Goal: Transaction & Acquisition: Purchase product/service

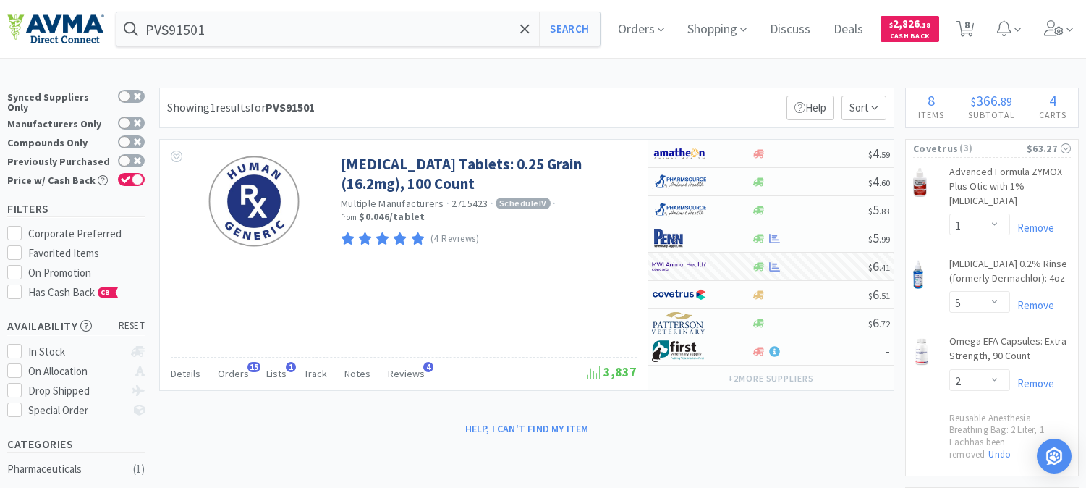
select select "1"
select select "5"
select select "2"
select select "1"
select select "2"
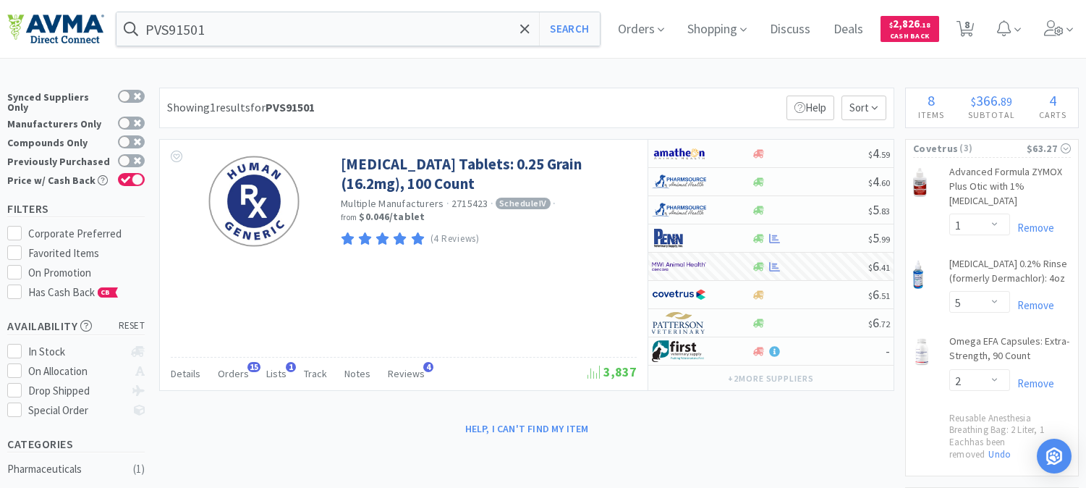
select select "1"
click at [295, 26] on input "PVS91501" at bounding box center [359, 28] width 484 height 33
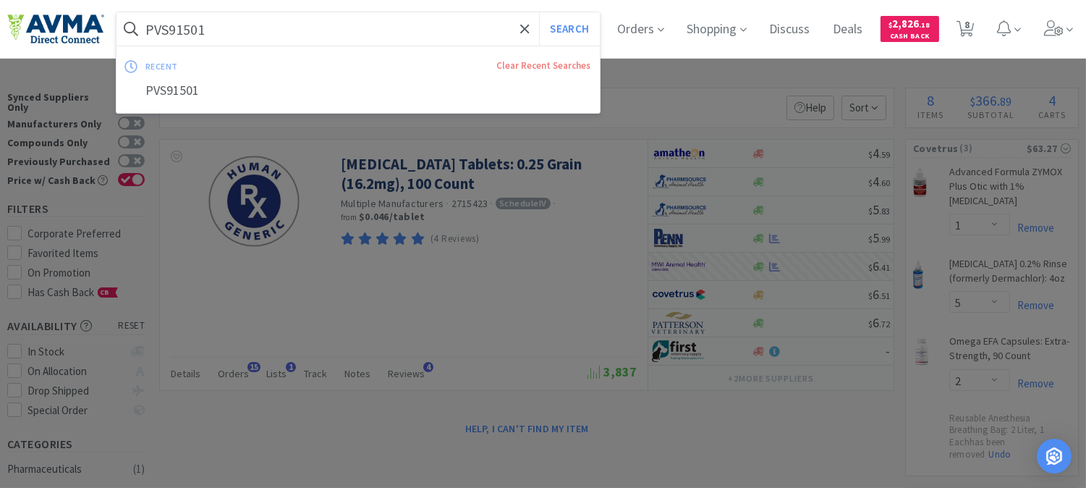
paste input "078951932"
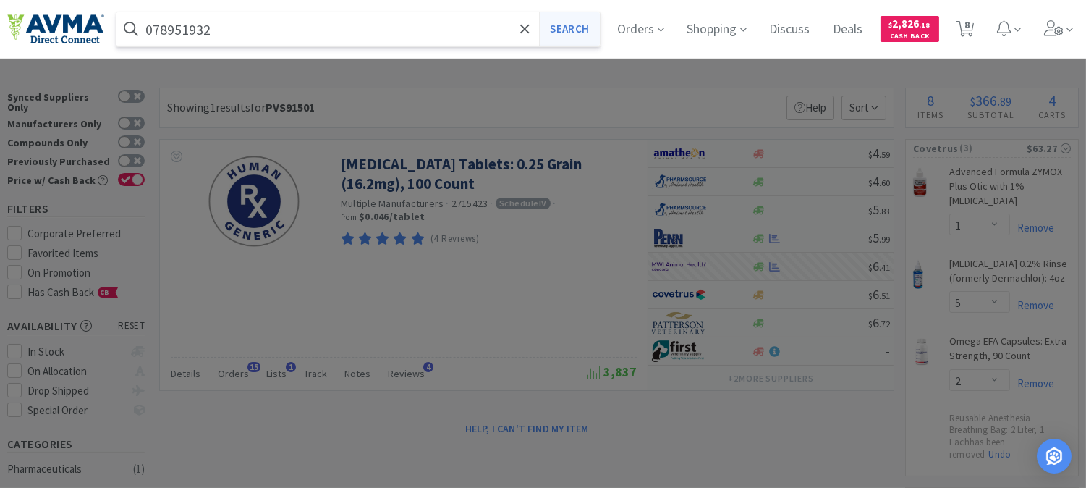
type input "078951932"
click at [568, 26] on button "Search" at bounding box center [569, 28] width 60 height 33
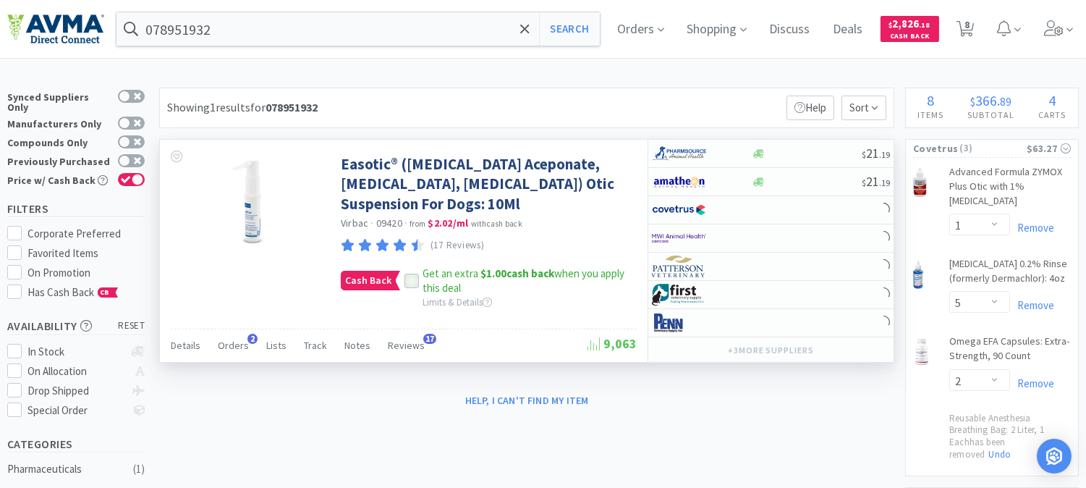
click at [413, 279] on icon at bounding box center [412, 281] width 9 height 7
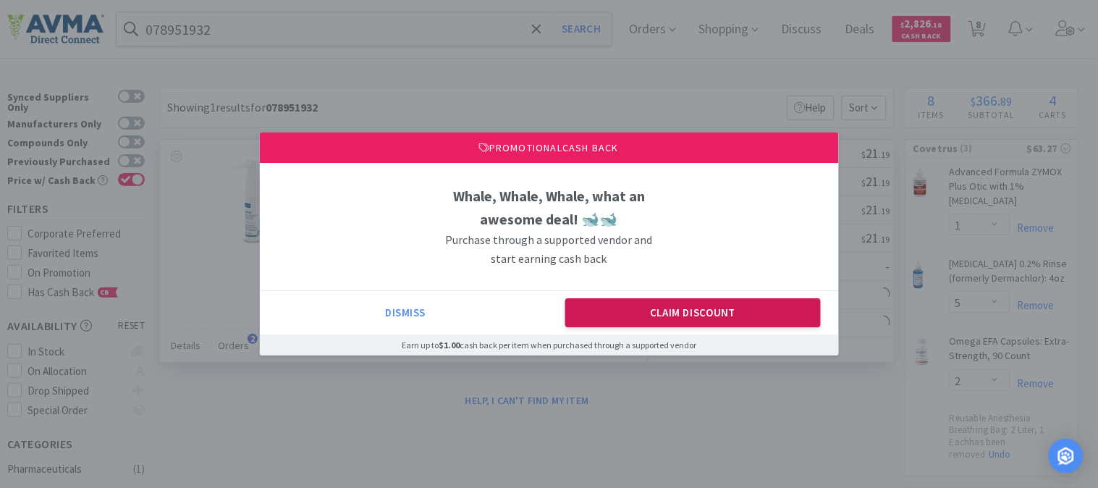
click at [647, 309] on button "Claim Discount" at bounding box center [693, 312] width 256 height 29
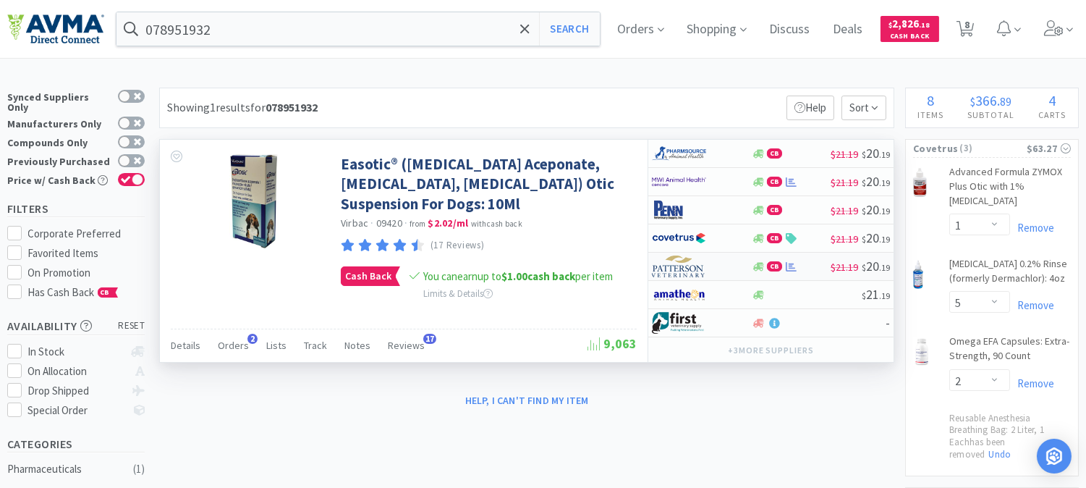
click at [676, 266] on img at bounding box center [679, 267] width 54 height 22
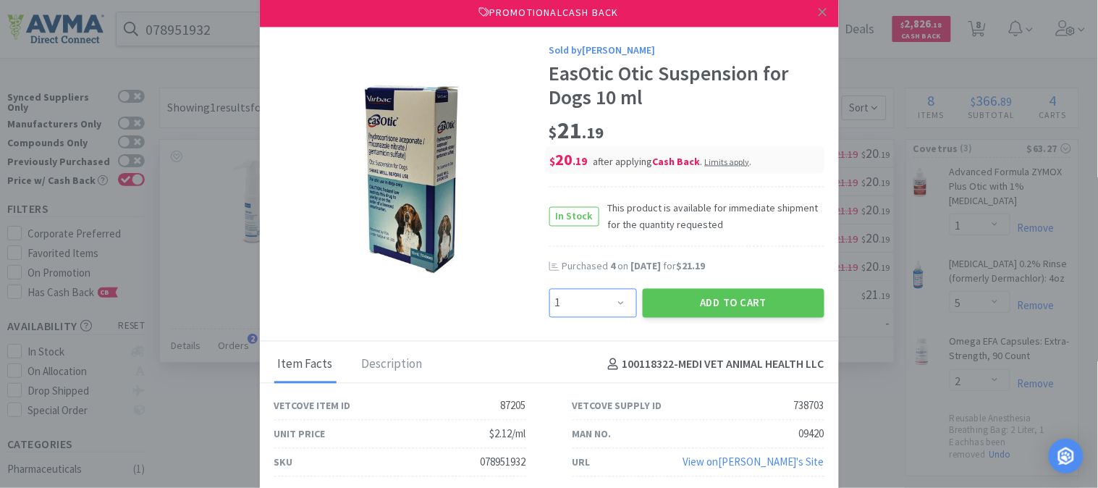
click at [615, 299] on select "Enter Quantity 1 2 3 4 5 6 7 8 9 10 11 12 13 14 15 16 17 18 19 20 Enter Quantity" at bounding box center [593, 302] width 88 height 29
select select "2"
click at [549, 288] on select "Enter Quantity 1 2 3 4 5 6 7 8 9 10 11 12 13 14 15 16 17 18 19 20 Enter Quantity" at bounding box center [593, 302] width 88 height 29
click at [746, 300] on button "Add to Cart" at bounding box center [734, 302] width 182 height 29
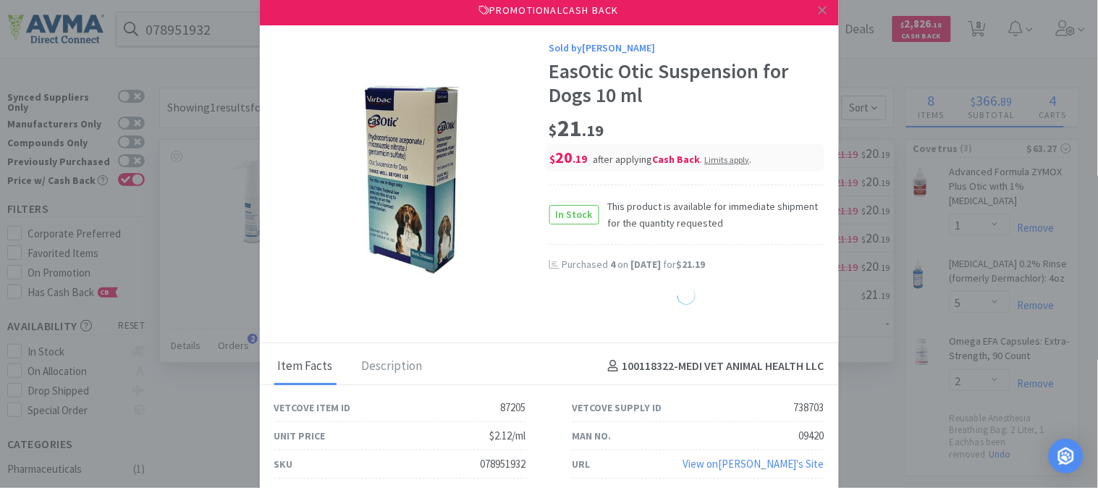
select select "2"
select select "1"
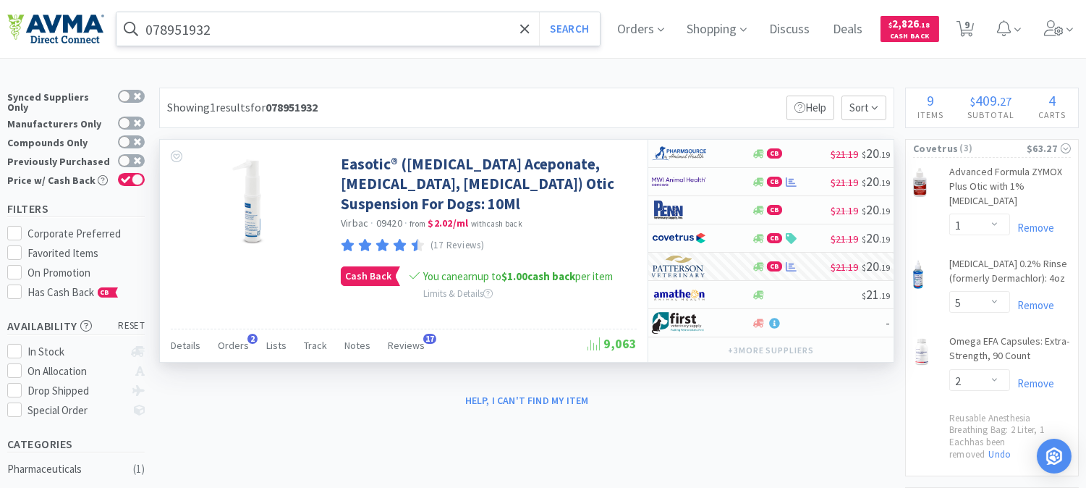
click at [232, 30] on input "078951932" at bounding box center [359, 28] width 484 height 33
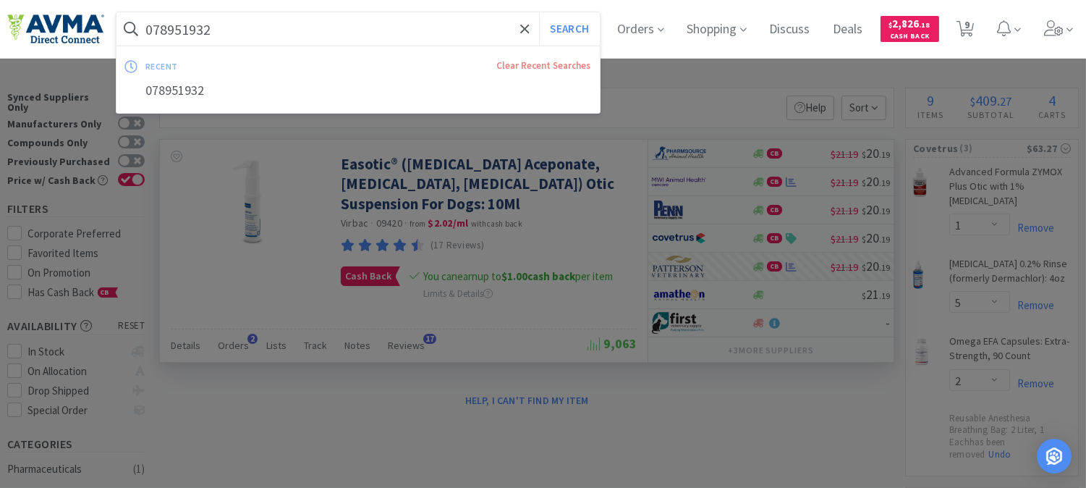
paste input "0559"
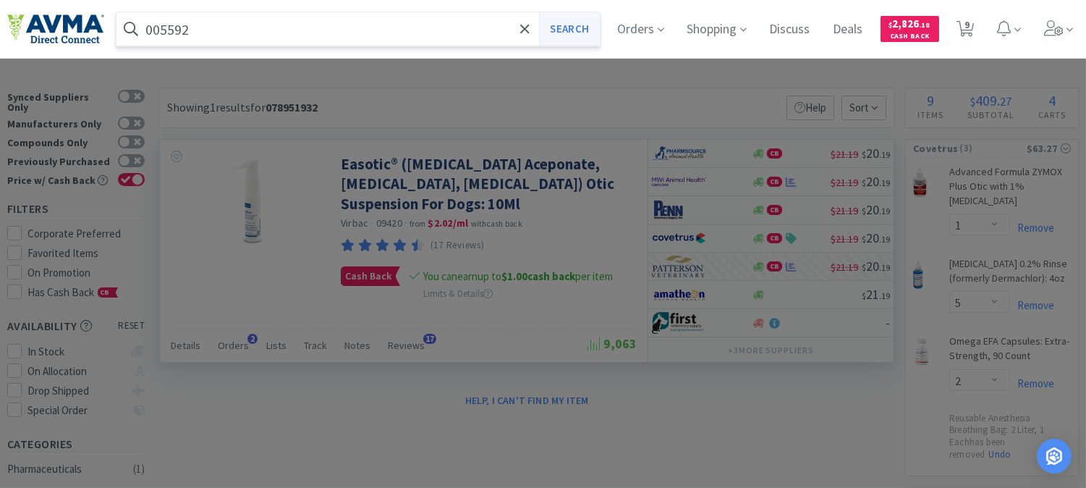
type input "005592"
click at [569, 35] on button "Search" at bounding box center [569, 28] width 60 height 33
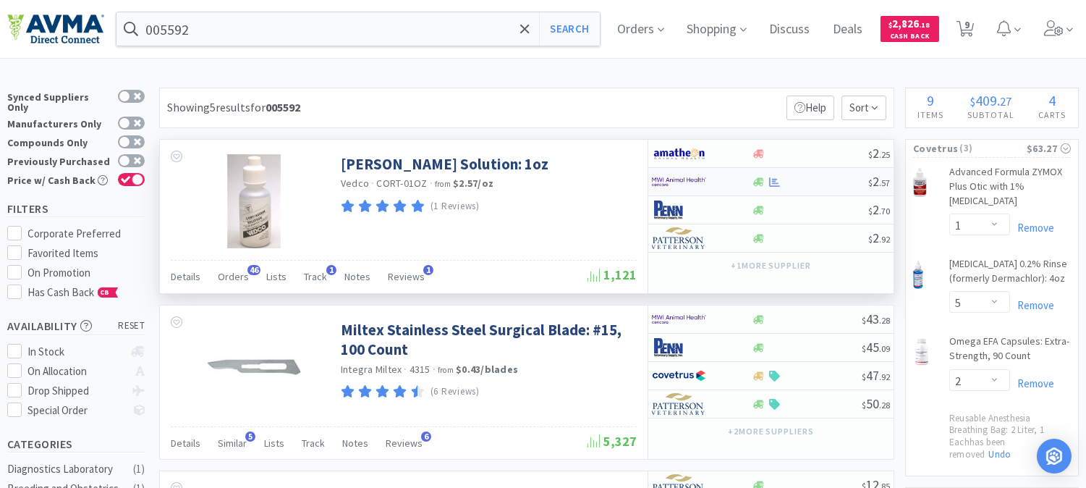
click at [684, 184] on img at bounding box center [679, 182] width 54 height 22
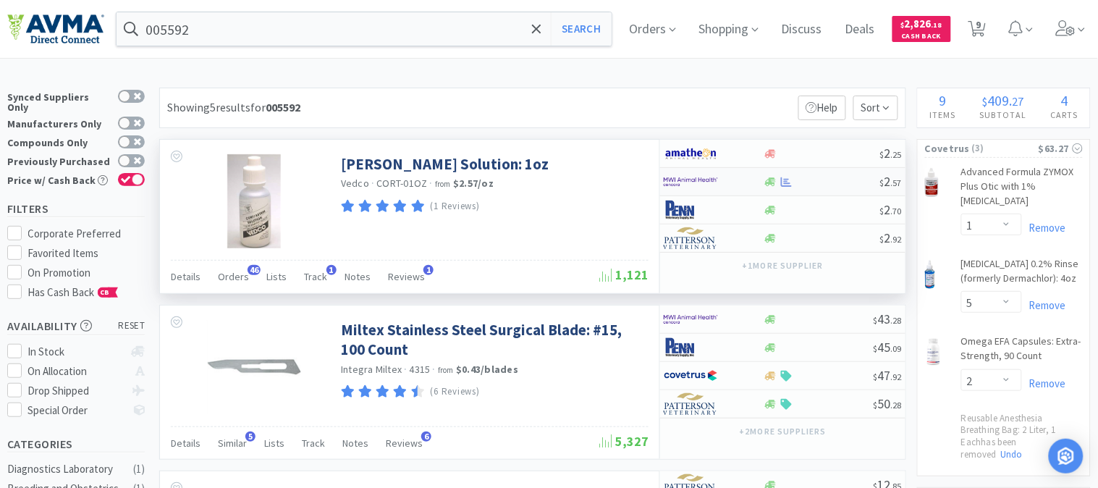
select select "1"
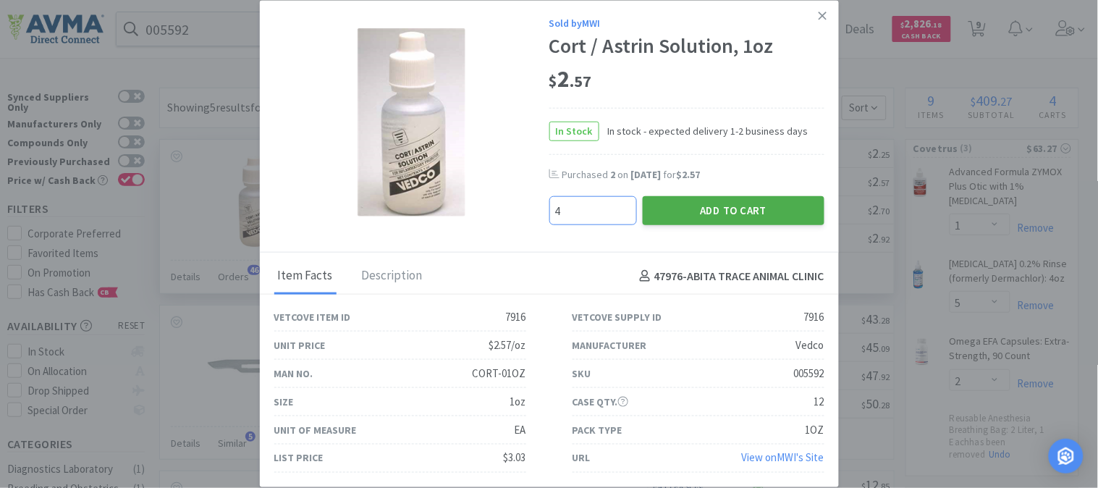
type input "4"
click at [714, 214] on button "Add to Cart" at bounding box center [734, 210] width 182 height 29
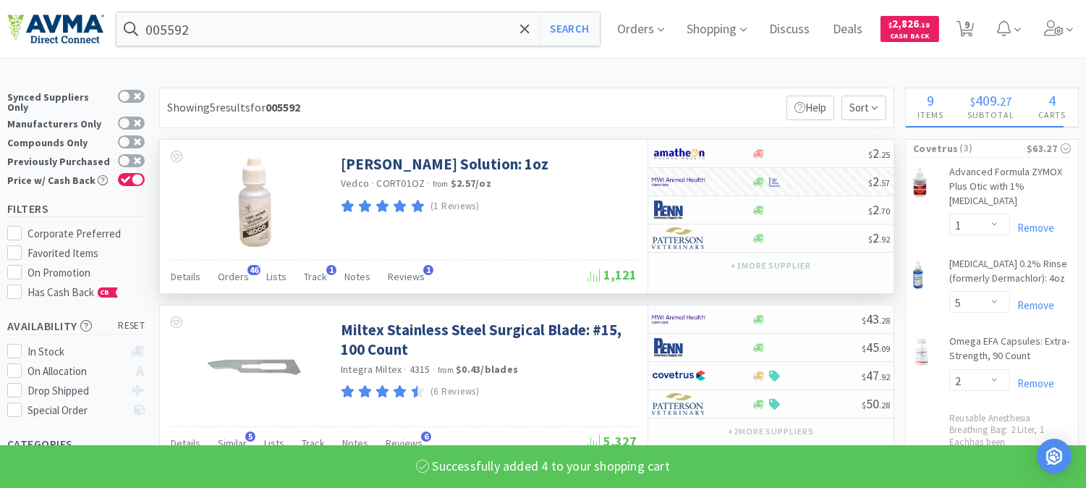
select select "4"
select select "2"
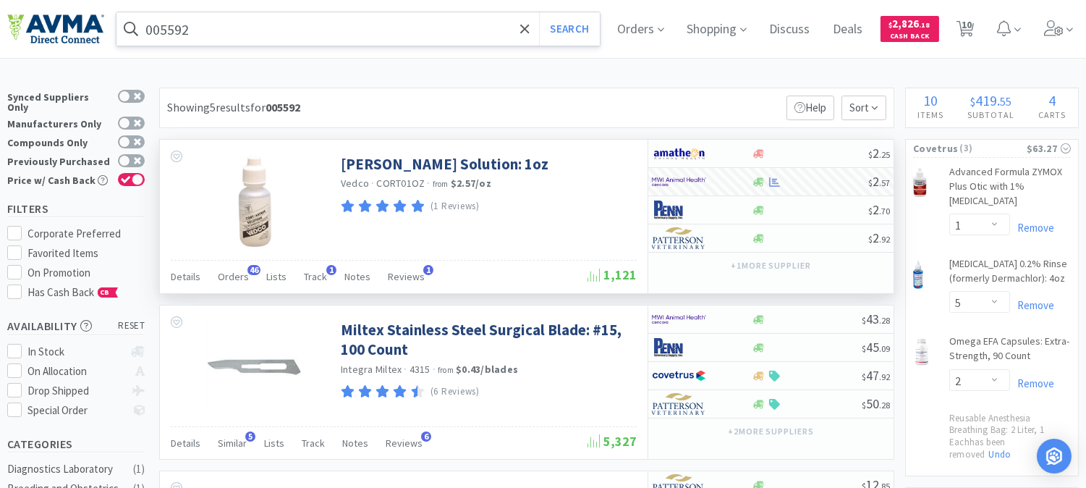
click at [254, 30] on input "005592" at bounding box center [359, 28] width 484 height 33
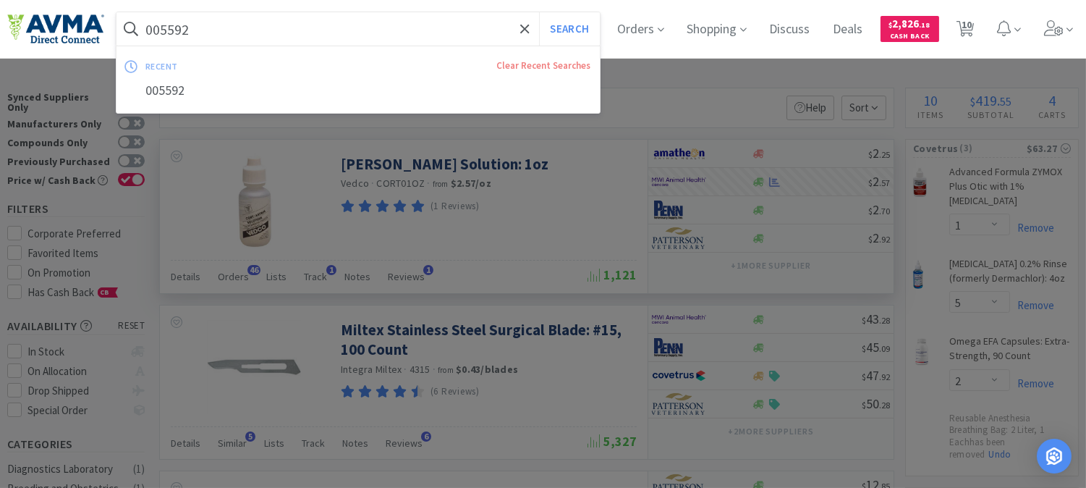
paste input "510601"
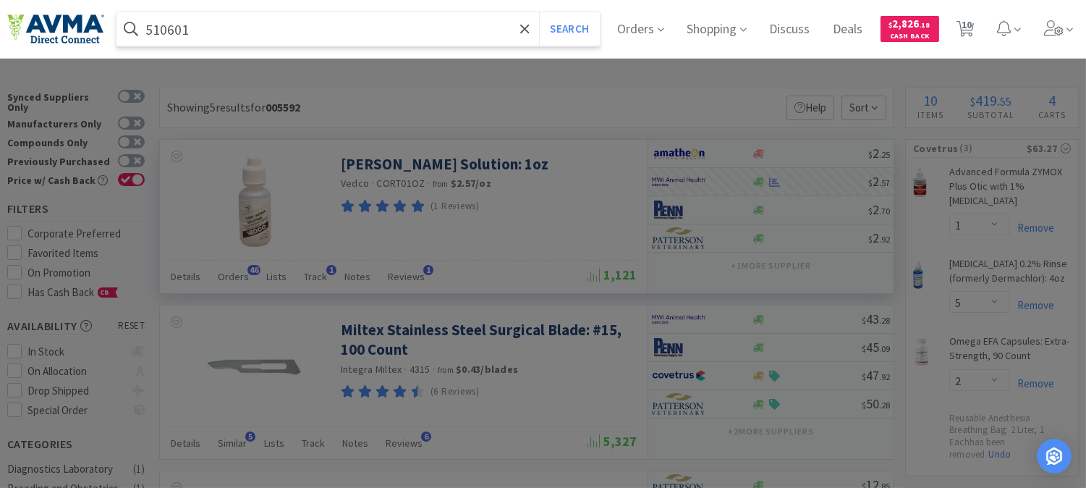
click at [539, 12] on button "Search" at bounding box center [569, 28] width 60 height 33
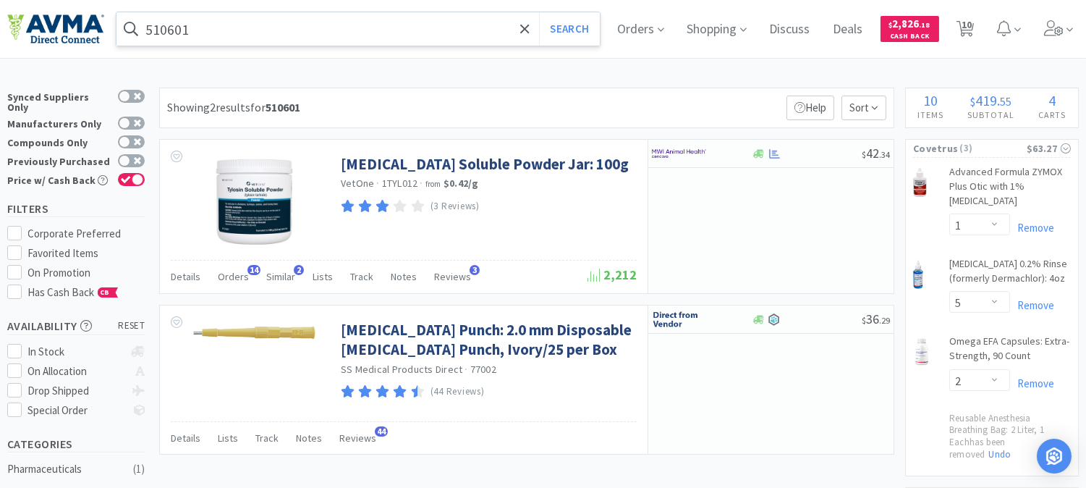
click at [248, 30] on input "510601" at bounding box center [359, 28] width 484 height 33
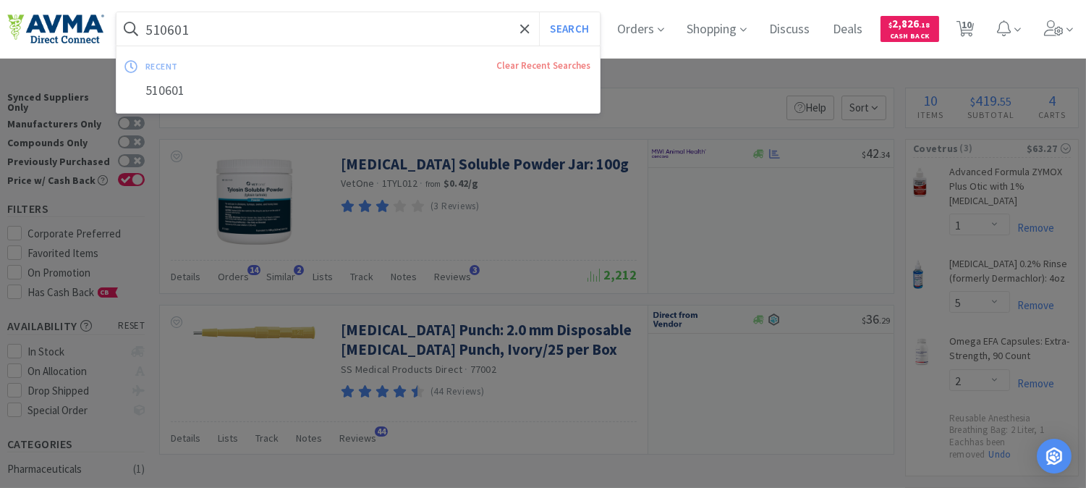
paste input "078946874"
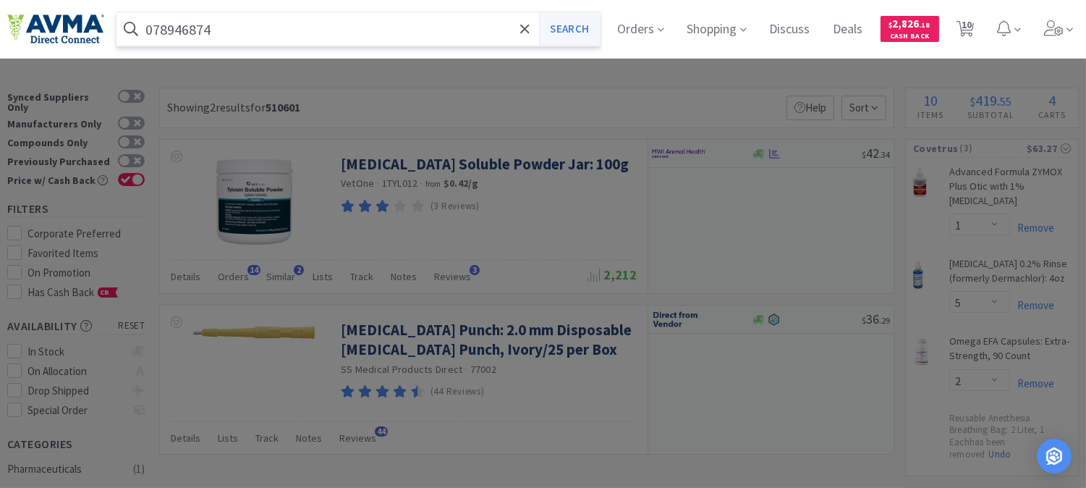
type input "078946874"
click at [572, 25] on button "Search" at bounding box center [569, 28] width 60 height 33
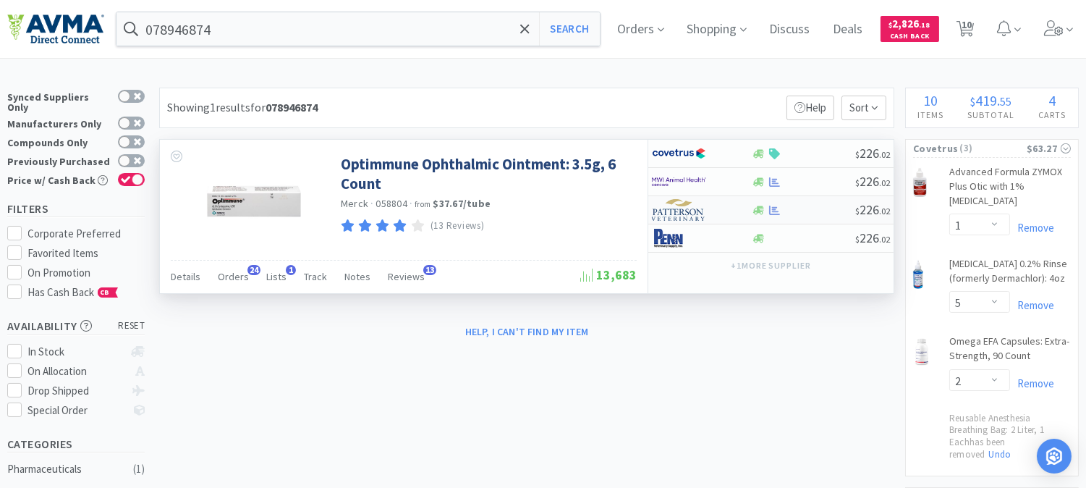
click at [678, 214] on img at bounding box center [679, 210] width 54 height 22
select select "1"
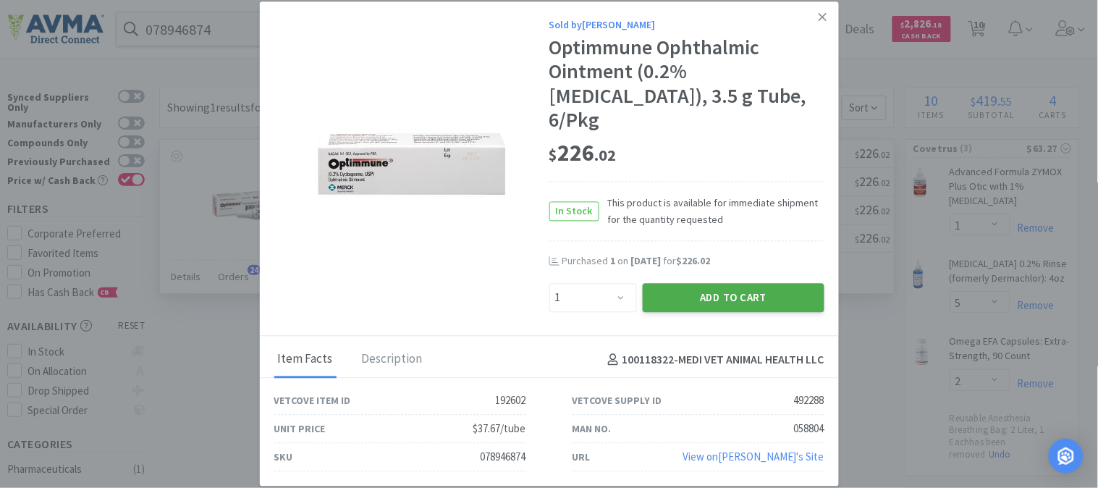
click at [725, 284] on button "Add to Cart" at bounding box center [734, 297] width 182 height 29
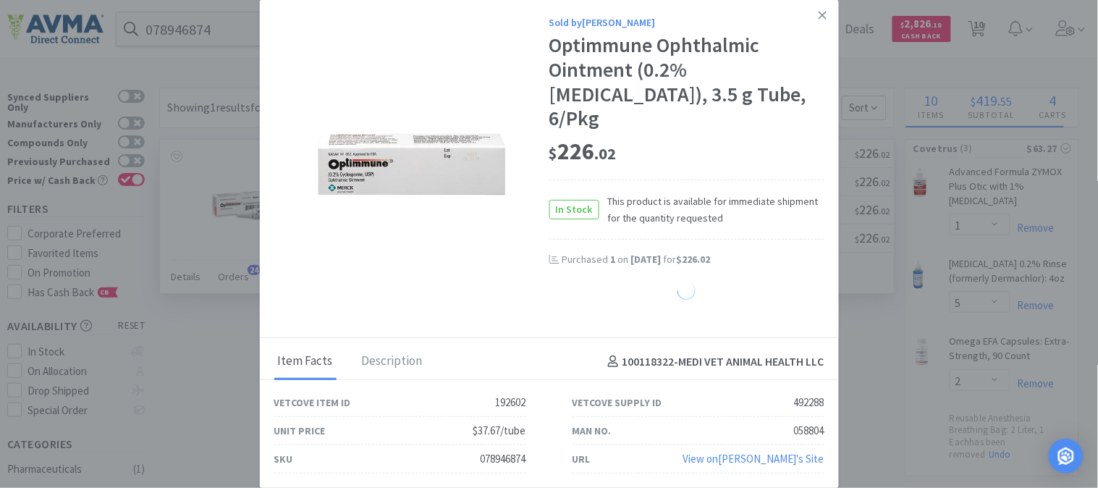
select select "1"
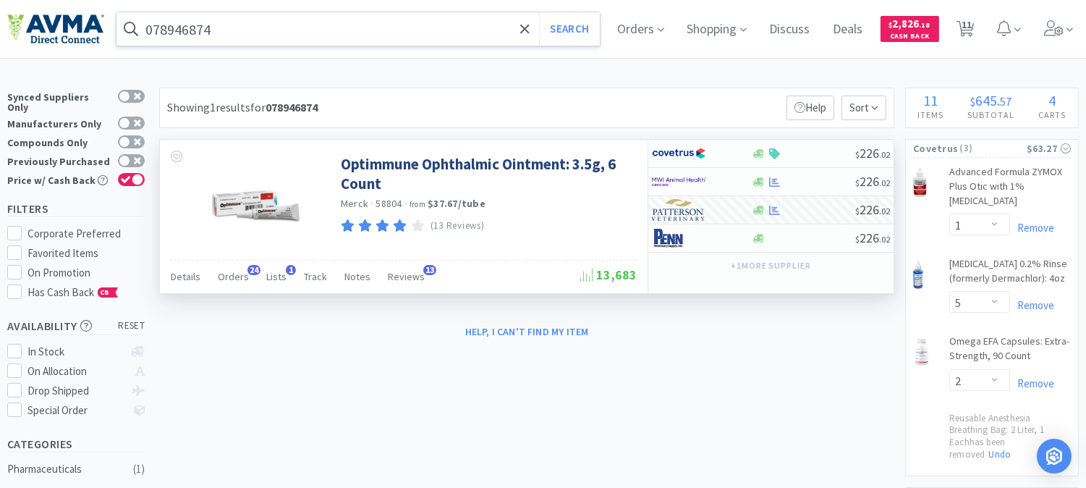
click at [249, 33] on input "078946874" at bounding box center [359, 28] width 484 height 33
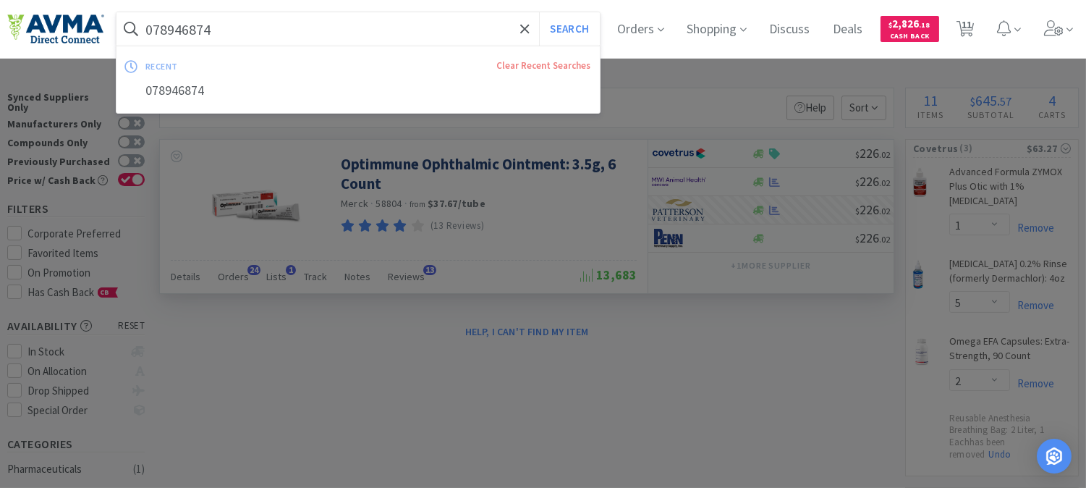
paste input "510601"
type input "510601"
click at [583, 26] on button "Search" at bounding box center [569, 28] width 60 height 33
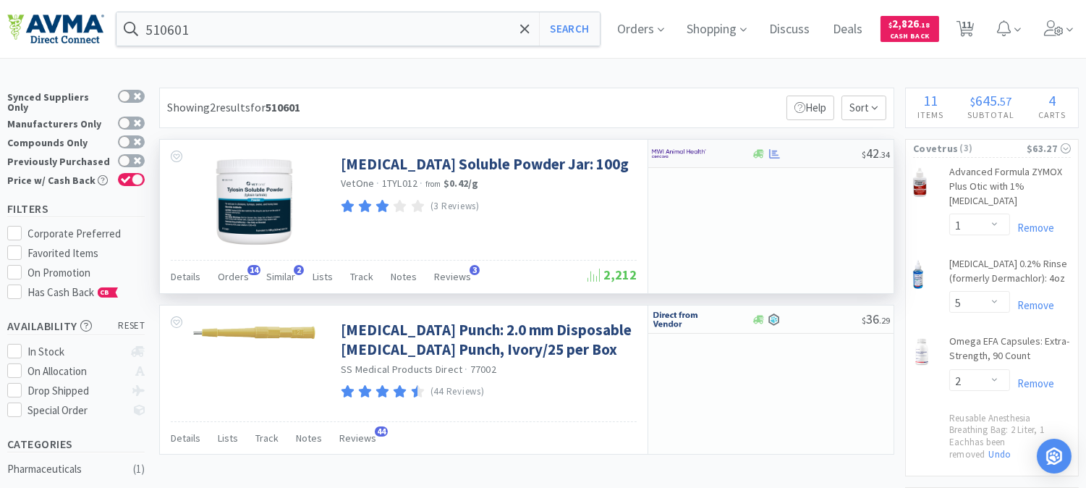
click at [669, 151] on img at bounding box center [679, 154] width 54 height 22
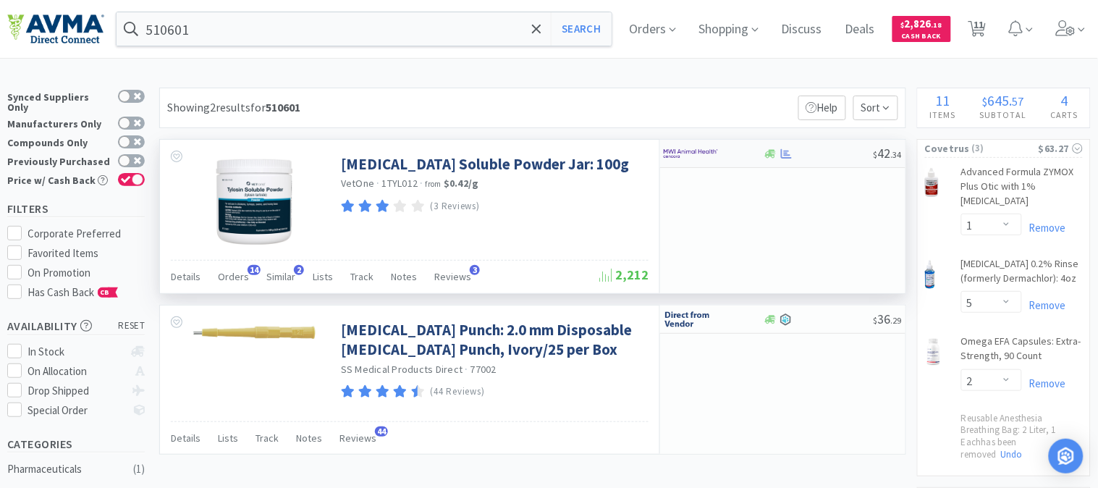
select select "1"
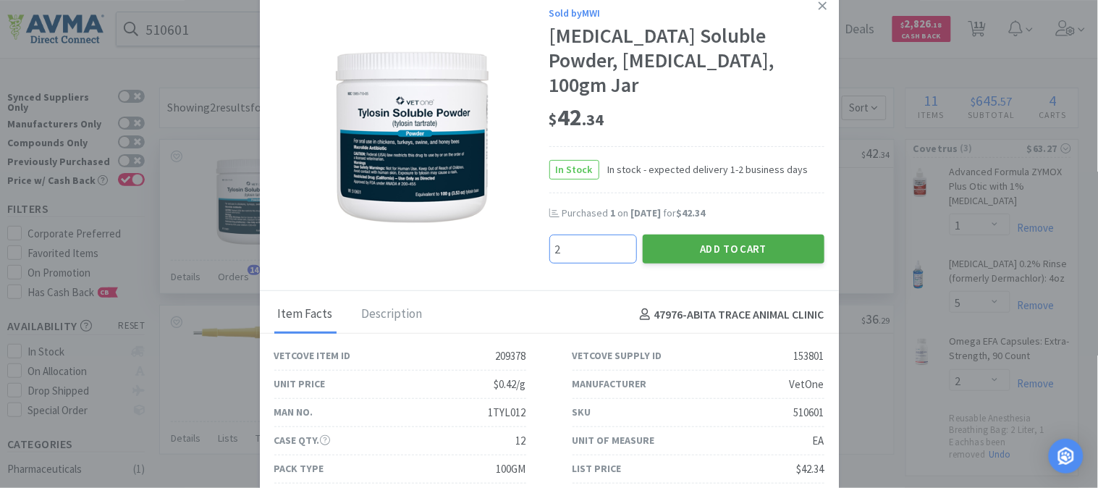
type input "2"
click at [733, 248] on button "Add to Cart" at bounding box center [734, 249] width 182 height 29
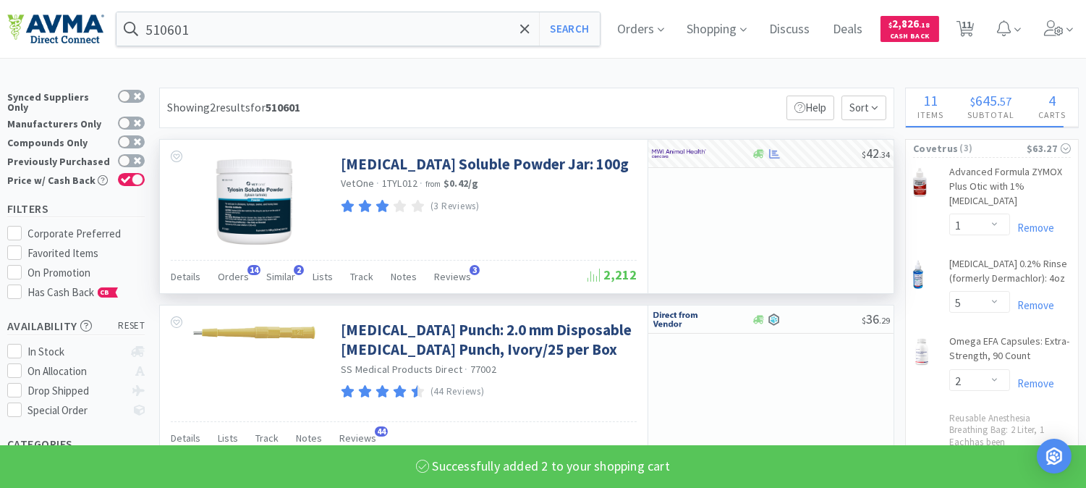
select select "2"
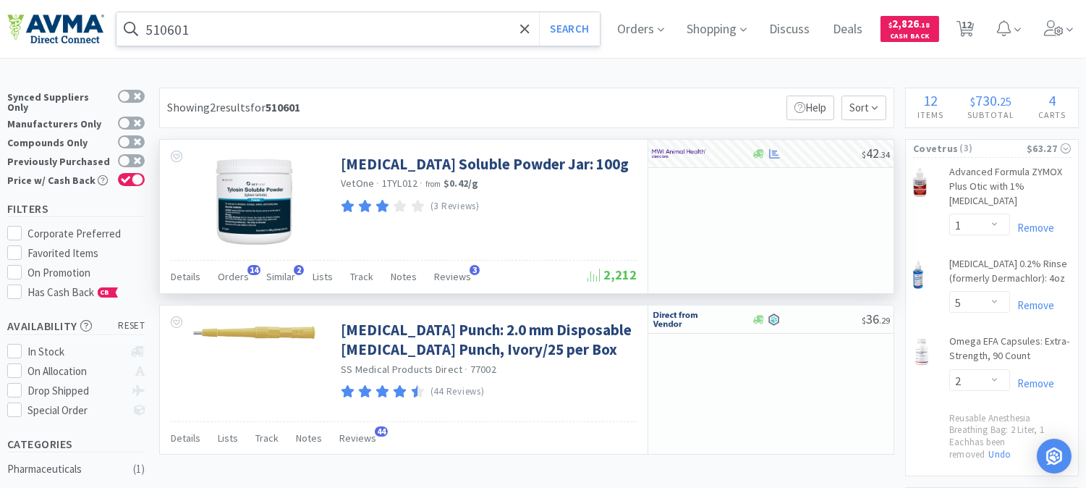
click at [258, 22] on input "510601" at bounding box center [359, 28] width 484 height 33
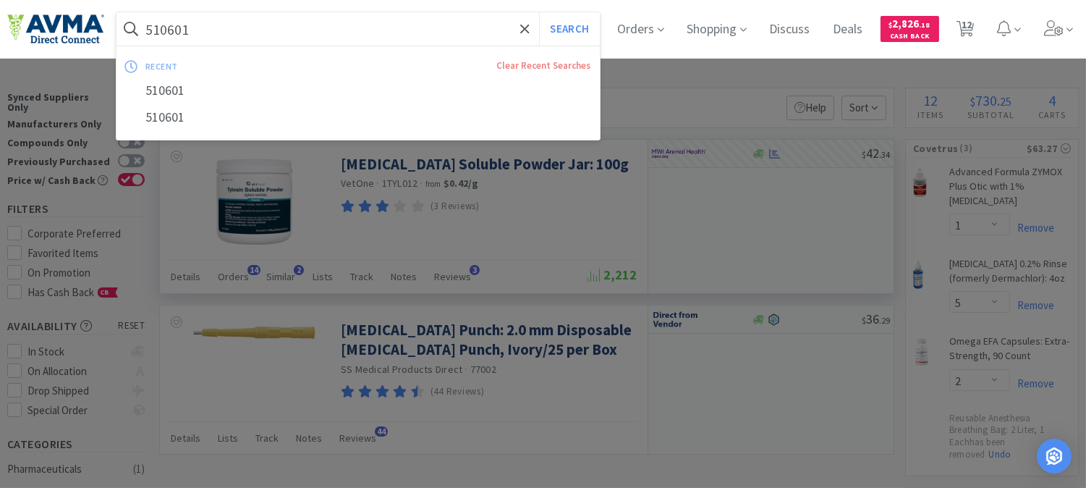
paste input "07894004"
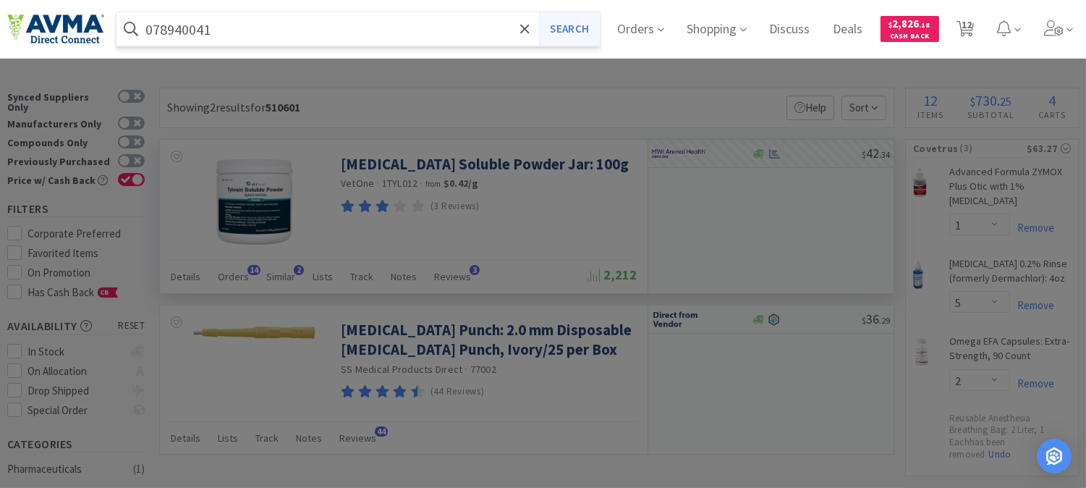
type input "078940041"
click at [581, 25] on button "Search" at bounding box center [569, 28] width 60 height 33
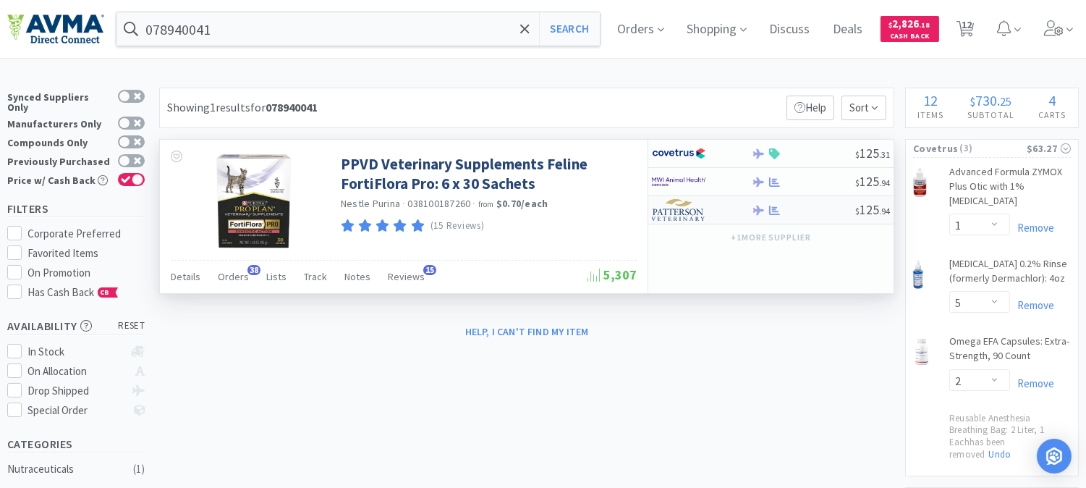
click at [673, 216] on img at bounding box center [679, 210] width 54 height 22
select select "1"
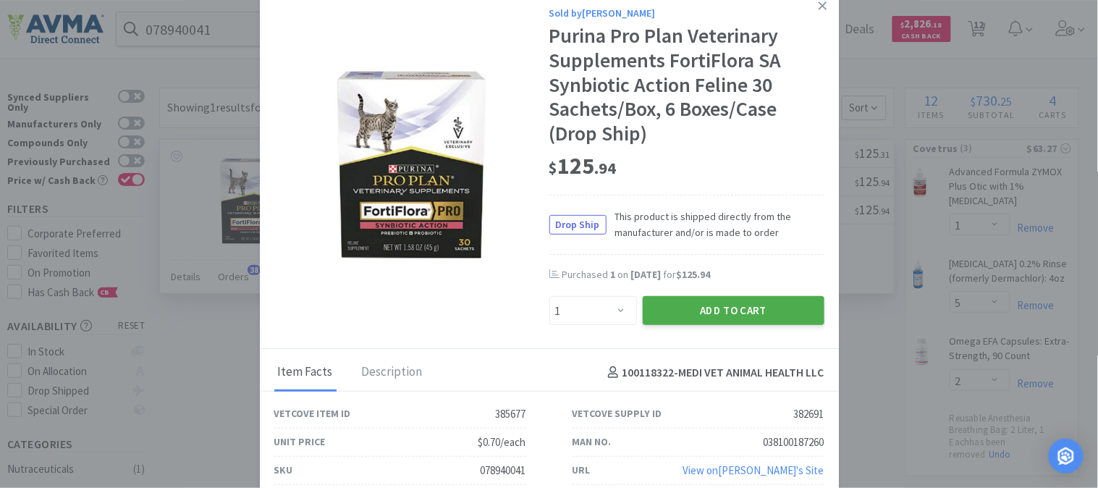
click at [776, 310] on button "Add to Cart" at bounding box center [734, 310] width 182 height 29
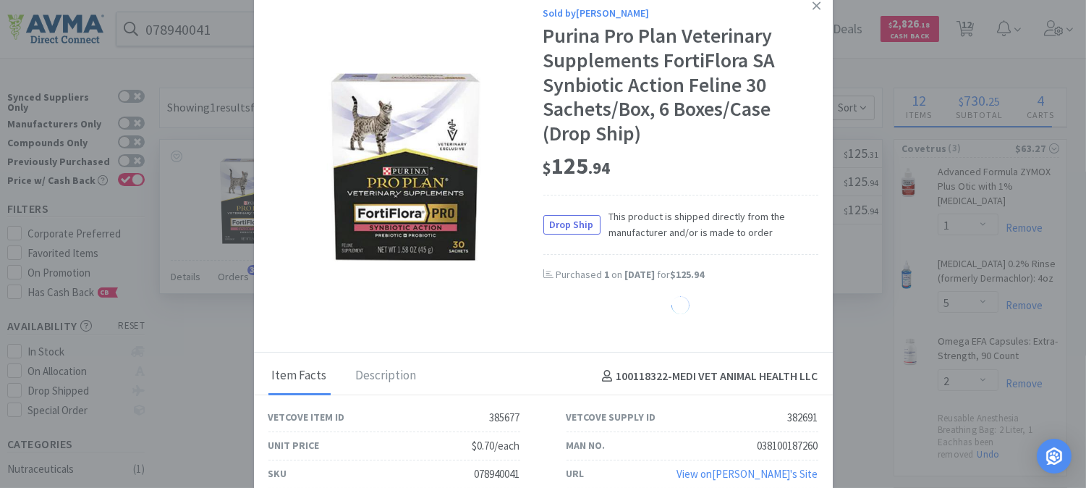
select select "1"
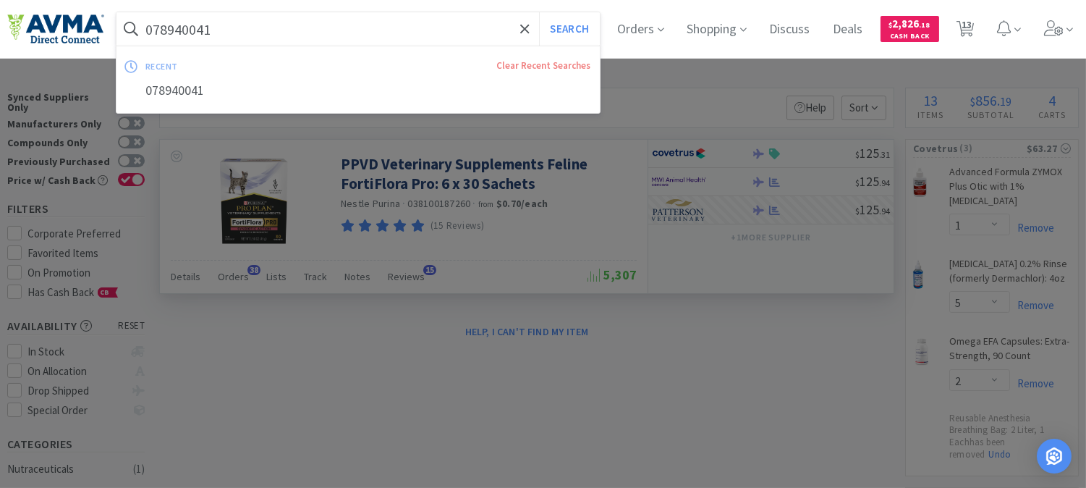
click at [281, 23] on input "078940041" at bounding box center [359, 28] width 484 height 33
paste input "900079"
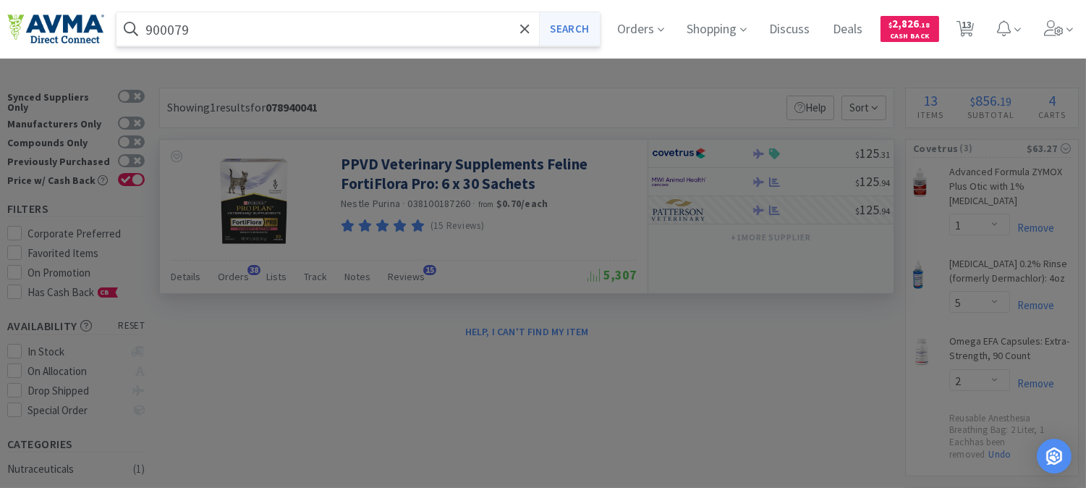
click at [574, 31] on button "Search" at bounding box center [569, 28] width 60 height 33
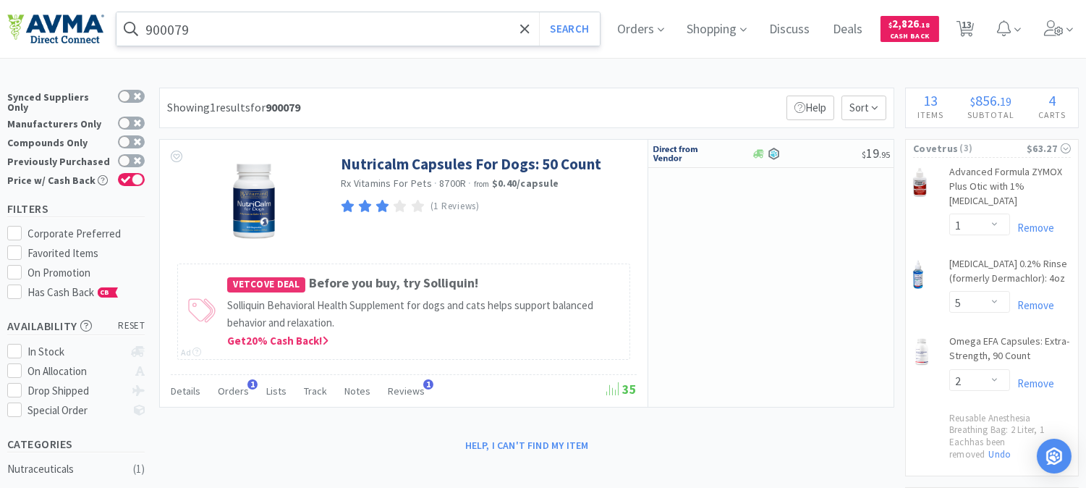
click at [269, 30] on input "900079" at bounding box center [359, 28] width 484 height 33
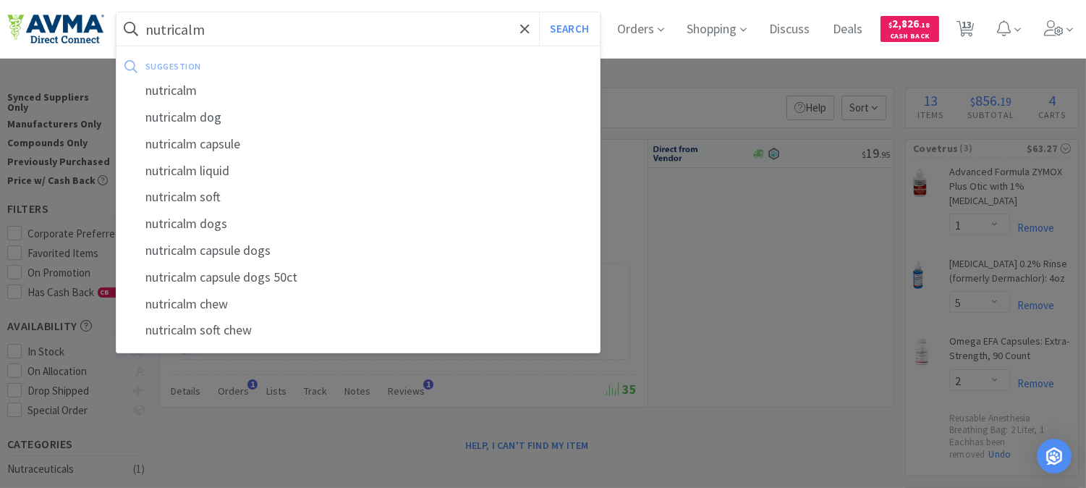
type input "nutricalm"
click at [539, 12] on button "Search" at bounding box center [569, 28] width 60 height 33
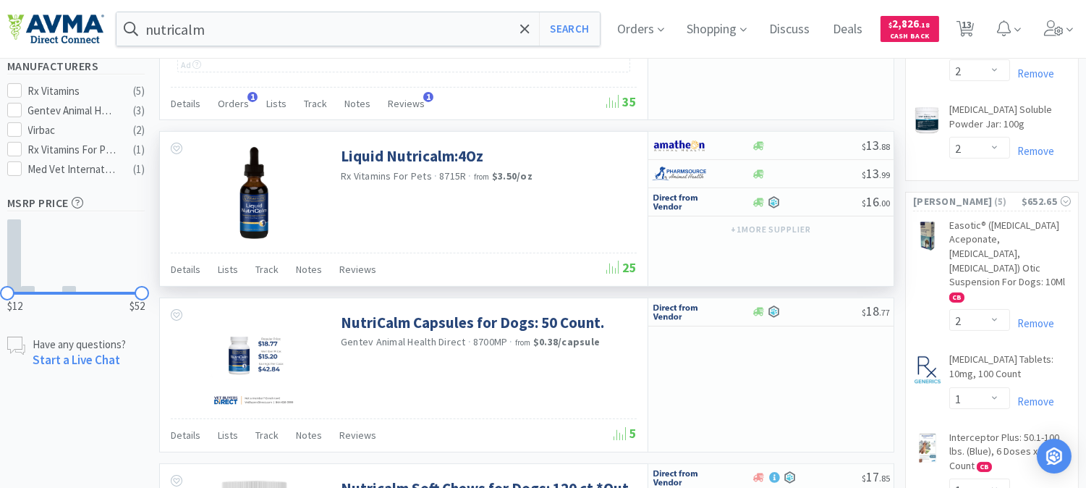
scroll to position [643, 0]
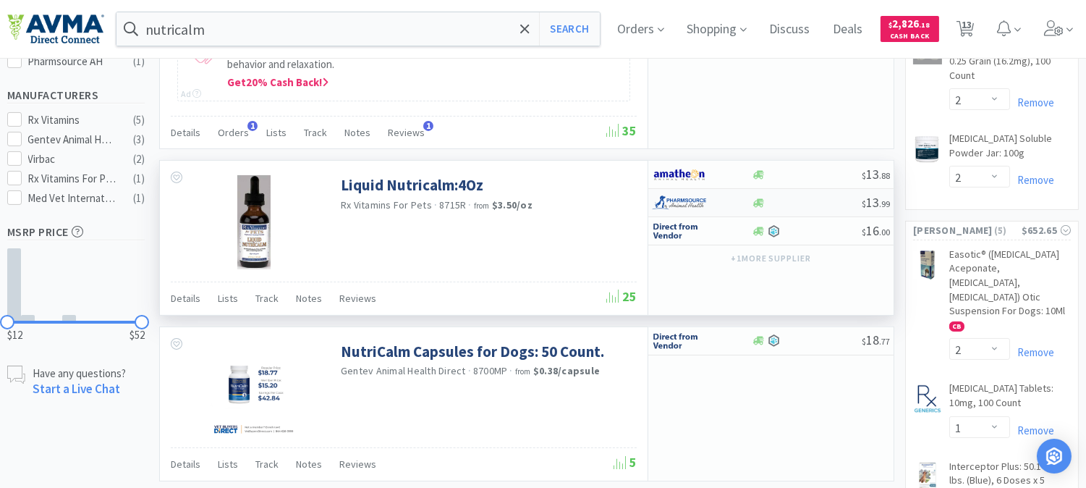
click at [681, 199] on img at bounding box center [679, 203] width 54 height 22
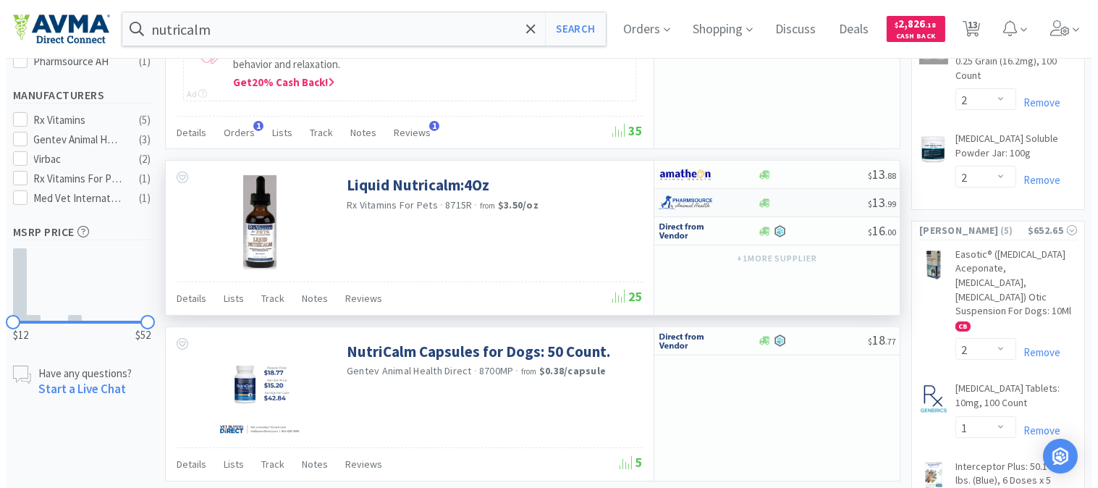
select select "1"
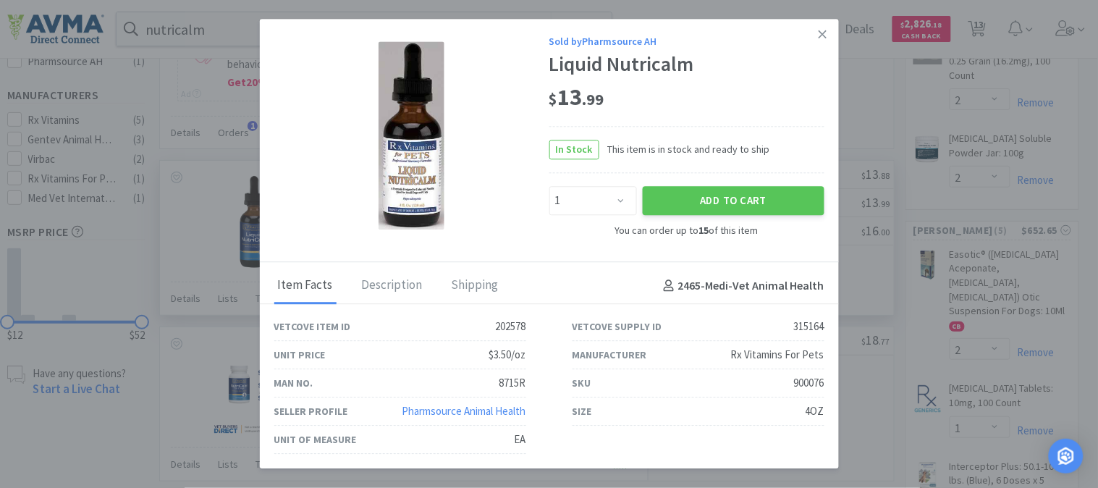
click at [815, 380] on div "900076" at bounding box center [809, 383] width 30 height 17
copy div "900076"
click at [819, 30] on icon at bounding box center [823, 34] width 8 height 13
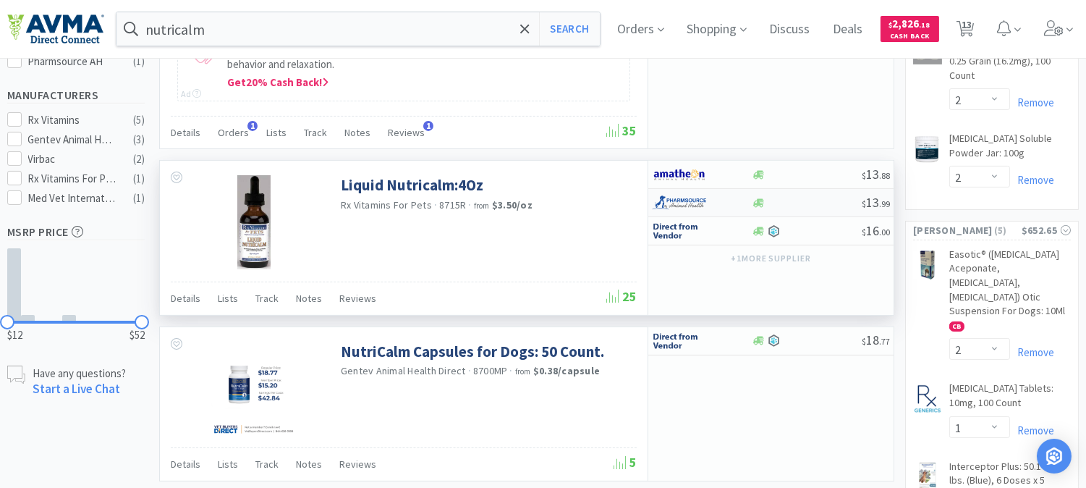
click at [693, 201] on img at bounding box center [679, 203] width 54 height 22
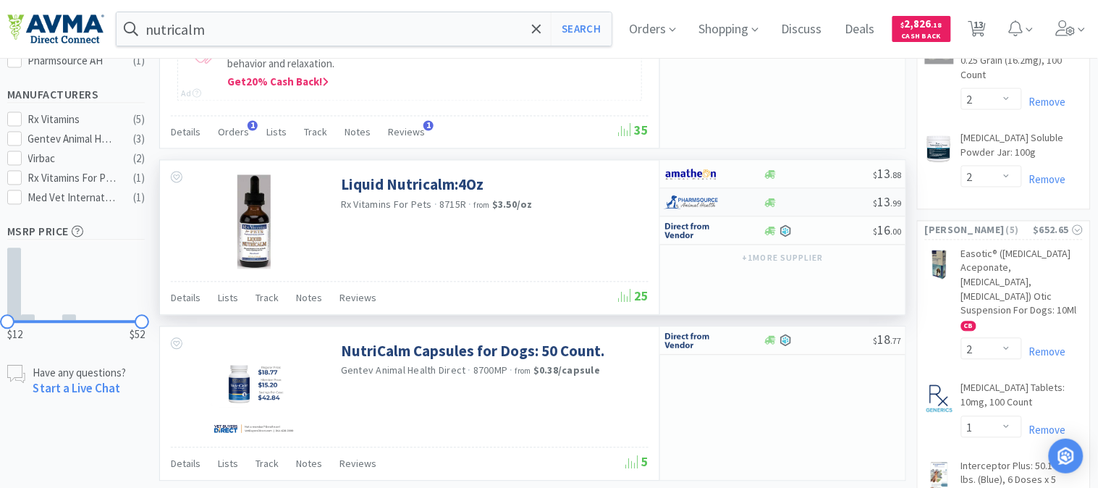
select select "1"
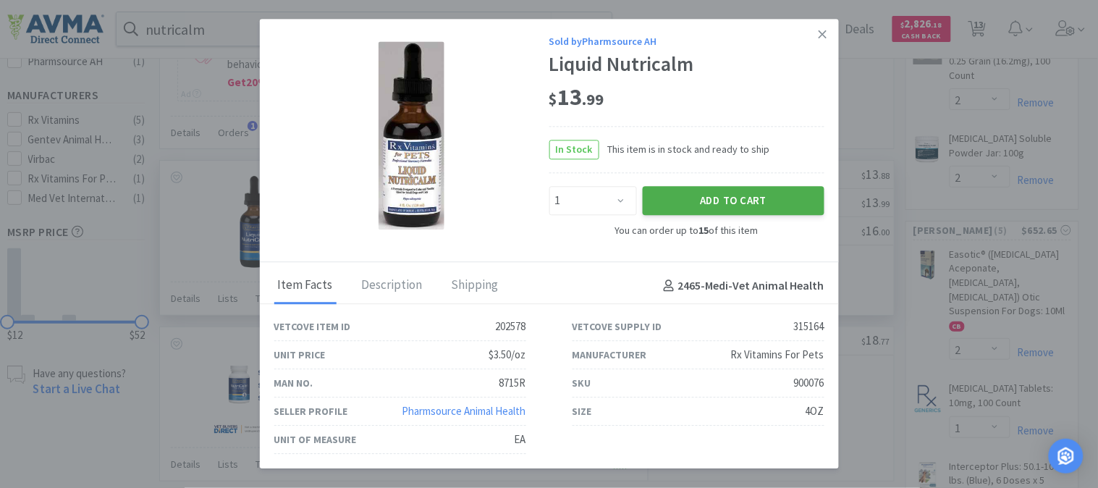
click at [743, 211] on button "Add to Cart" at bounding box center [734, 200] width 182 height 29
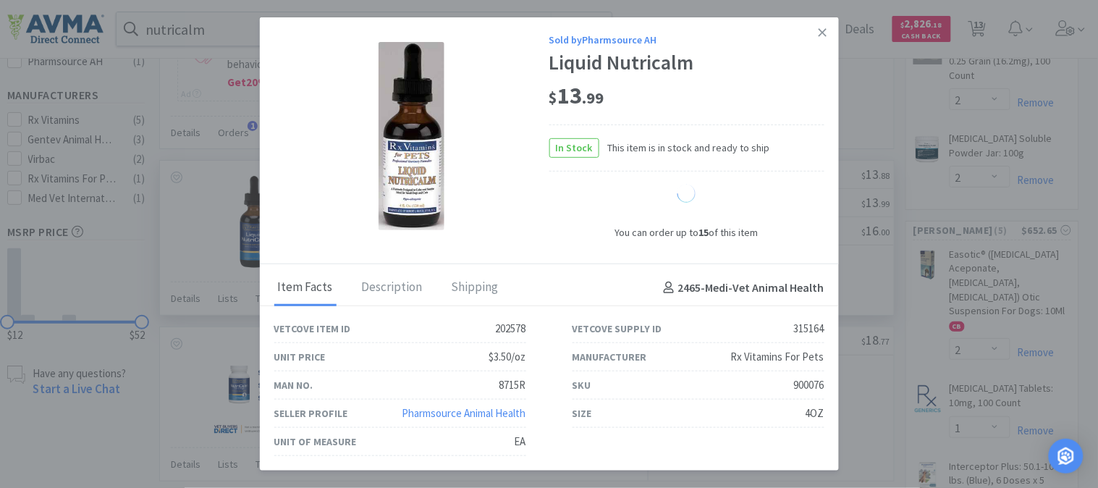
select select "1"
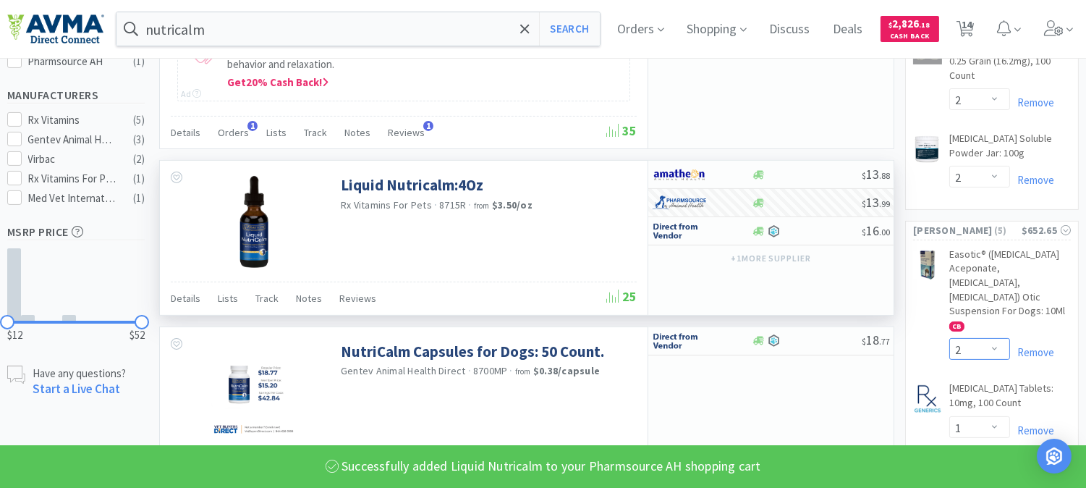
click at [997, 338] on select "Enter Quantity 1 2 3 4 5 6 7 8 9 10 11 12 13 14 15 16 17 18 19 20 Enter Quantity" at bounding box center [980, 349] width 61 height 22
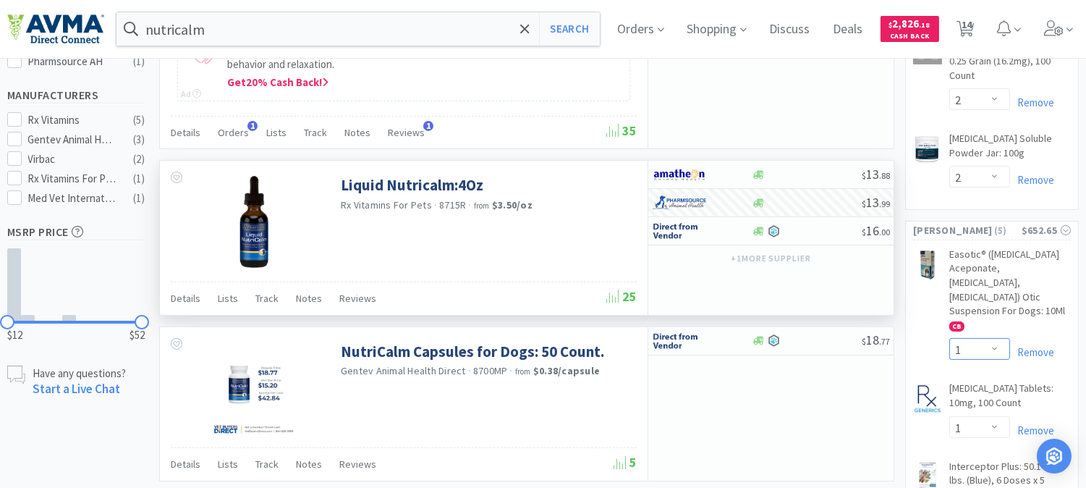
click at [950, 338] on select "Enter Quantity 1 2 3 4 5 6 7 8 9 10 11 12 13 14 15 16 17 18 19 20 Enter Quantity" at bounding box center [980, 349] width 61 height 22
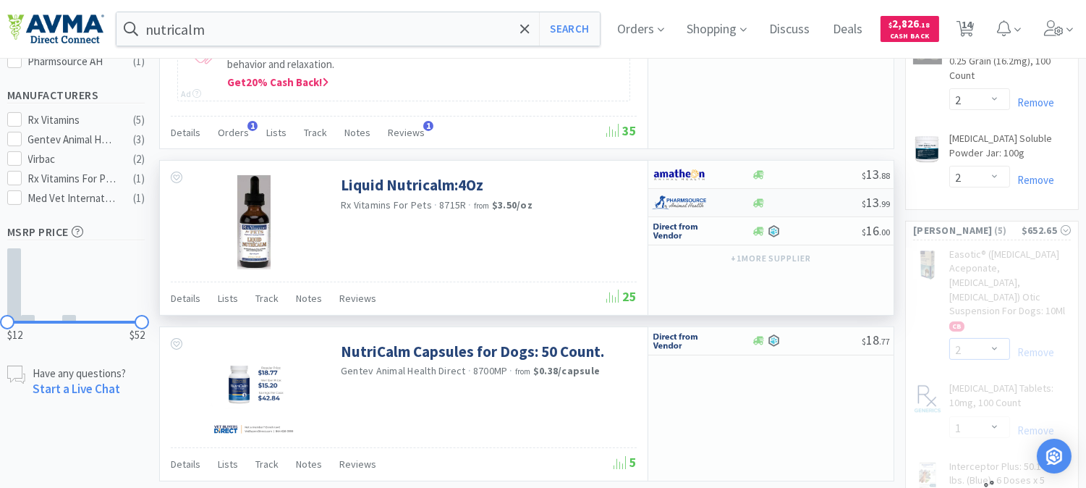
select select "1"
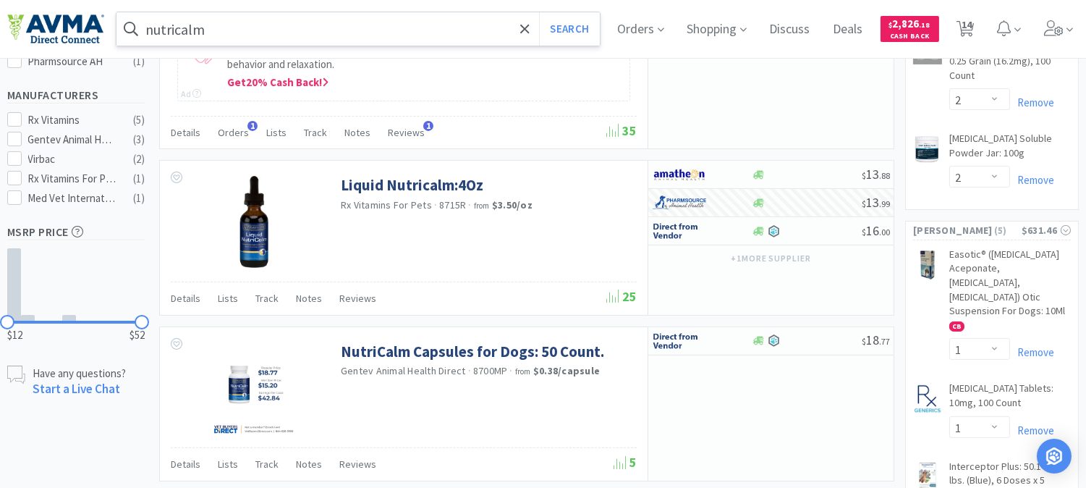
click at [218, 29] on input "nutricalm" at bounding box center [359, 28] width 484 height 33
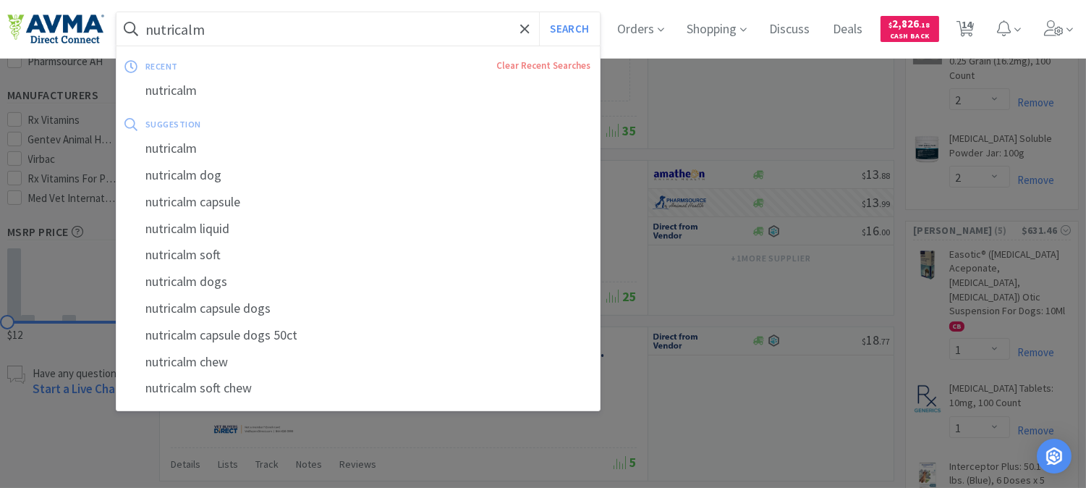
paste input "003845"
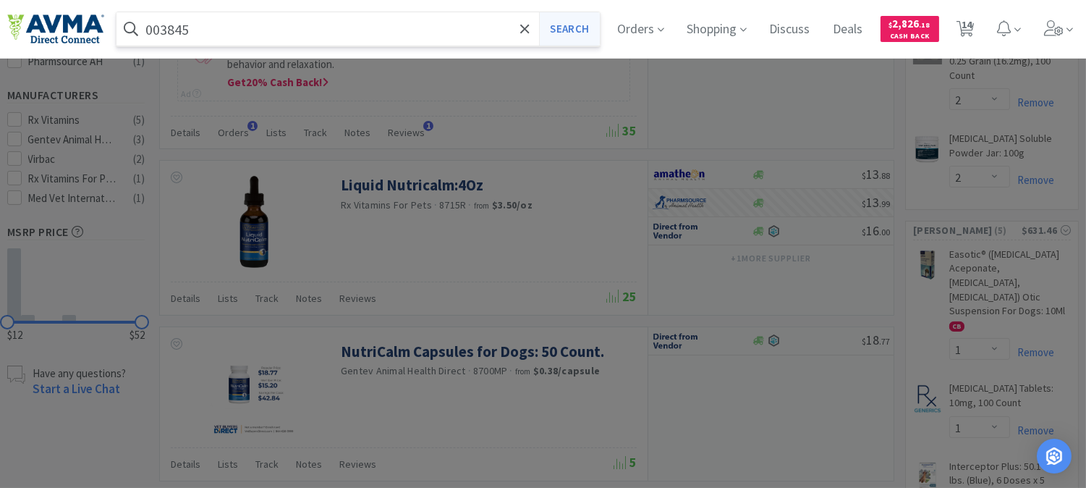
click at [594, 30] on button "Search" at bounding box center [569, 28] width 60 height 33
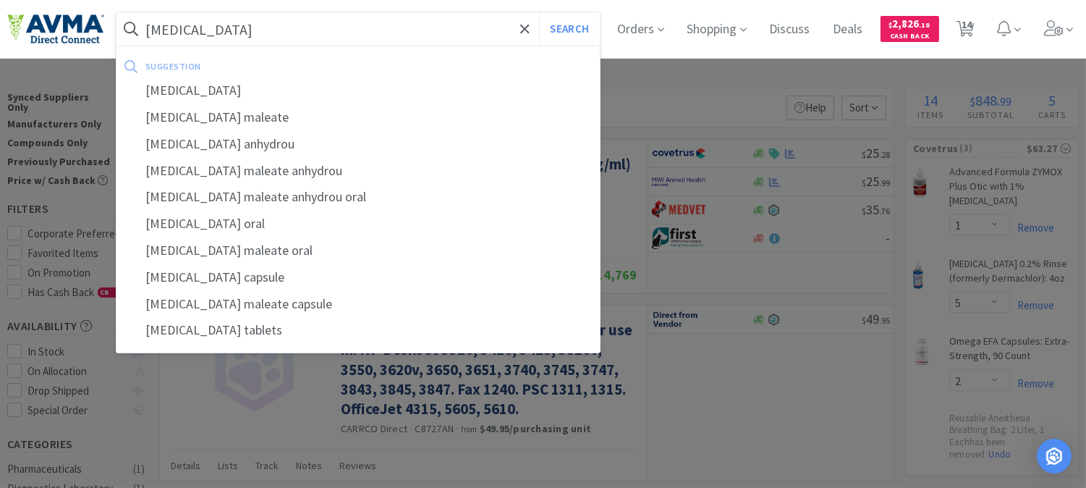
type input "[MEDICAL_DATA]"
click at [539, 12] on button "Search" at bounding box center [569, 28] width 60 height 33
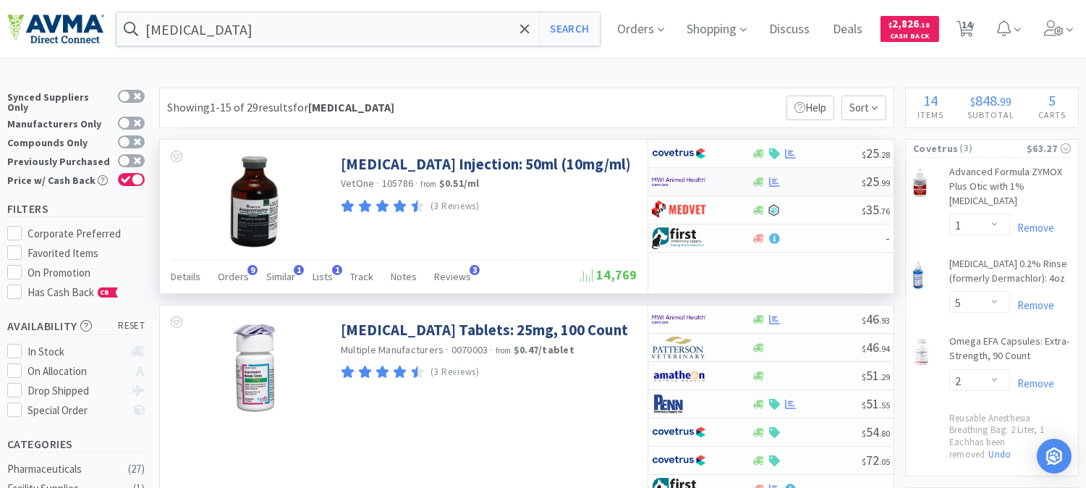
click at [670, 180] on img at bounding box center [679, 182] width 54 height 22
select select "1"
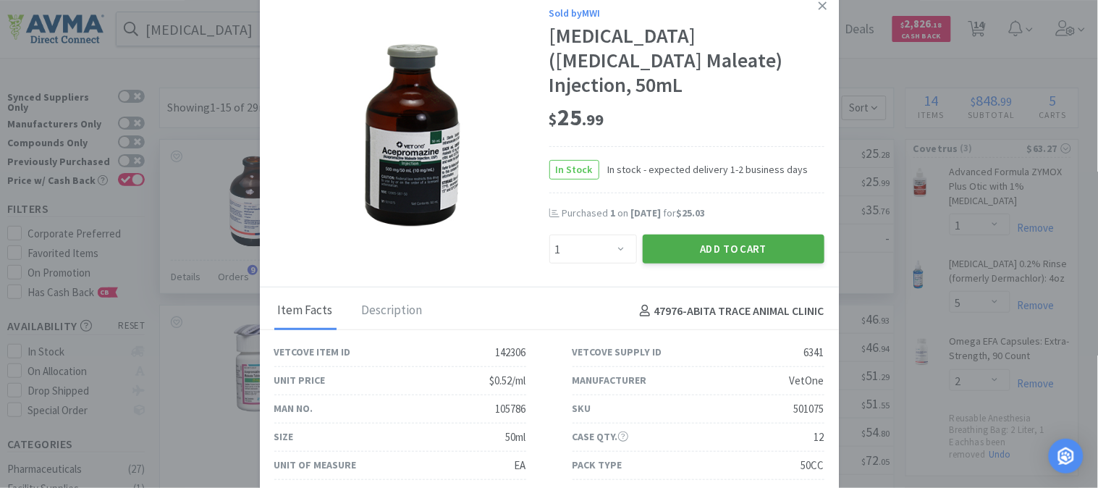
click at [691, 235] on button "Add to Cart" at bounding box center [734, 249] width 182 height 29
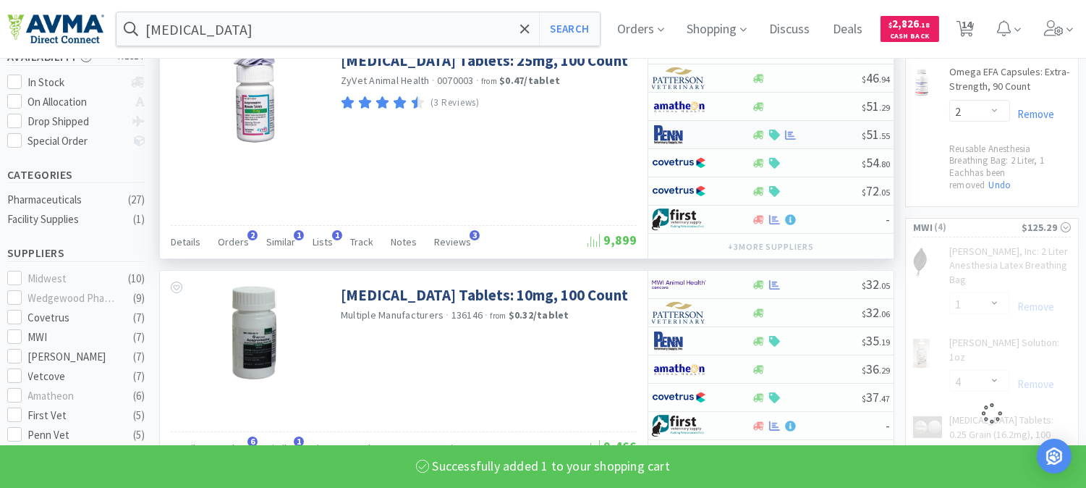
select select "1"
select select "4"
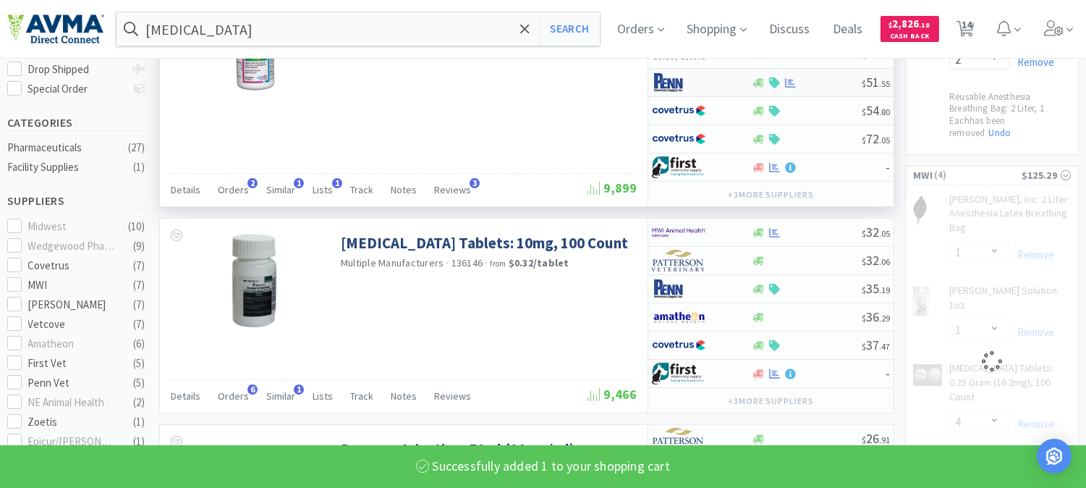
select select "2"
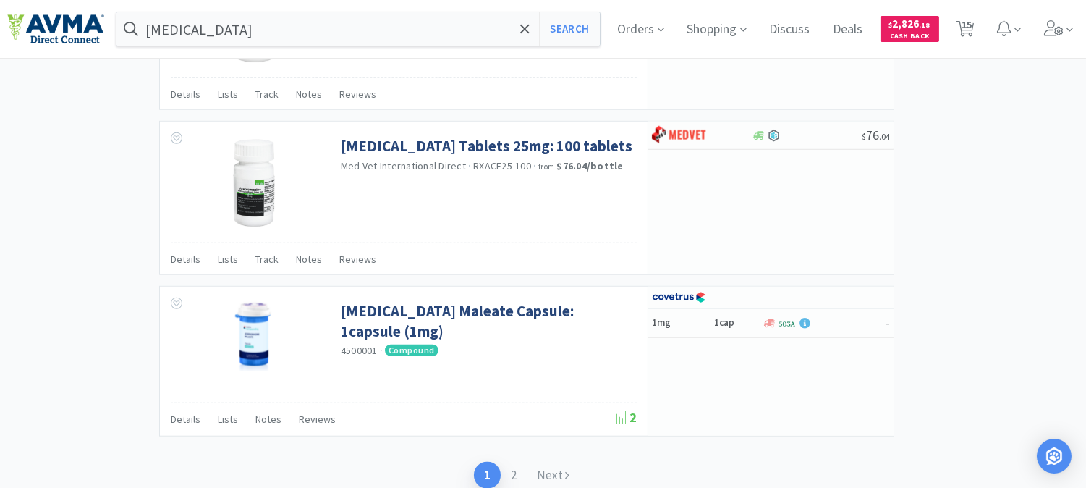
scroll to position [2477, 0]
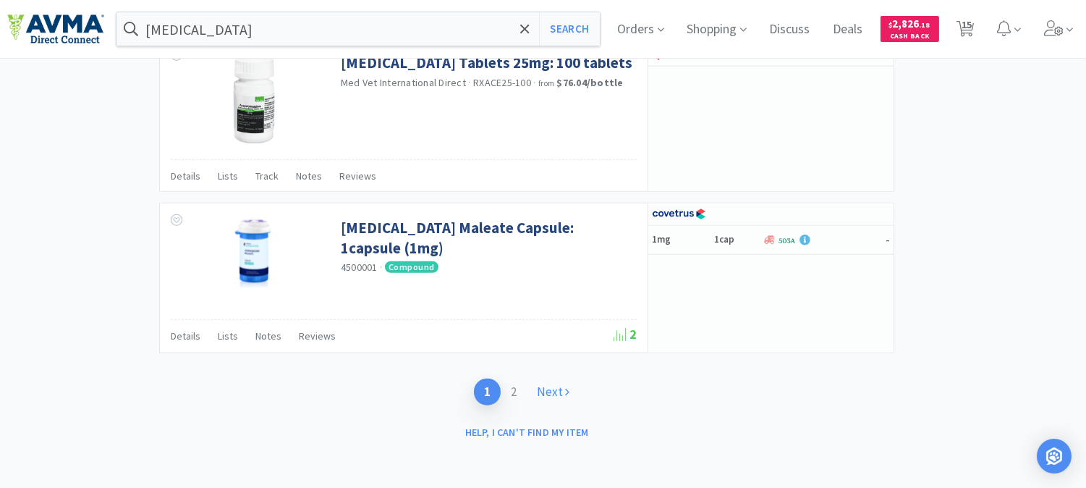
click at [552, 394] on link "Next" at bounding box center [553, 392] width 53 height 27
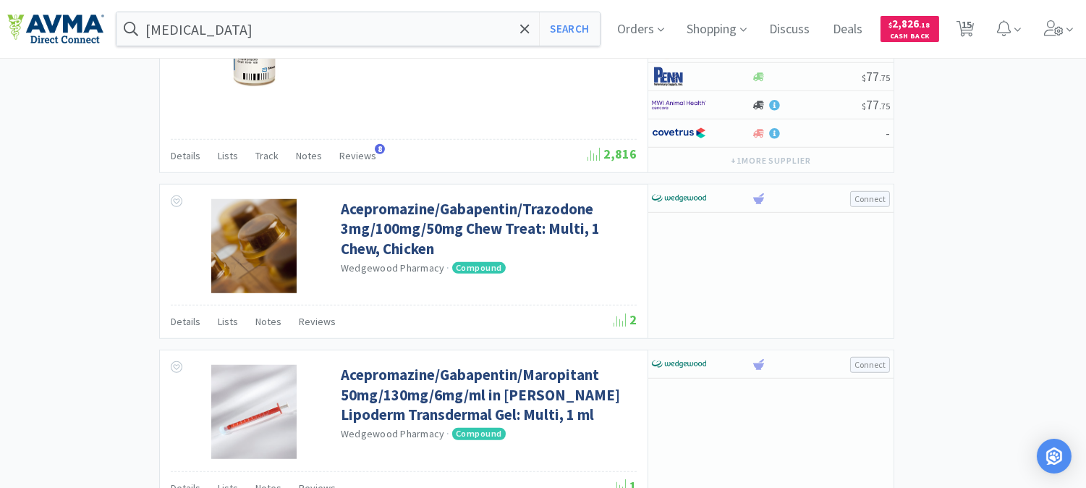
scroll to position [1736, 0]
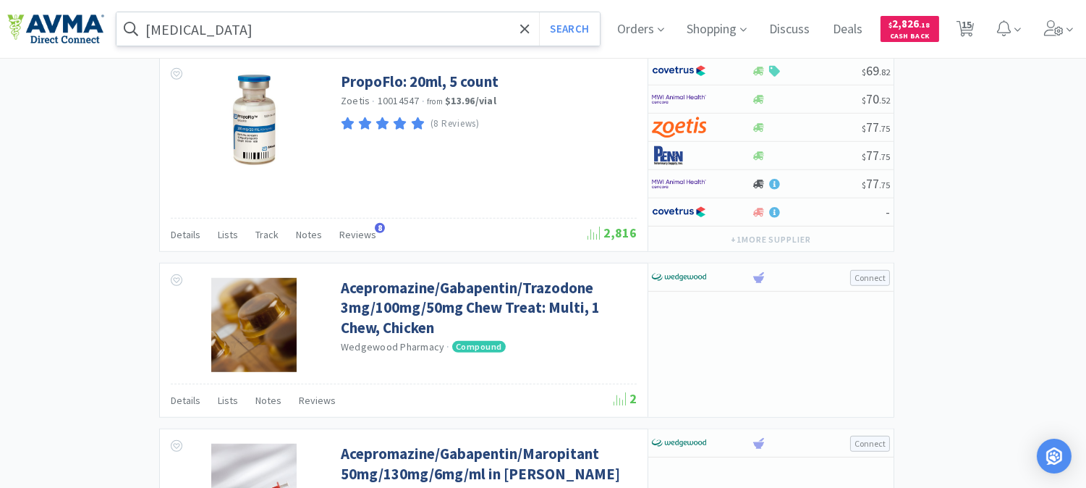
click at [258, 25] on input "[MEDICAL_DATA]" at bounding box center [359, 28] width 484 height 33
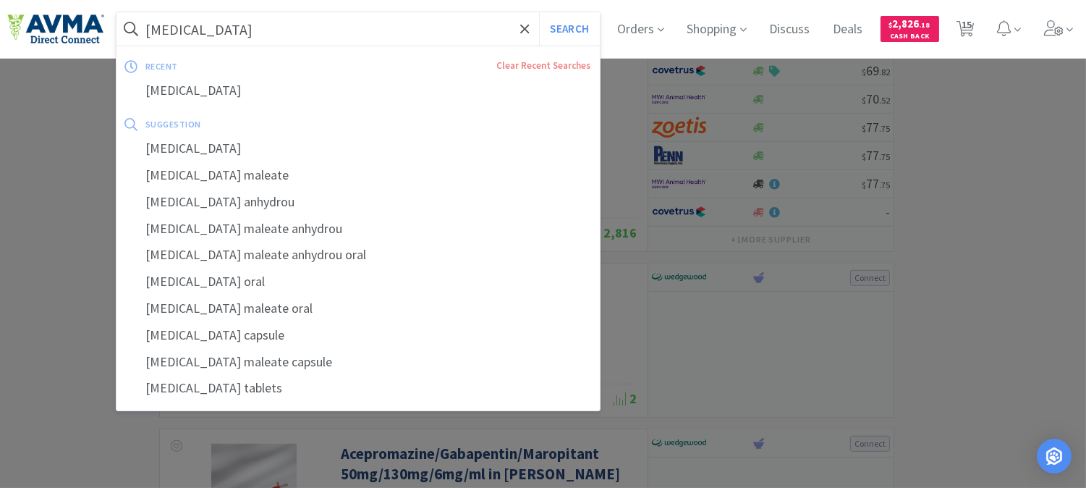
paste input "035862"
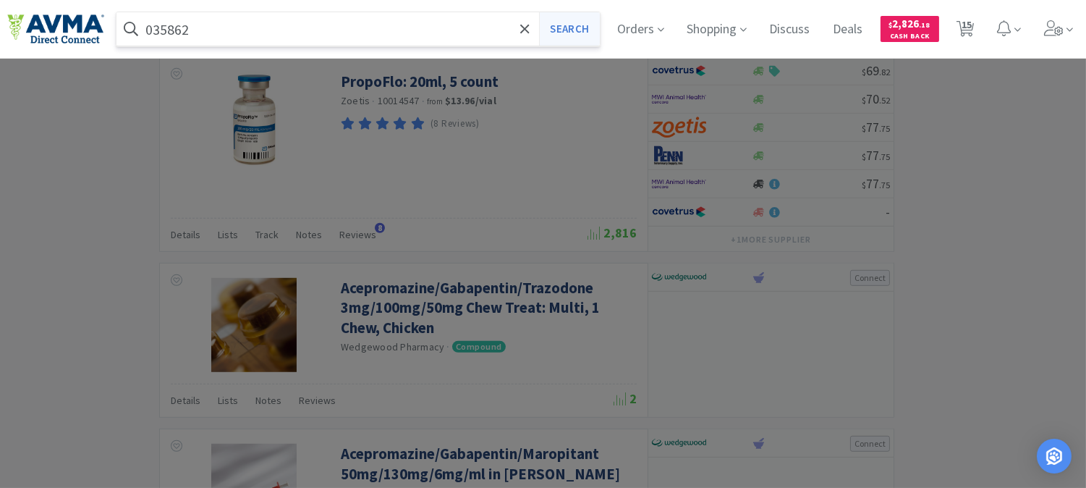
type input "035862"
click at [581, 30] on button "Search" at bounding box center [569, 28] width 60 height 33
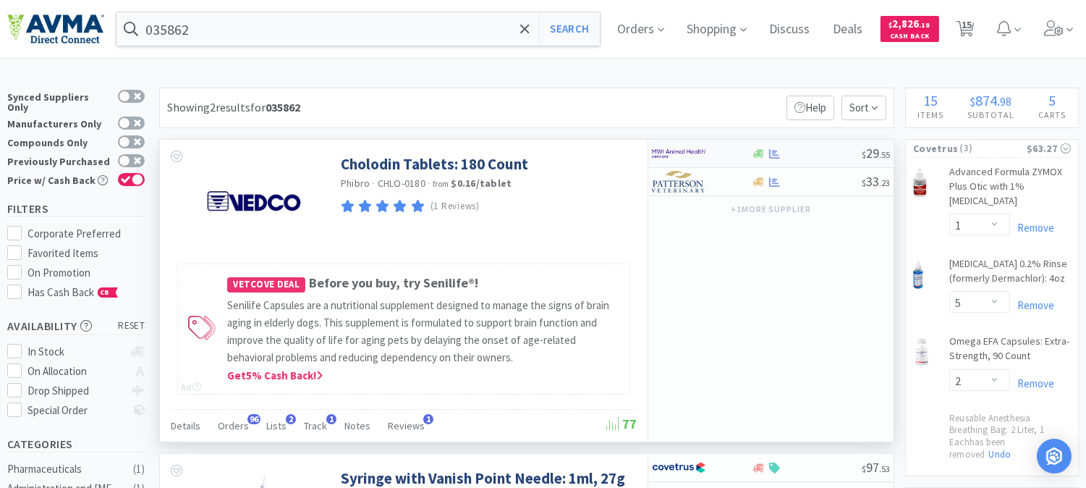
click at [669, 146] on img at bounding box center [679, 154] width 54 height 22
select select "1"
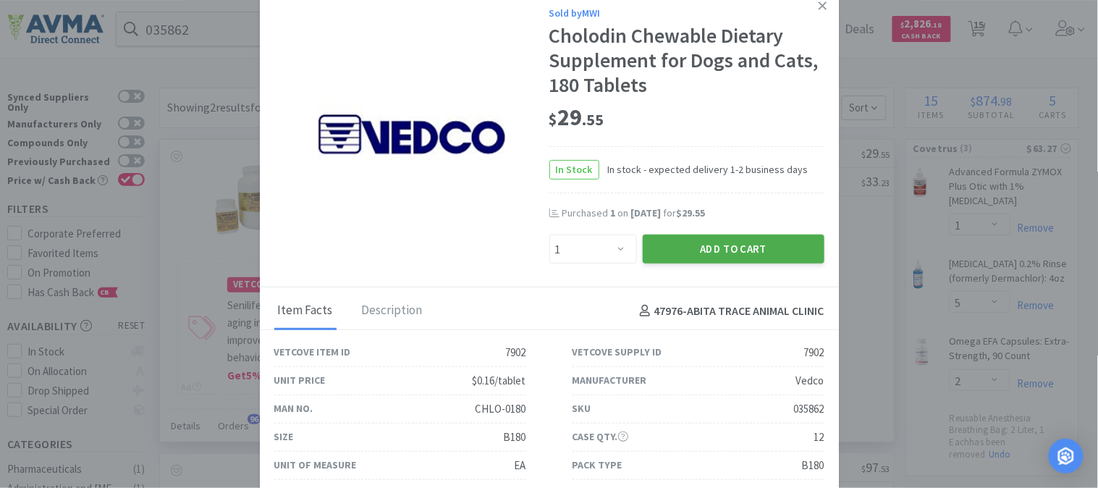
click at [689, 242] on button "Add to Cart" at bounding box center [734, 249] width 182 height 29
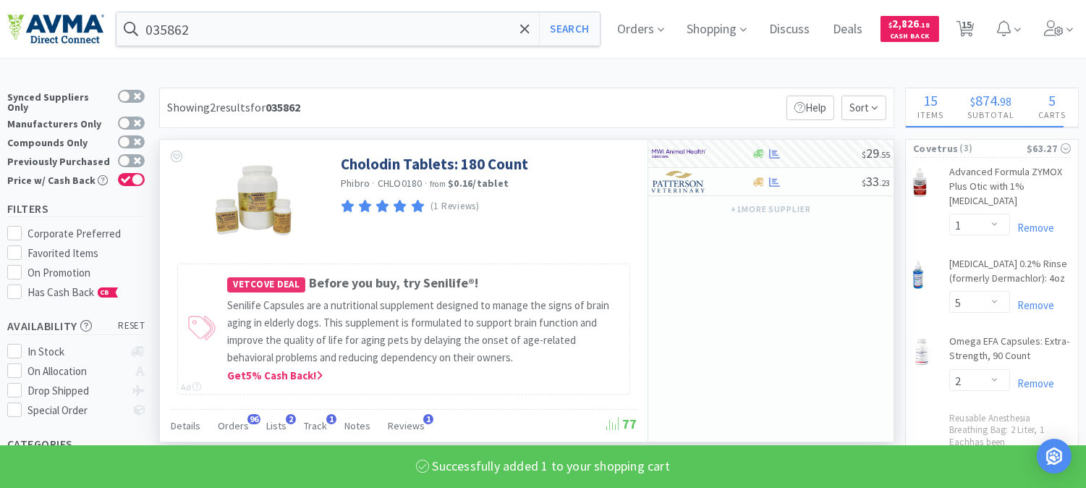
select select "1"
select select "4"
select select "2"
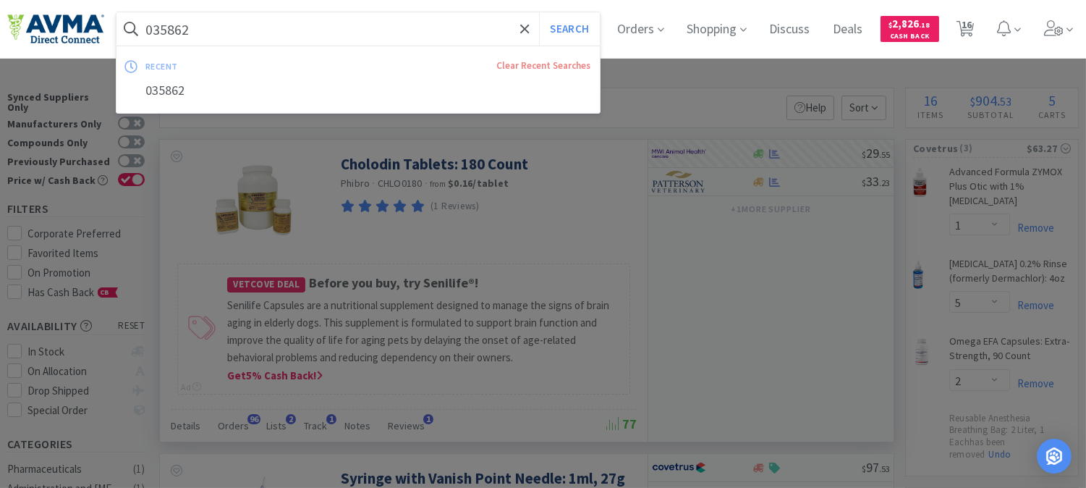
click at [206, 26] on input "035862" at bounding box center [359, 28] width 484 height 33
paste input "77573"
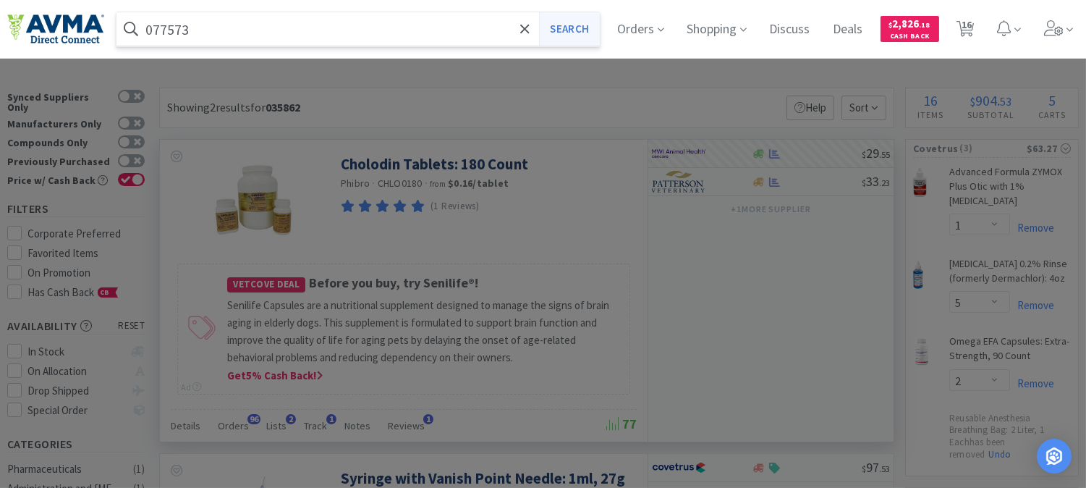
type input "077573"
click at [588, 28] on button "Search" at bounding box center [569, 28] width 60 height 33
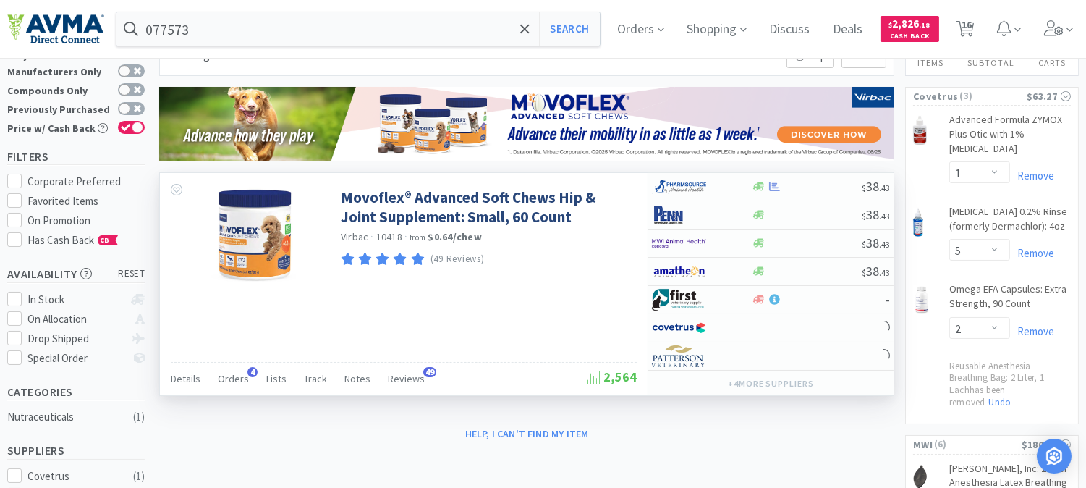
scroll to position [80, 0]
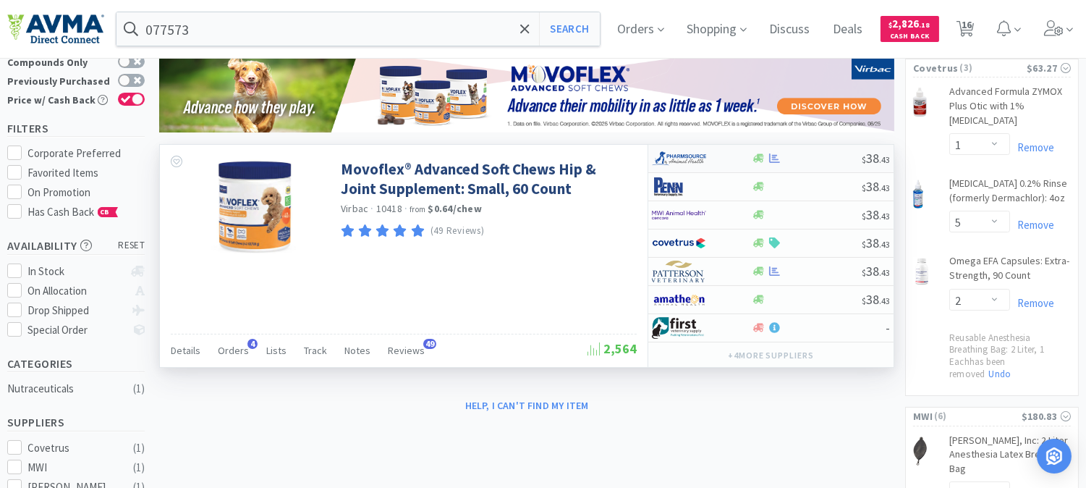
click at [685, 158] on img at bounding box center [679, 159] width 54 height 22
select select "1"
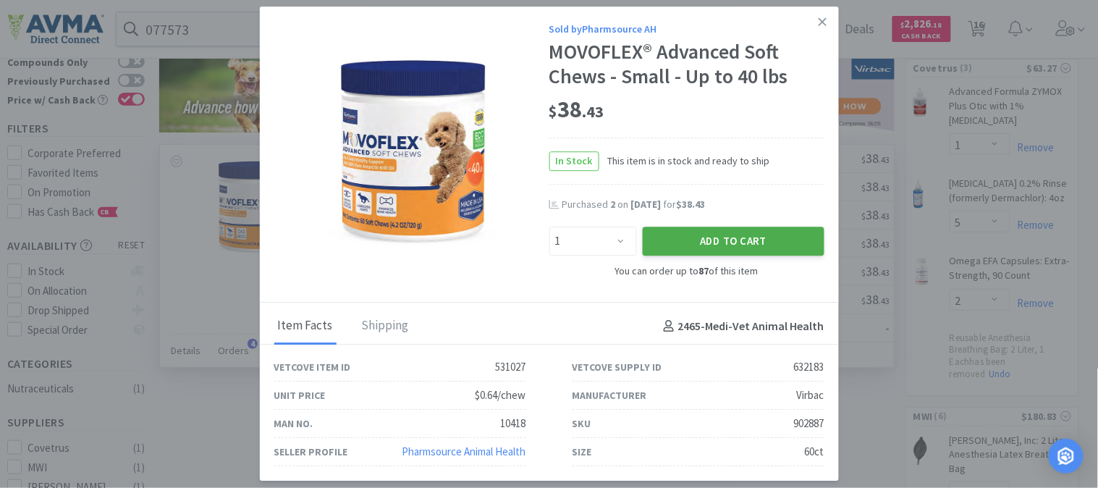
click at [773, 237] on button "Add to Cart" at bounding box center [734, 241] width 182 height 29
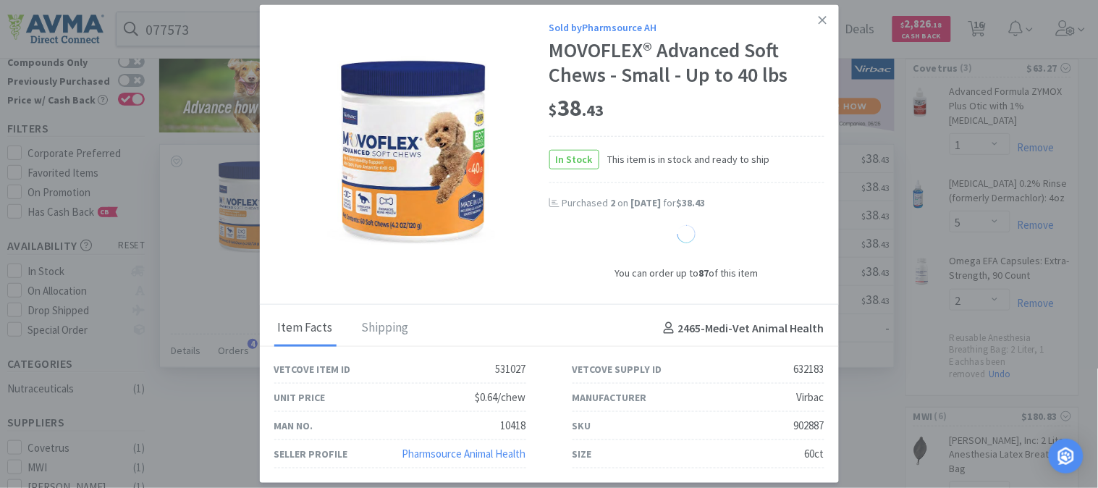
select select "1"
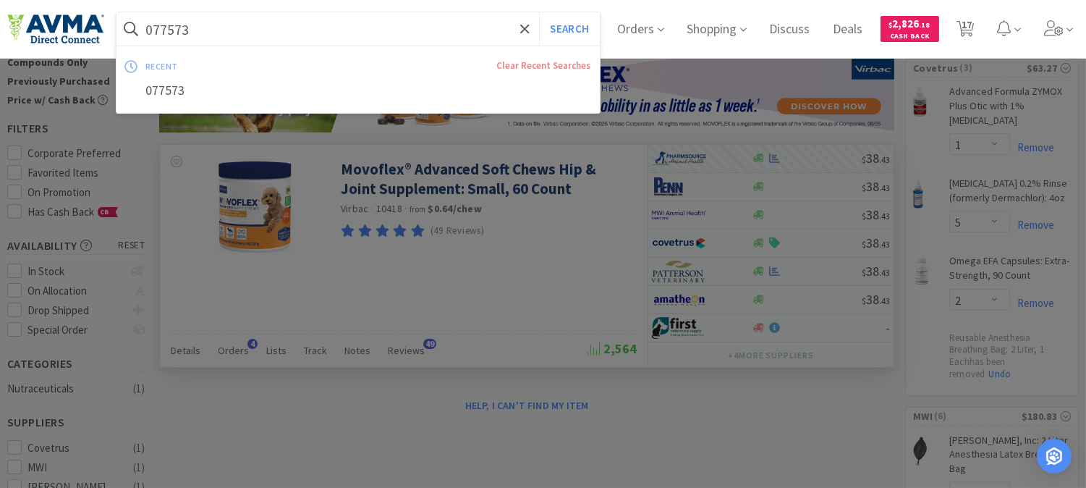
click at [208, 29] on input "077573" at bounding box center [359, 28] width 484 height 33
paste input "02004"
type input "002004"
click at [578, 35] on button "Search" at bounding box center [569, 28] width 60 height 33
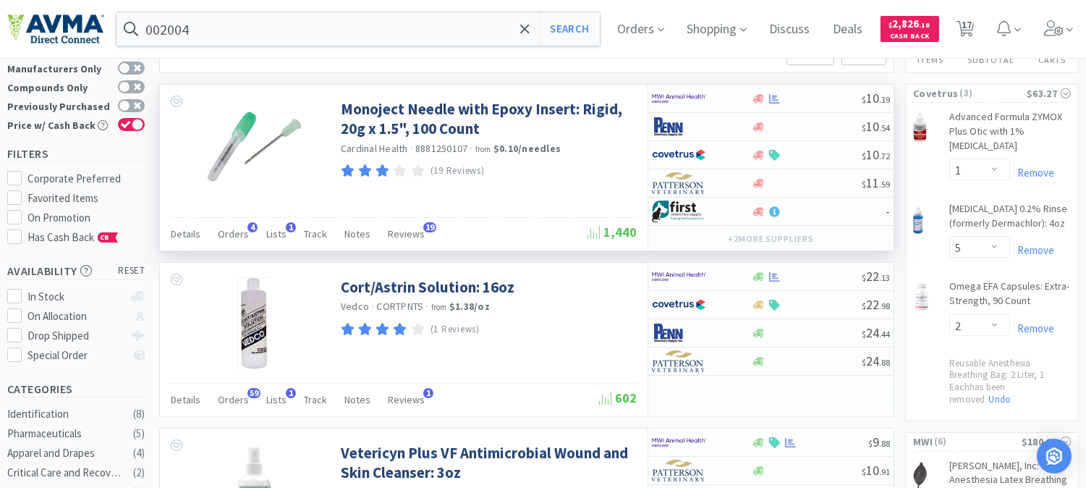
scroll to position [80, 0]
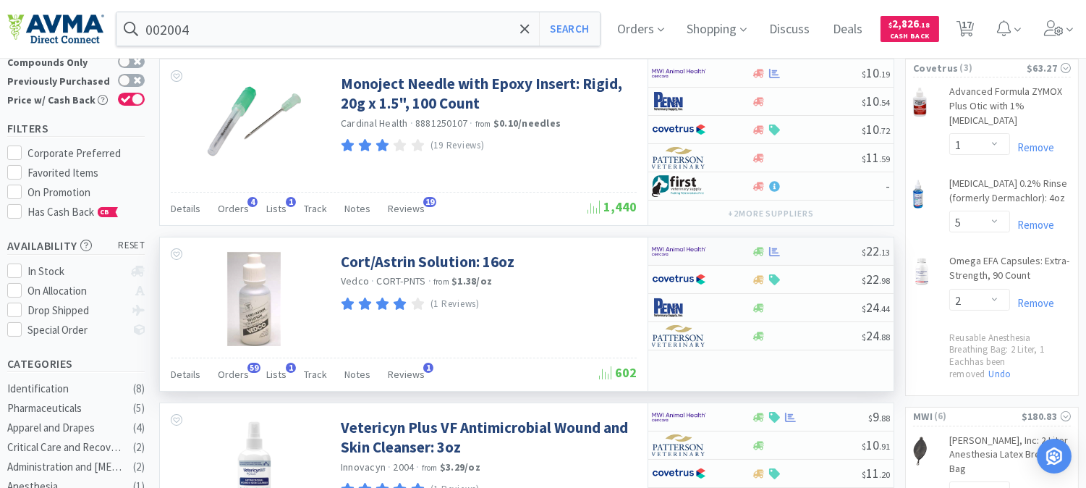
click at [675, 249] on img at bounding box center [679, 251] width 54 height 22
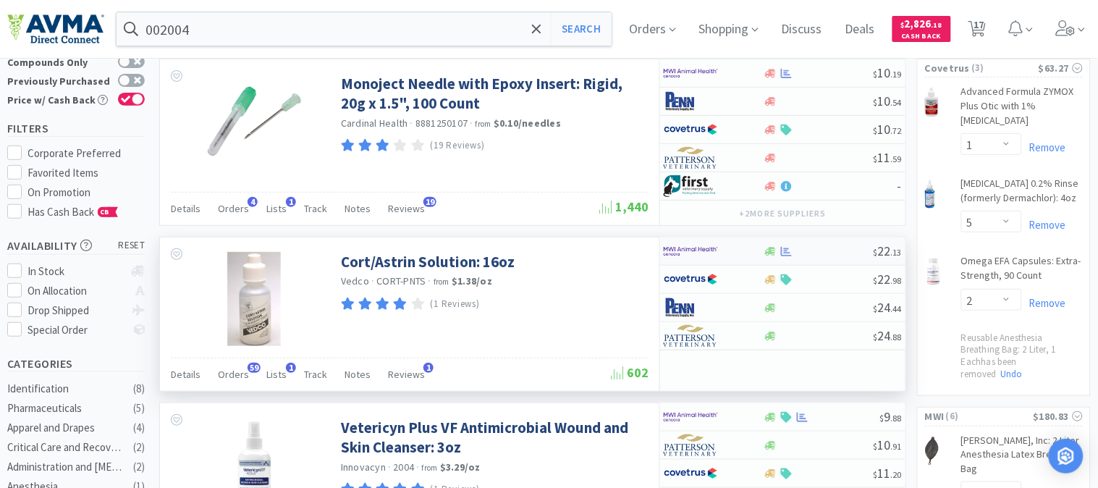
select select "1"
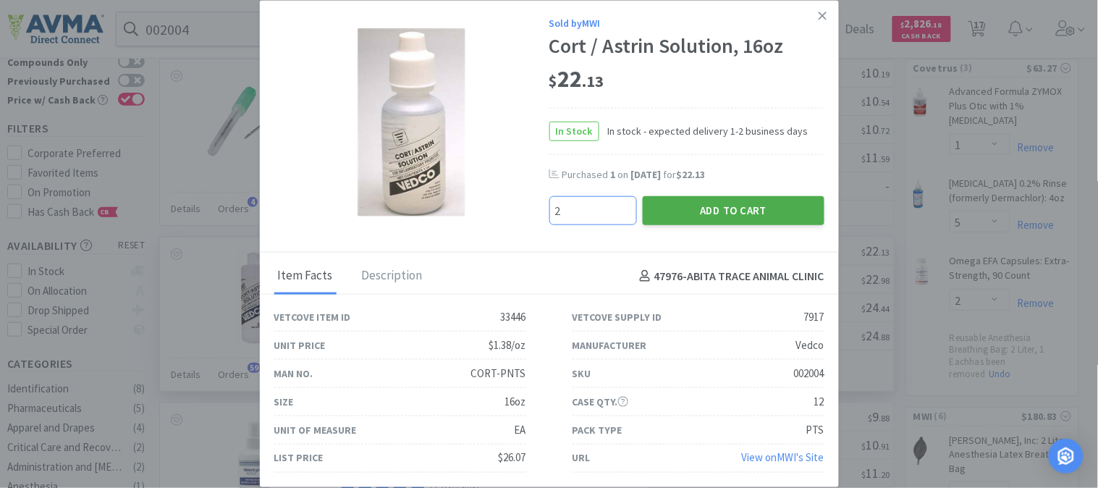
type input "2"
click at [714, 214] on button "Add to Cart" at bounding box center [734, 210] width 182 height 29
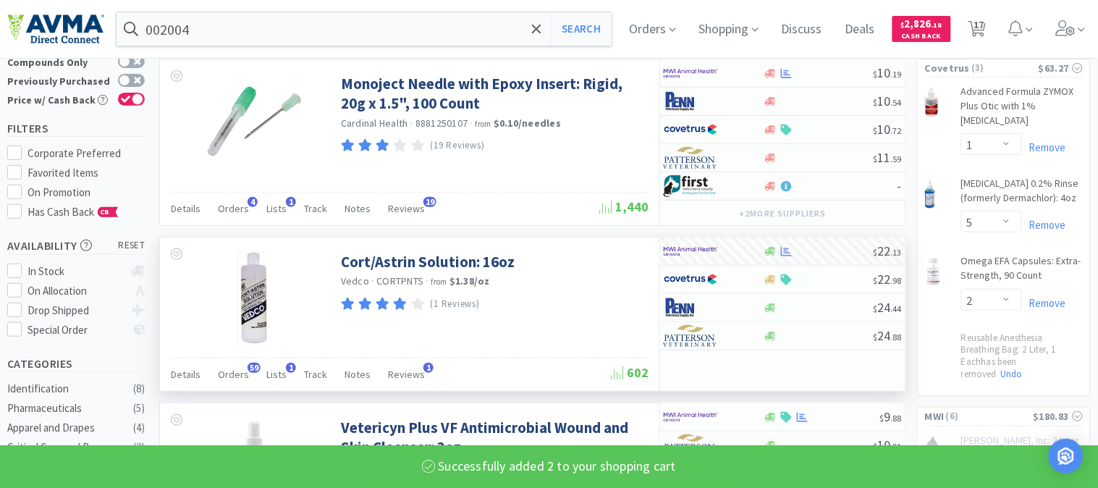
select select "2"
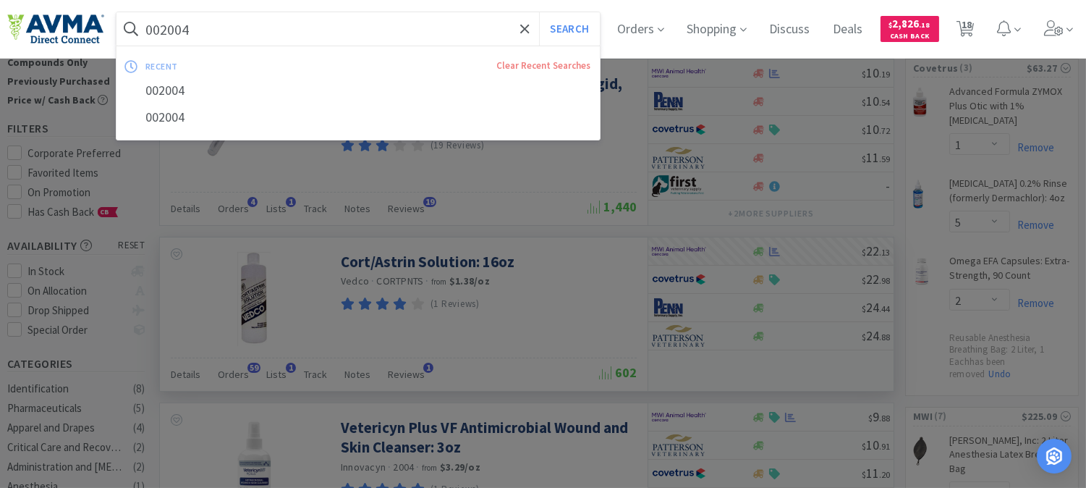
click at [212, 29] on input "002004" at bounding box center [359, 28] width 484 height 33
paste input "73101"
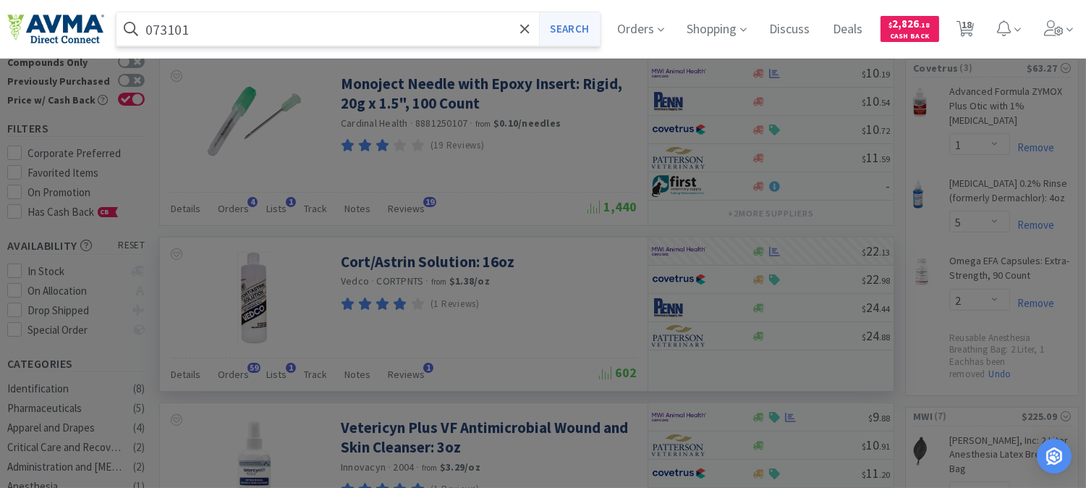
type input "073101"
click at [563, 26] on button "Search" at bounding box center [569, 28] width 60 height 33
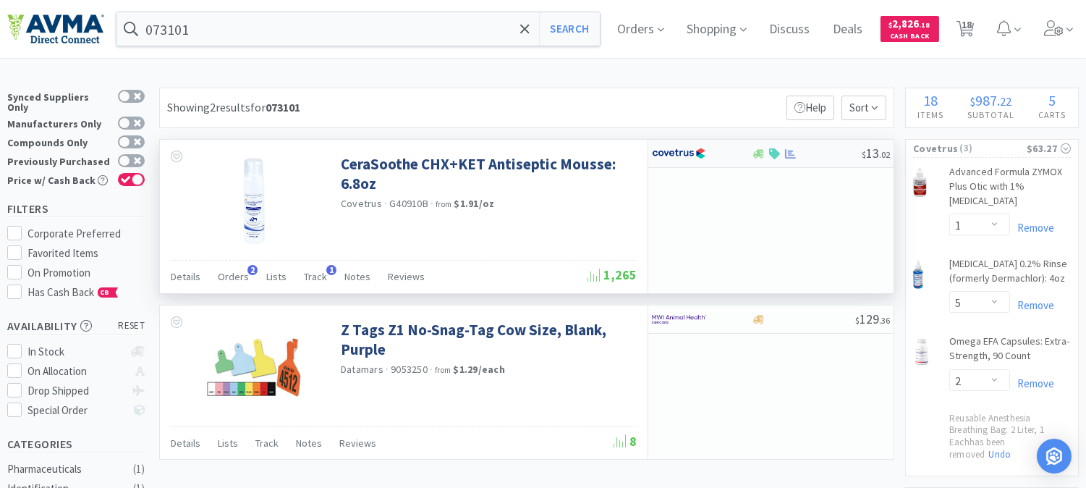
click at [679, 150] on img at bounding box center [679, 154] width 54 height 22
select select "1"
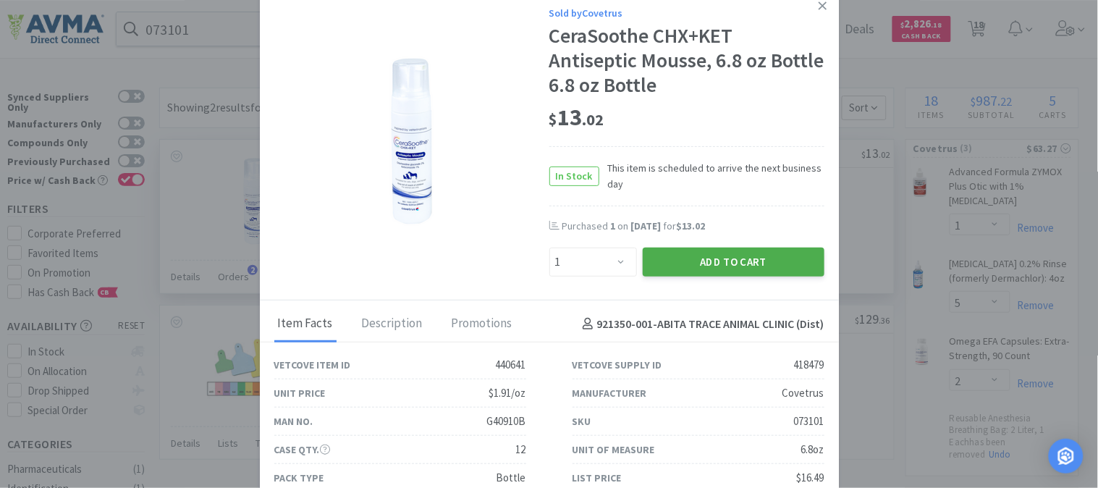
click at [709, 257] on button "Add to Cart" at bounding box center [734, 262] width 182 height 29
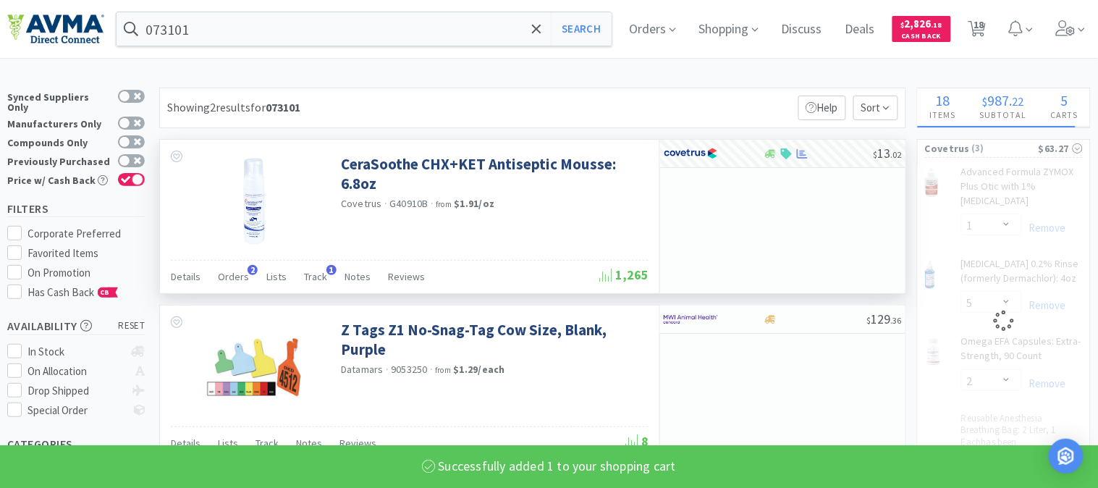
select select "1"
select select "5"
select select "2"
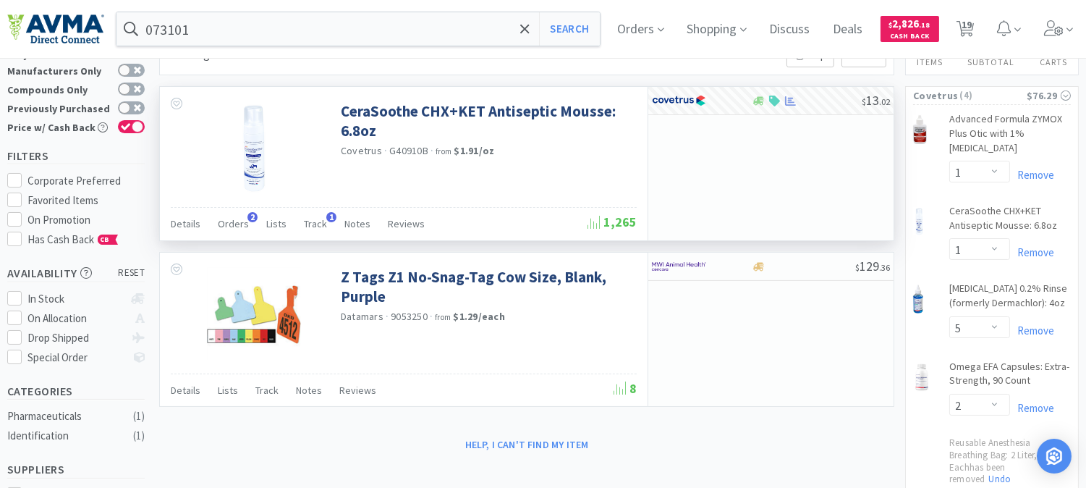
scroll to position [80, 0]
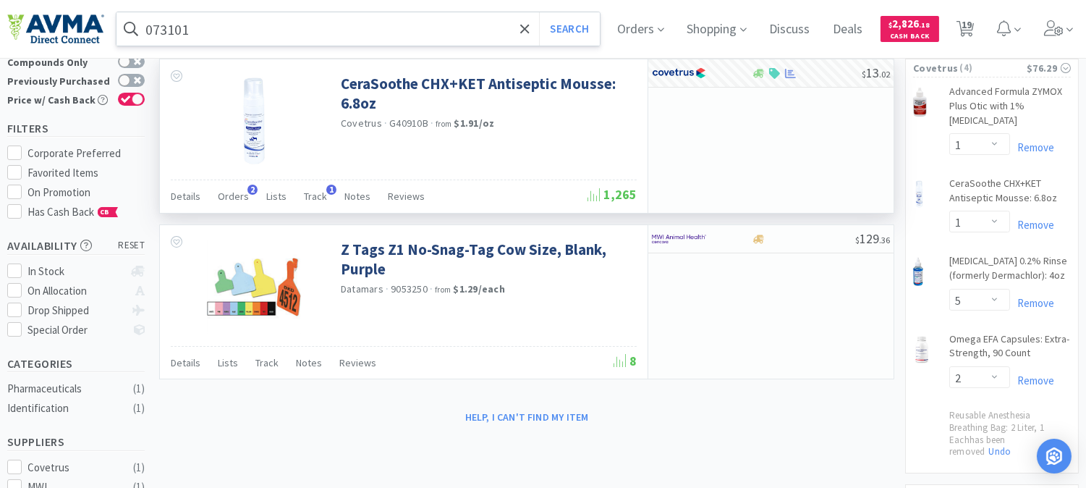
click at [207, 33] on input "073101" at bounding box center [359, 28] width 484 height 33
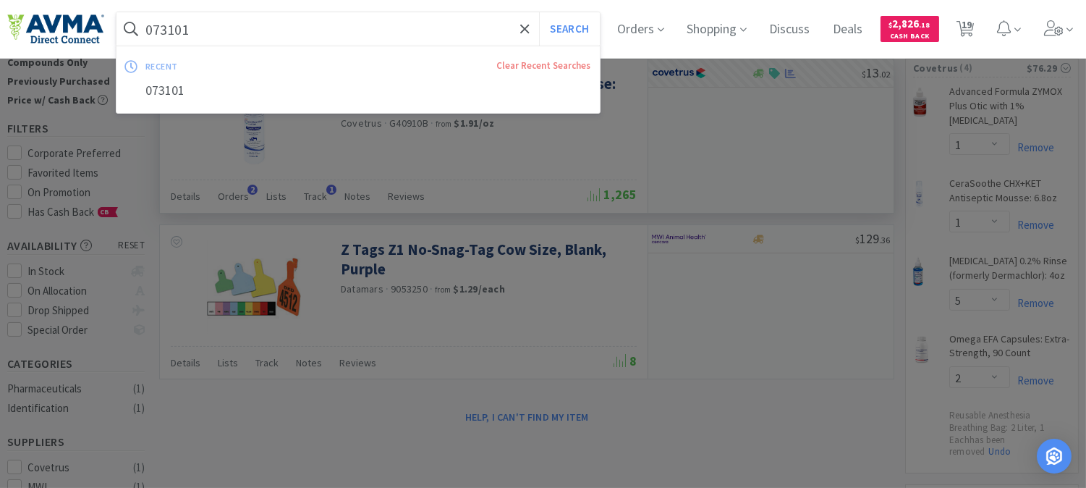
paste input "45818"
click at [562, 27] on button "Search" at bounding box center [569, 28] width 60 height 33
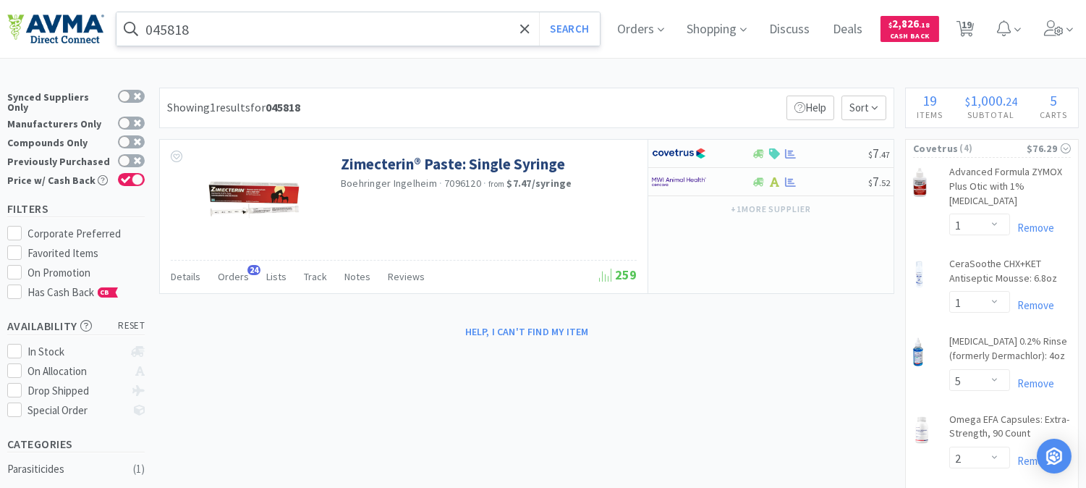
click at [285, 23] on input "045818" at bounding box center [359, 28] width 484 height 33
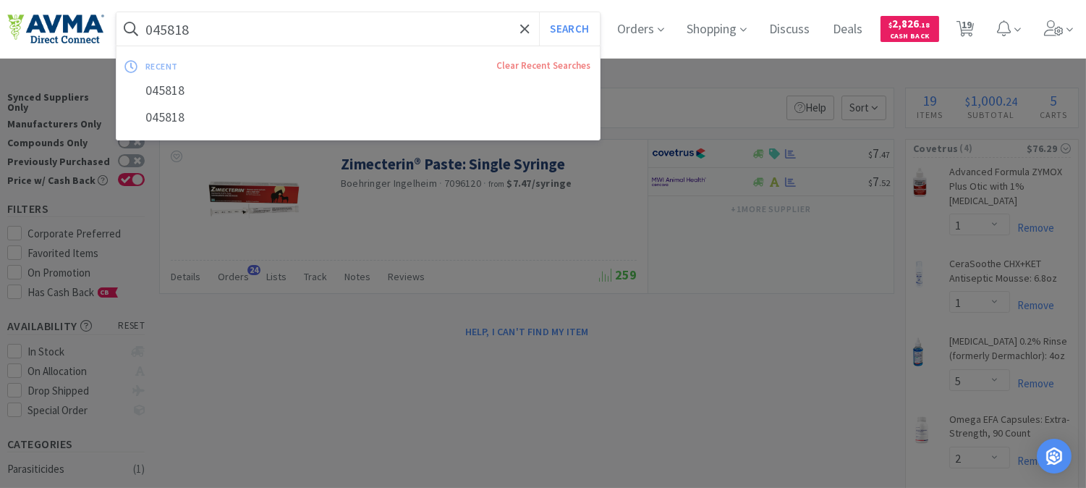
paste input "35862"
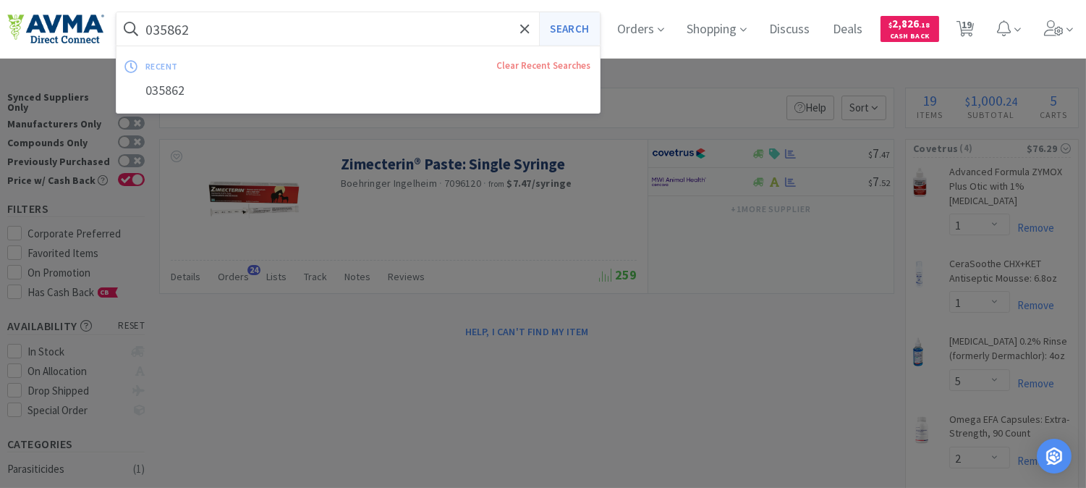
click at [591, 20] on button "Search" at bounding box center [569, 28] width 60 height 33
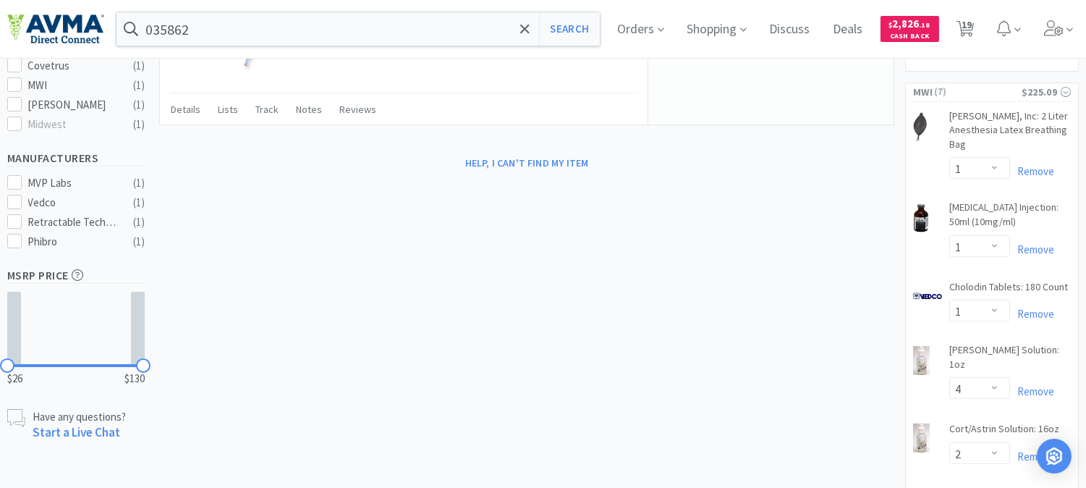
scroll to position [402, 0]
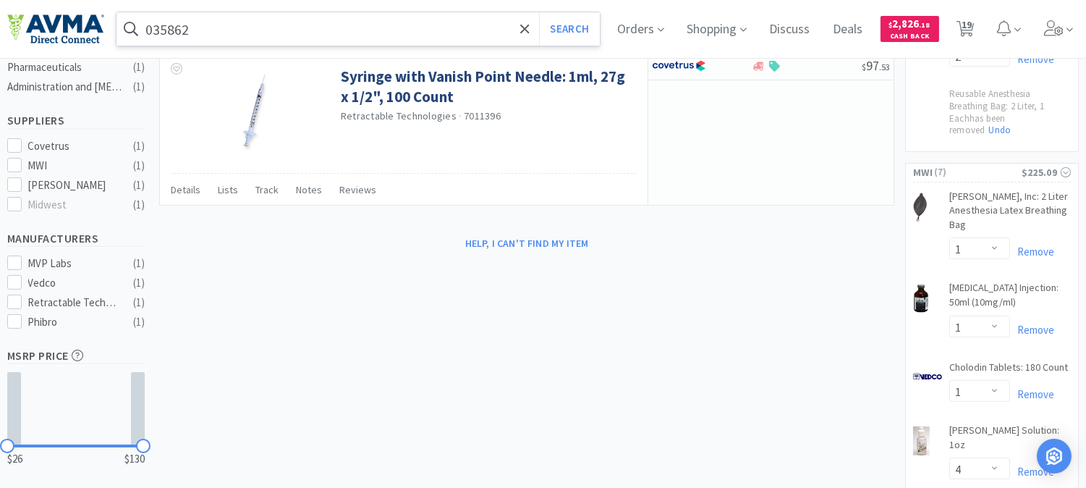
click at [252, 35] on input "035862" at bounding box center [359, 28] width 484 height 33
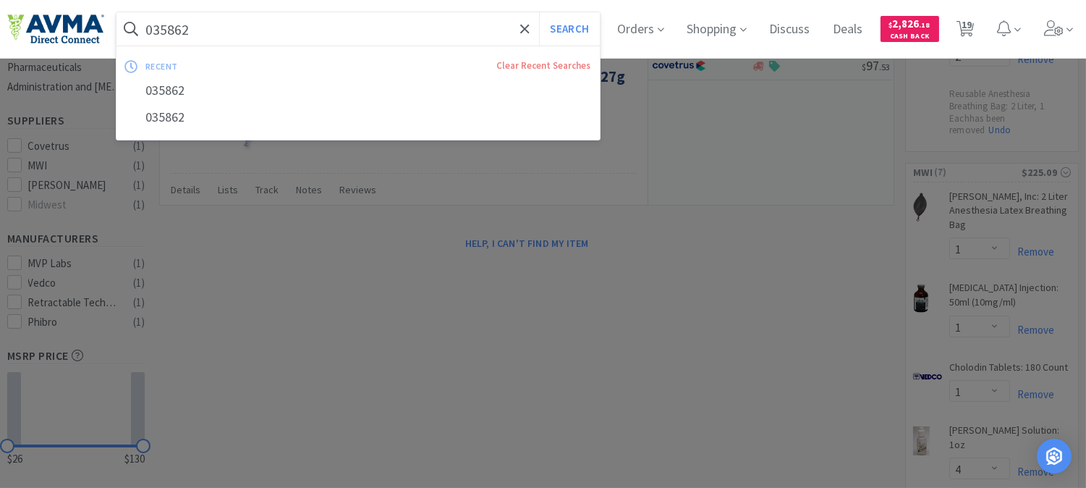
paste input "41963"
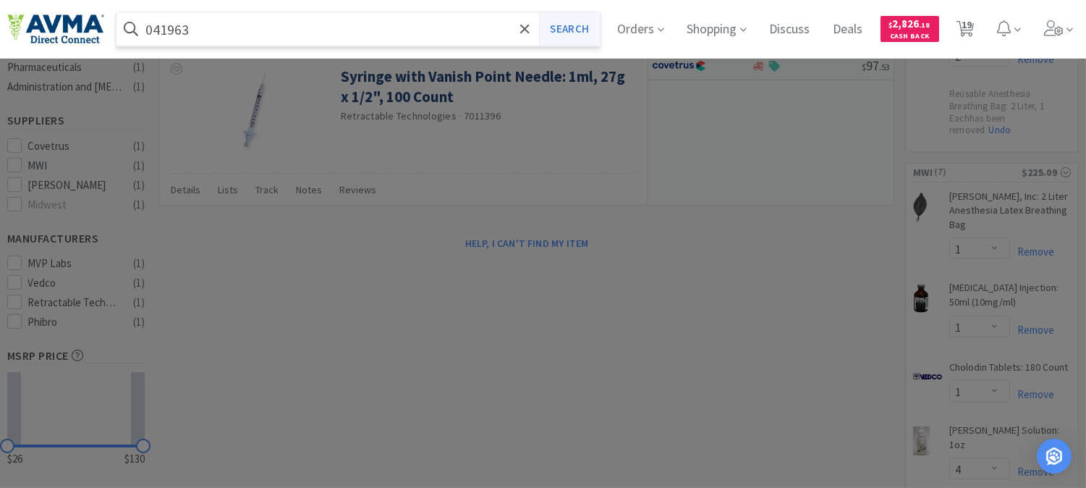
type input "041963"
click at [594, 30] on button "Search" at bounding box center [569, 28] width 60 height 33
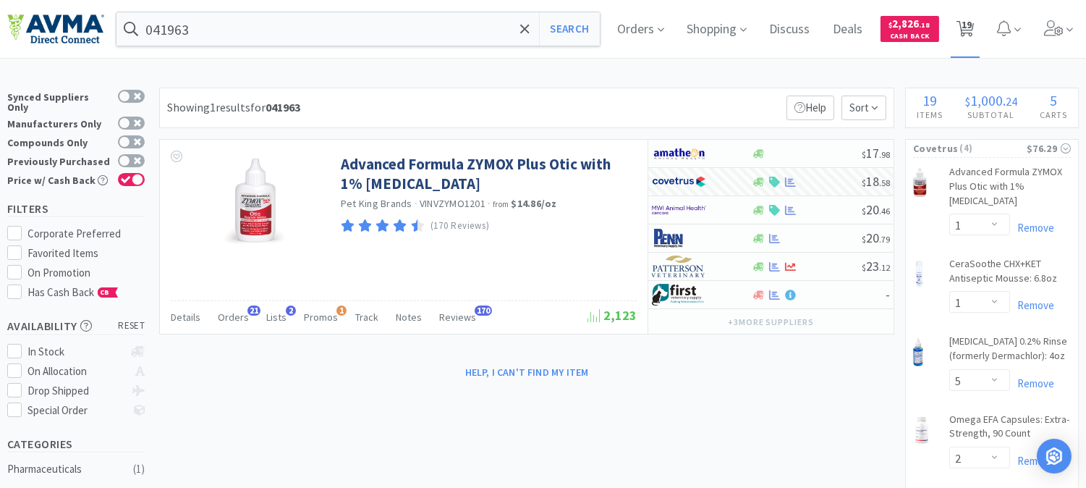
click at [972, 27] on span "19" at bounding box center [967, 25] width 10 height 58
select select "1"
select select "5"
select select "2"
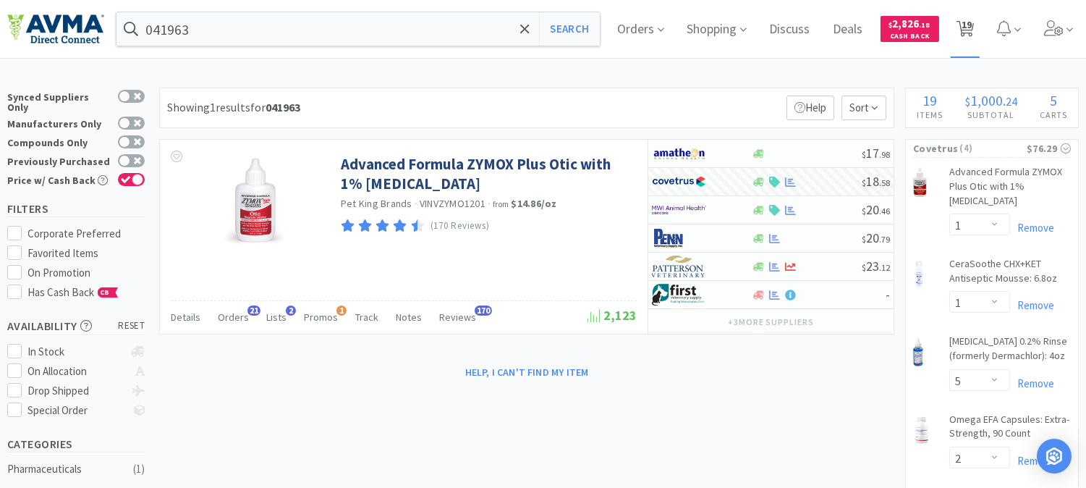
select select "1"
select select "4"
select select "2"
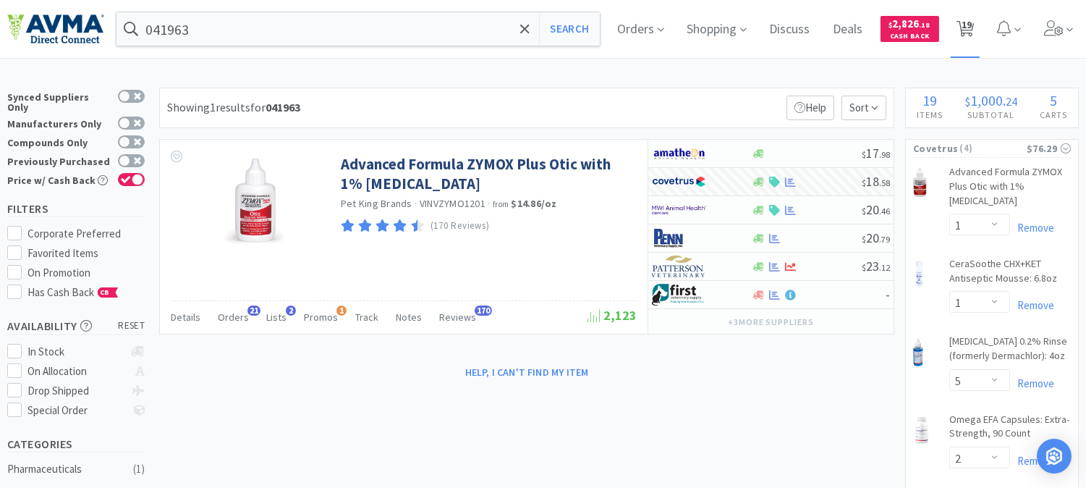
select select "2"
select select "1"
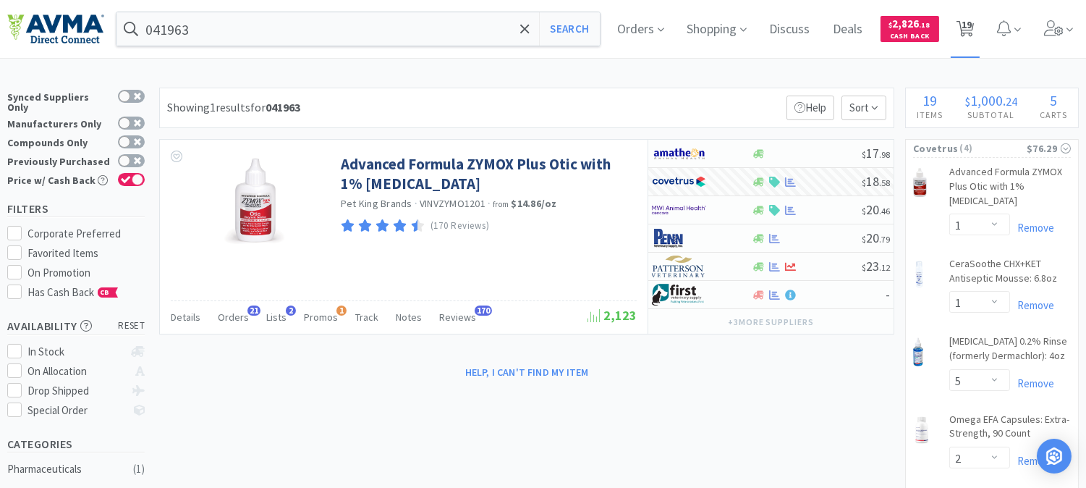
select select "1"
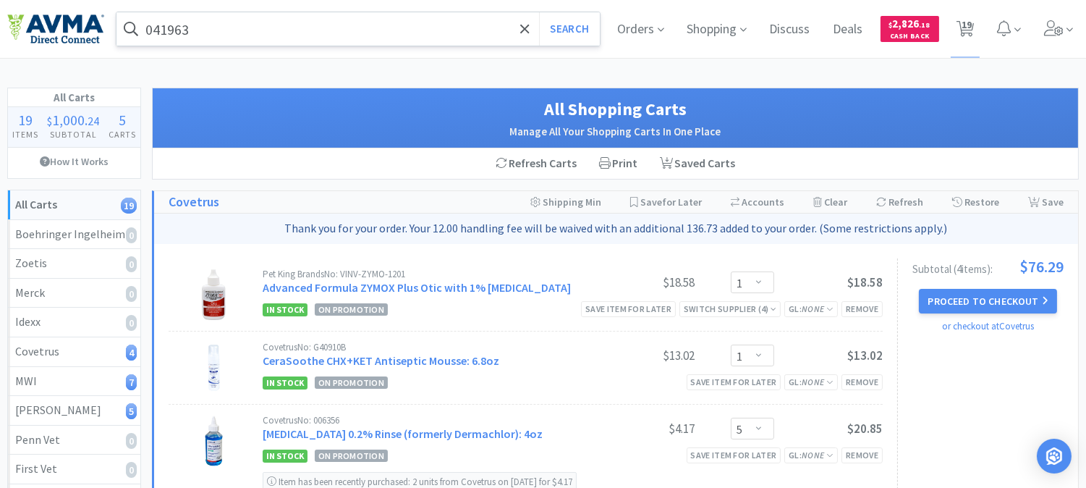
click at [311, 33] on input "041963" at bounding box center [359, 28] width 484 height 33
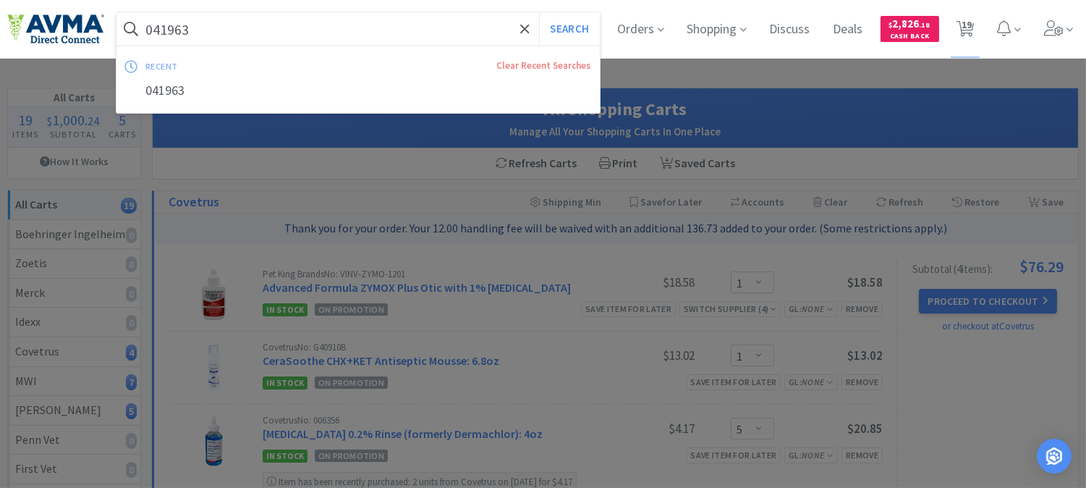
paste input "78011878"
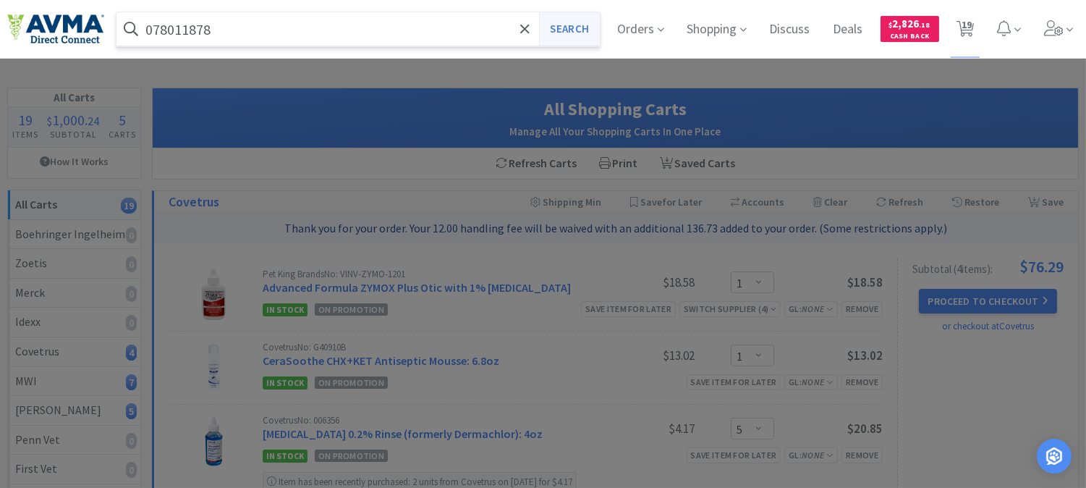
type input "078011878"
click at [576, 33] on button "Search" at bounding box center [569, 28] width 60 height 33
select select "1"
select select "5"
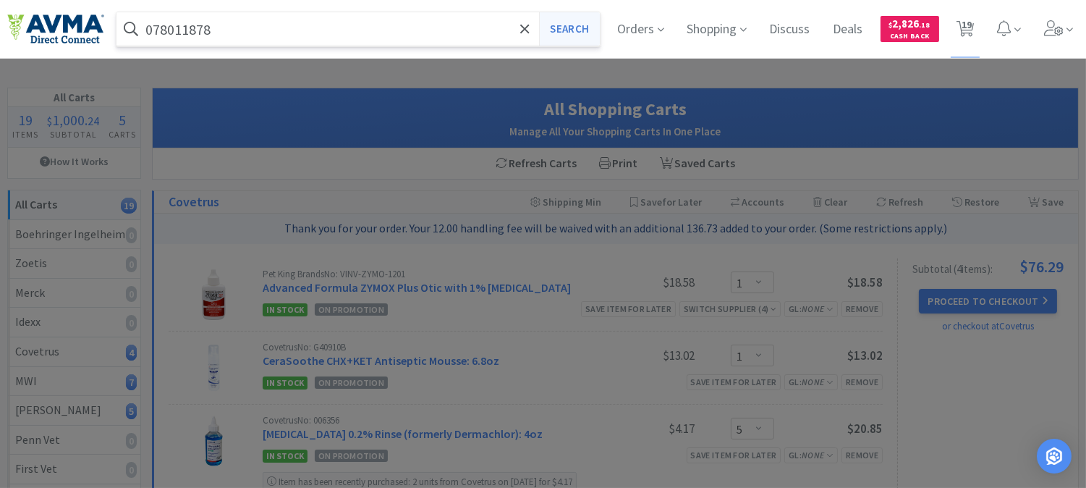
select select "2"
select select "1"
select select "4"
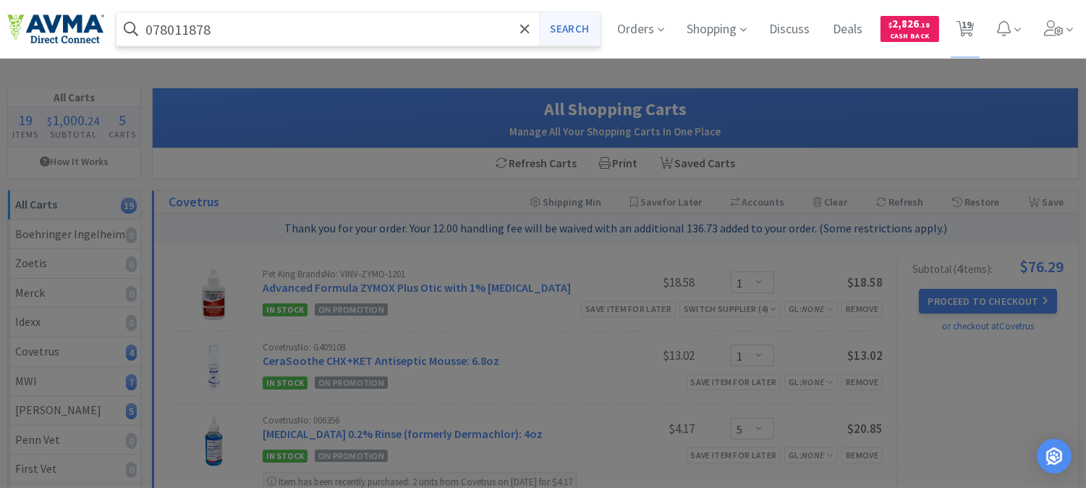
select select "2"
select select "1"
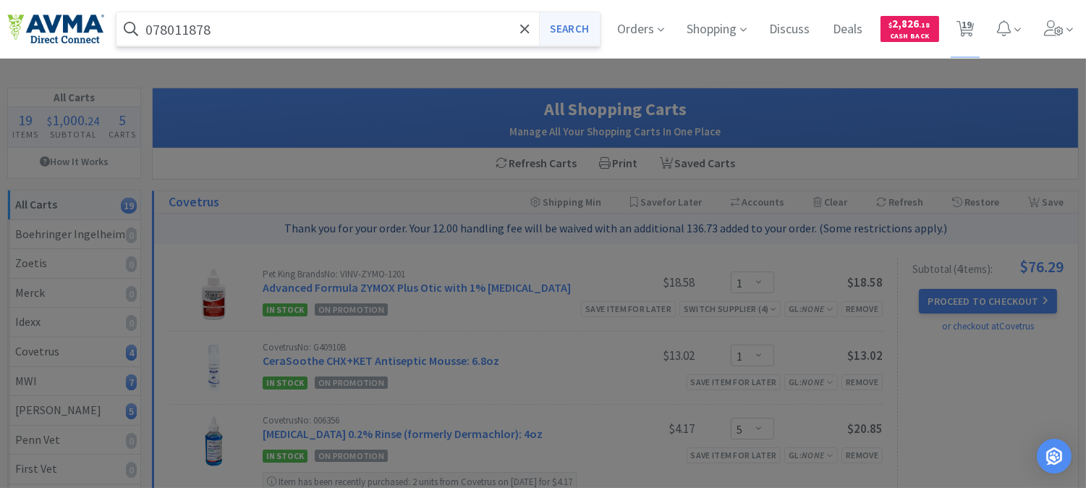
select select "1"
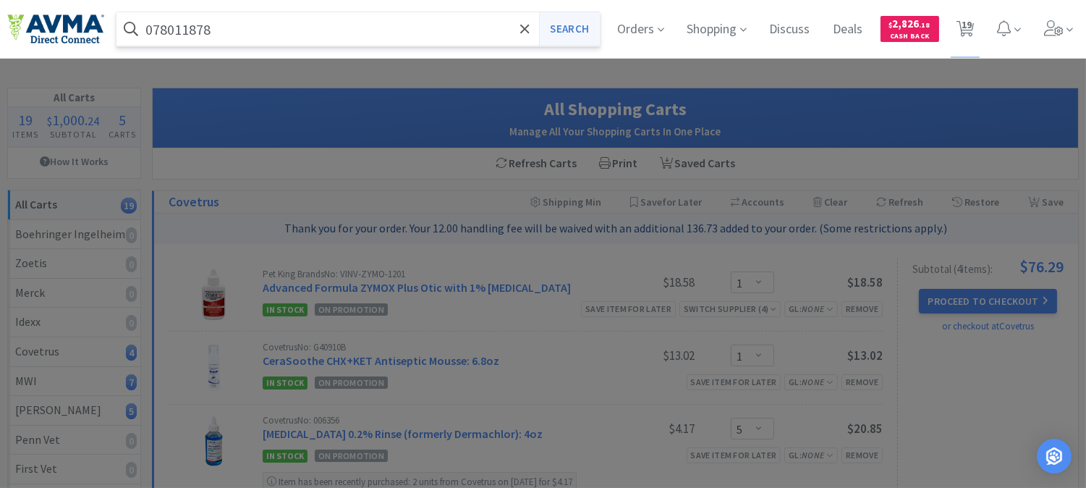
select select "1"
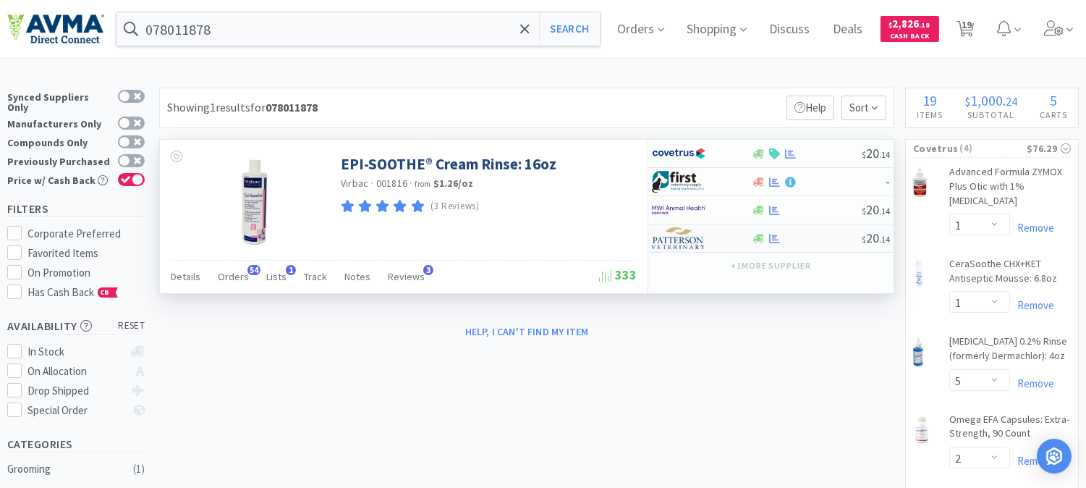
click at [679, 240] on img at bounding box center [679, 238] width 54 height 22
select select "1"
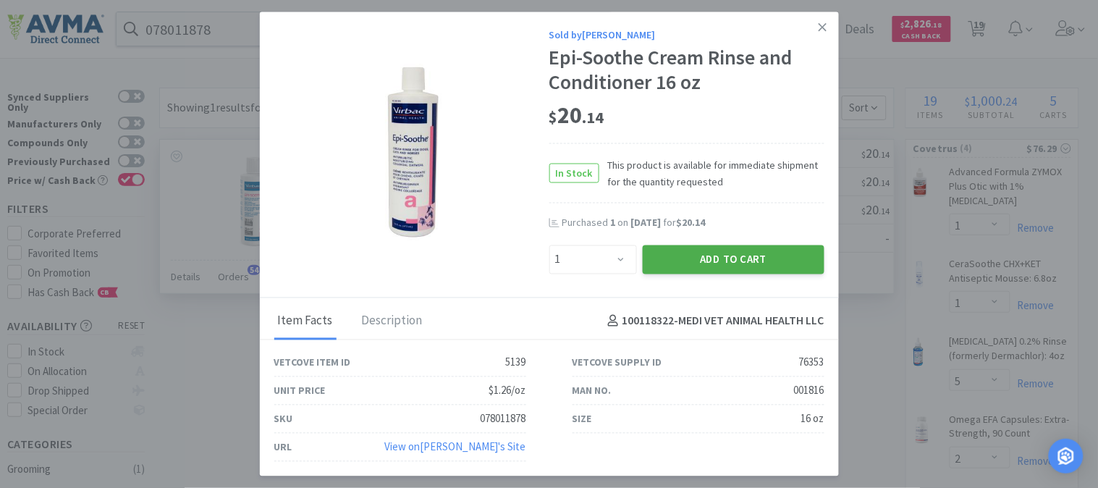
click at [736, 257] on button "Add to Cart" at bounding box center [734, 259] width 182 height 29
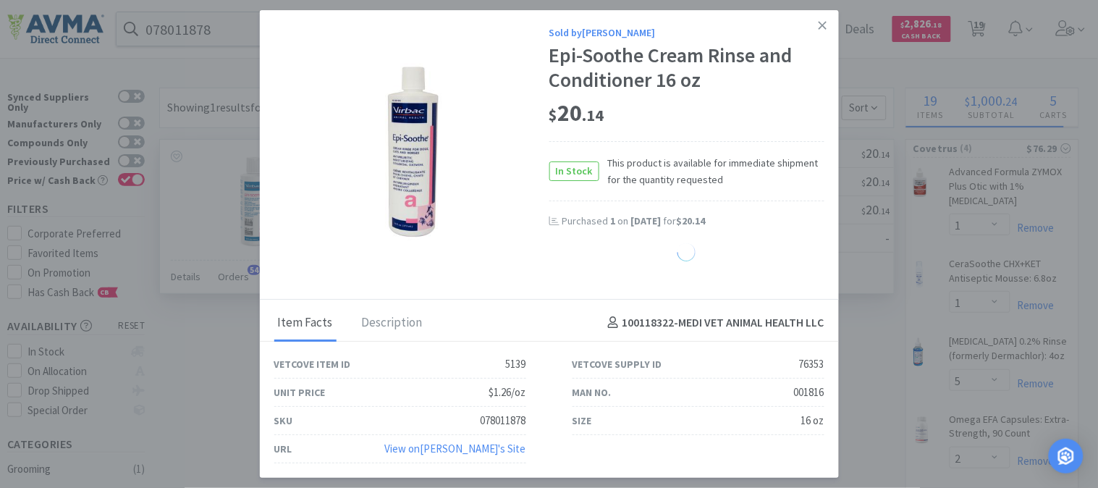
select select "1"
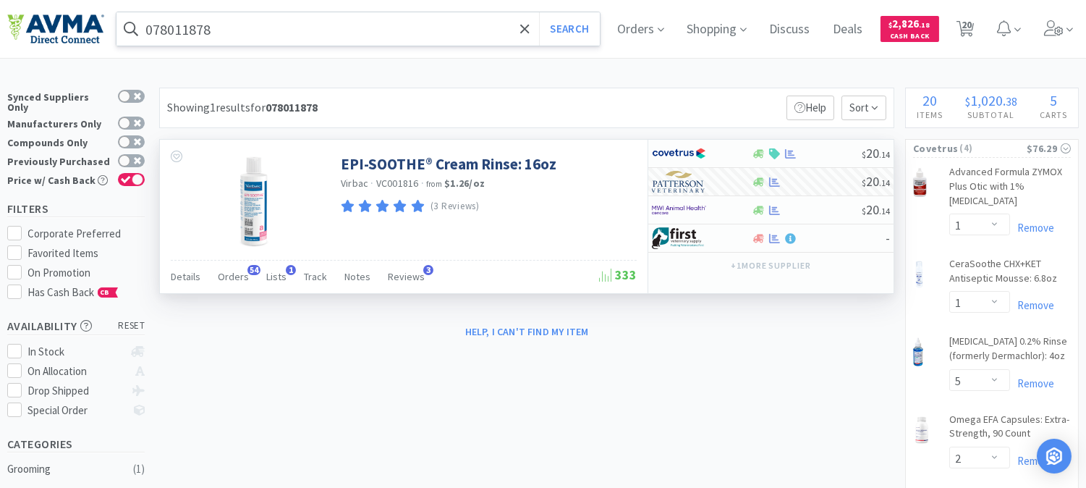
click at [300, 25] on input "078011878" at bounding box center [359, 28] width 484 height 33
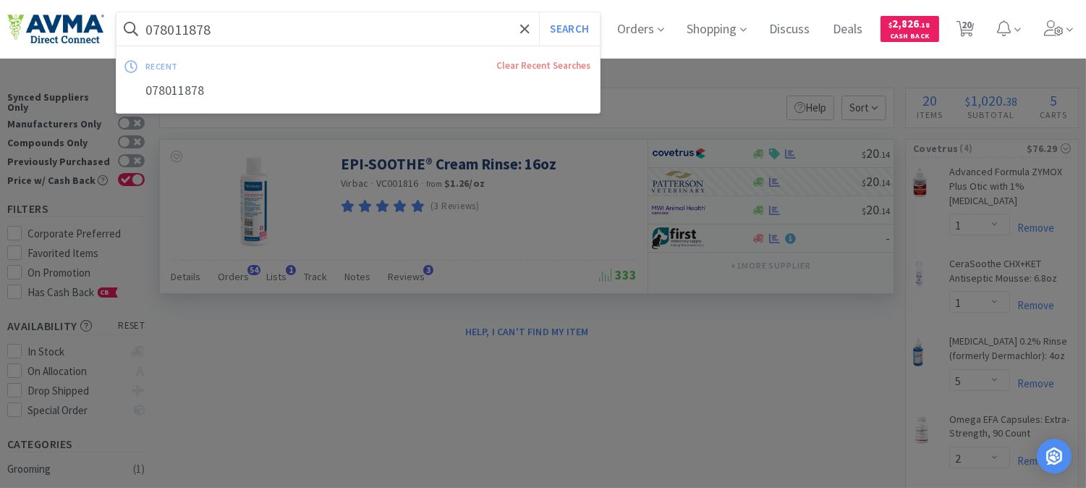
paste input "360767"
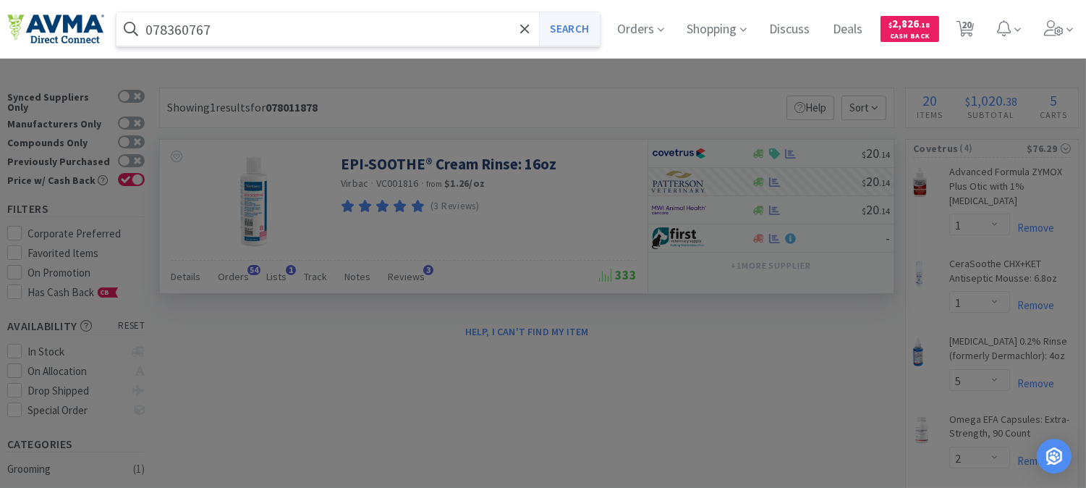
type input "078360767"
click at [578, 27] on button "Search" at bounding box center [569, 28] width 60 height 33
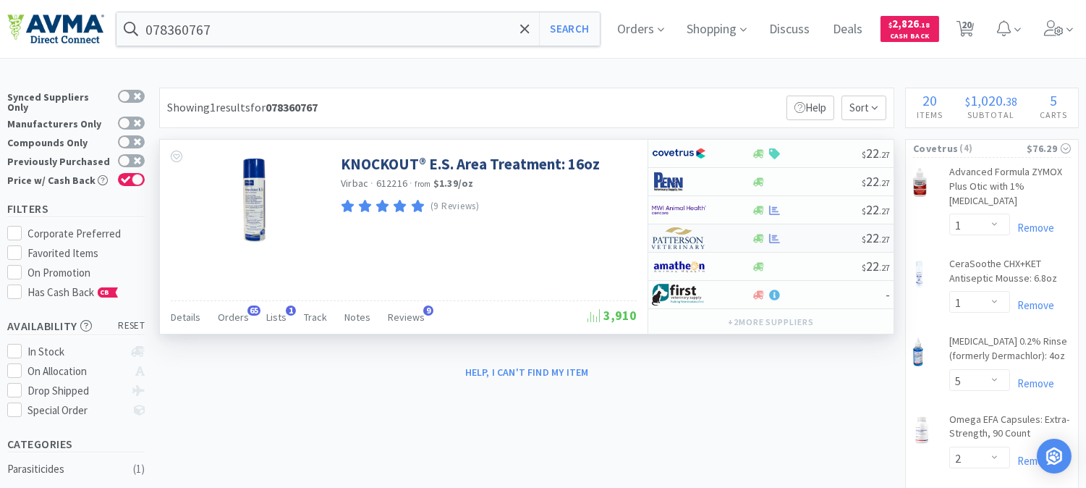
click at [682, 242] on img at bounding box center [679, 238] width 54 height 22
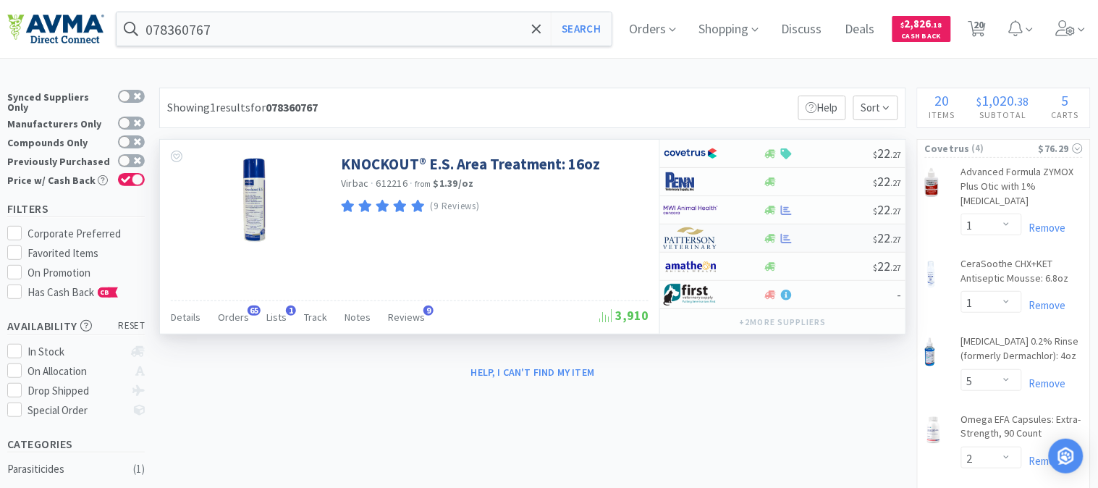
select select "1"
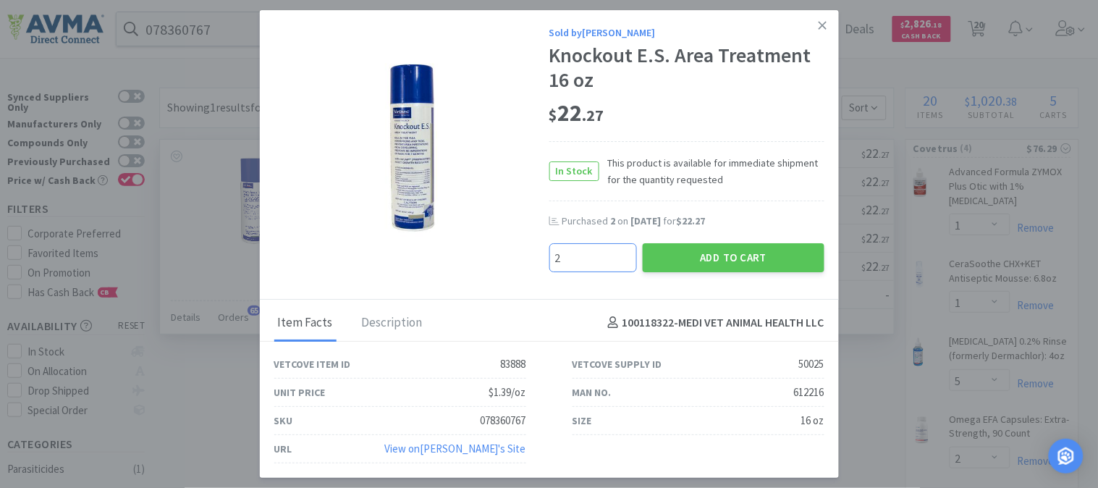
drag, startPoint x: 567, startPoint y: 261, endPoint x: 524, endPoint y: 254, distance: 43.2
click at [524, 254] on div "Sold by [PERSON_NAME] Knockout E.S. Area Treatment 16 oz $ 22 . 27 In Stock Thi…" at bounding box center [549, 155] width 579 height 290
type input "1"
click at [731, 252] on button "Add to Cart" at bounding box center [734, 257] width 182 height 29
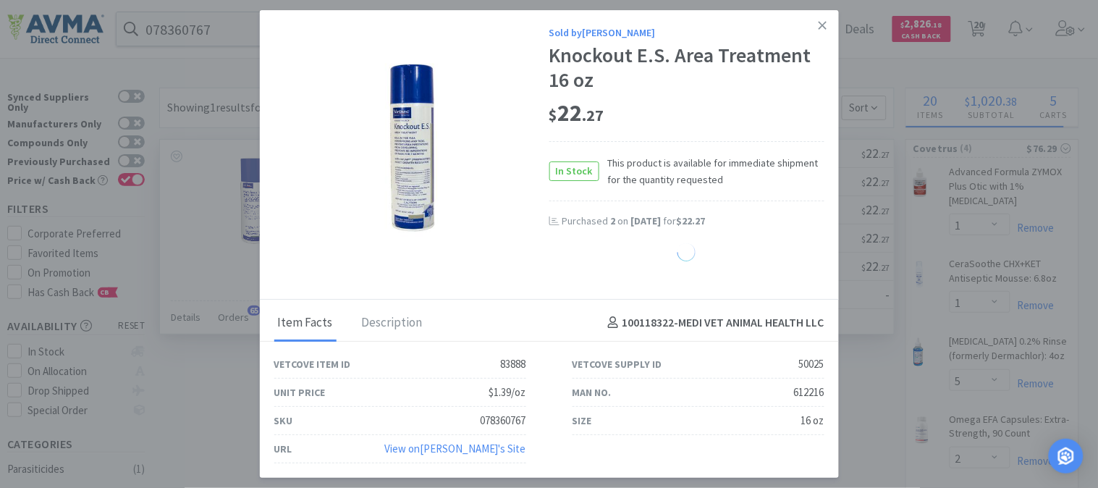
select select "1"
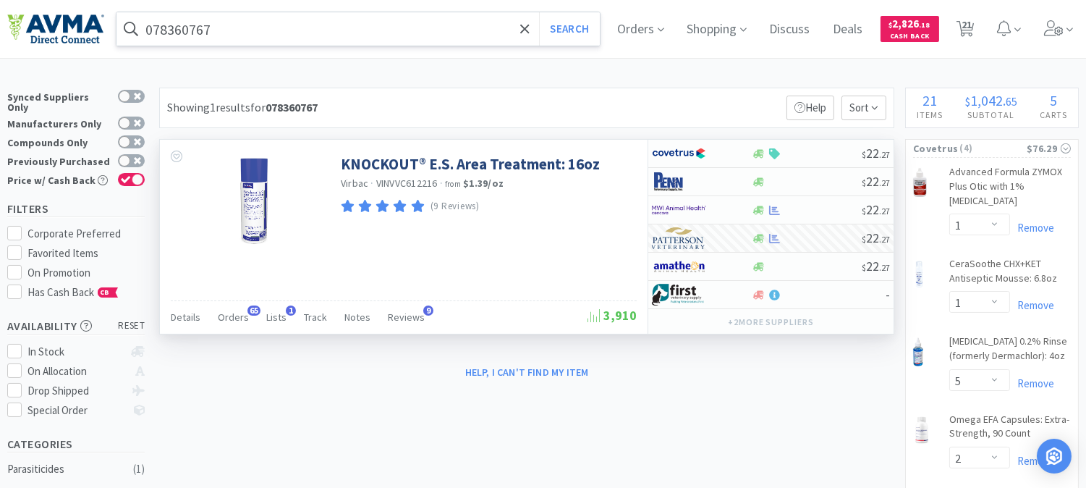
click at [248, 25] on input "078360767" at bounding box center [359, 28] width 484 height 33
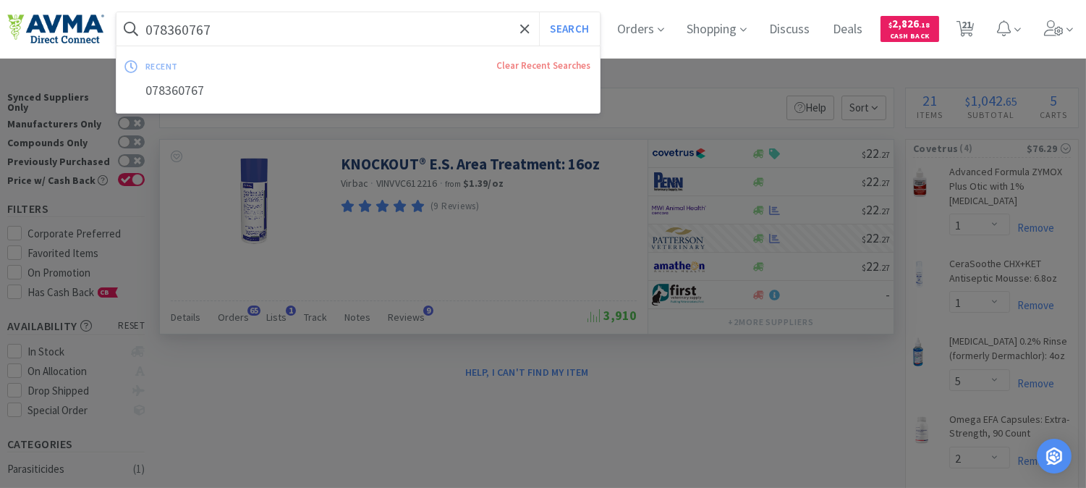
paste input "44722"
type input "078447227"
click at [595, 22] on button "Search" at bounding box center [569, 28] width 60 height 33
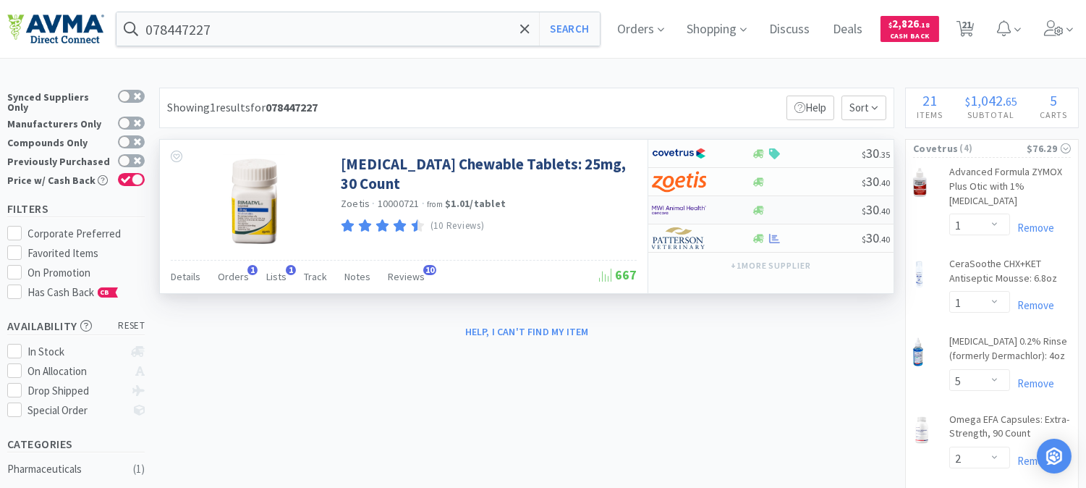
click at [679, 212] on img at bounding box center [679, 210] width 54 height 22
select select "1"
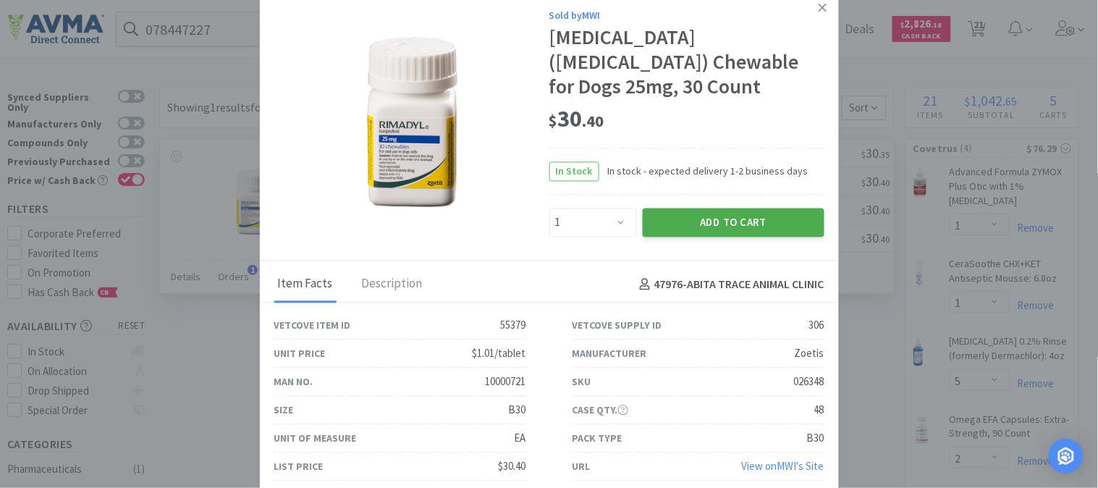
click at [711, 211] on button "Add to Cart" at bounding box center [734, 222] width 182 height 29
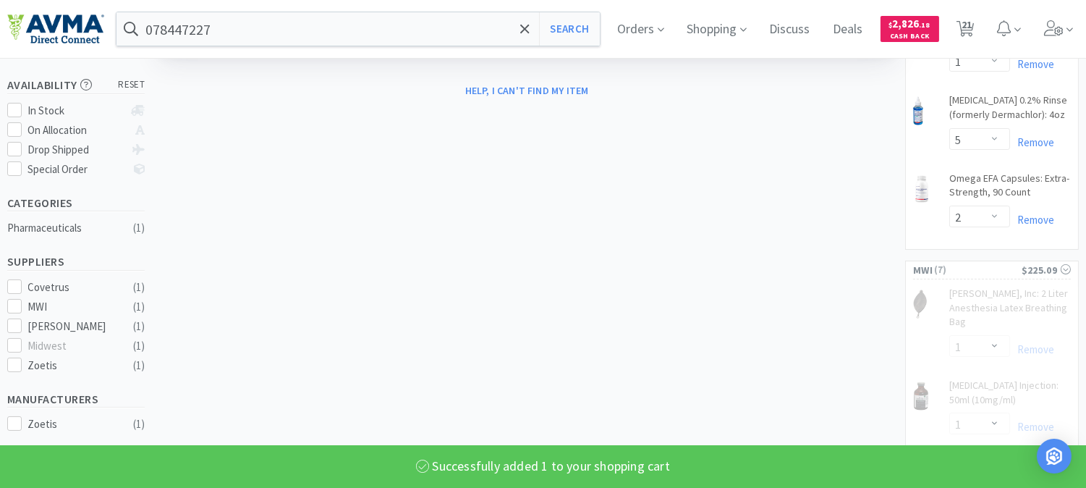
select select "1"
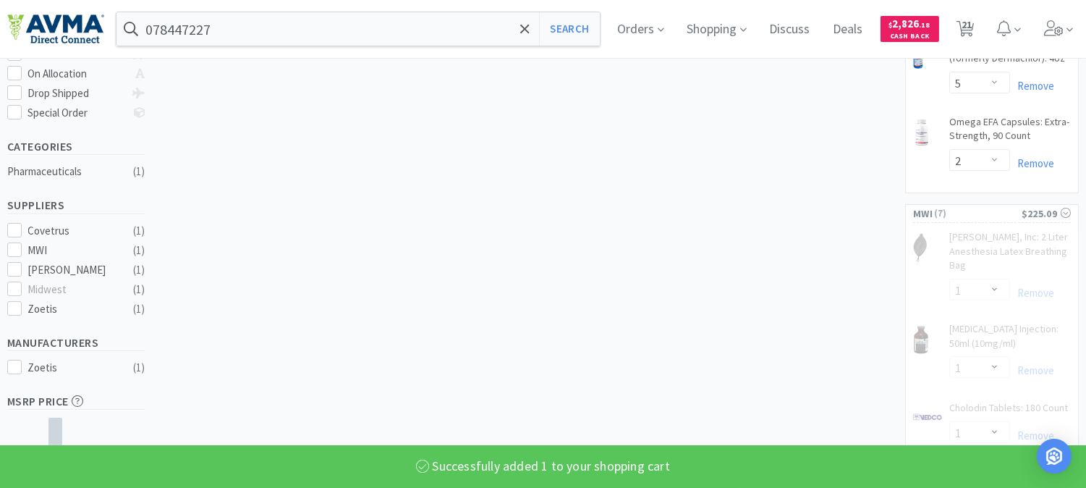
select select "2"
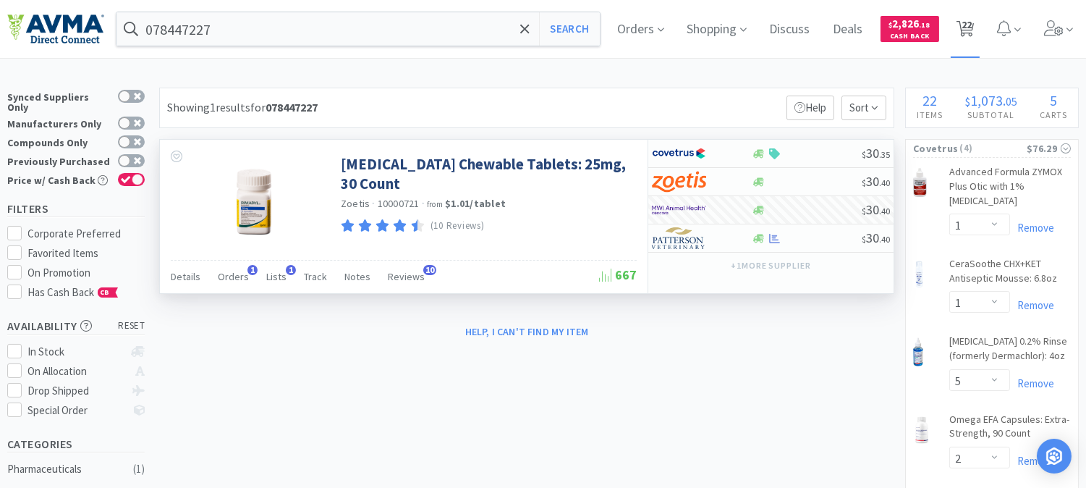
click at [972, 25] on span "22" at bounding box center [967, 25] width 10 height 58
select select "1"
select select "5"
select select "2"
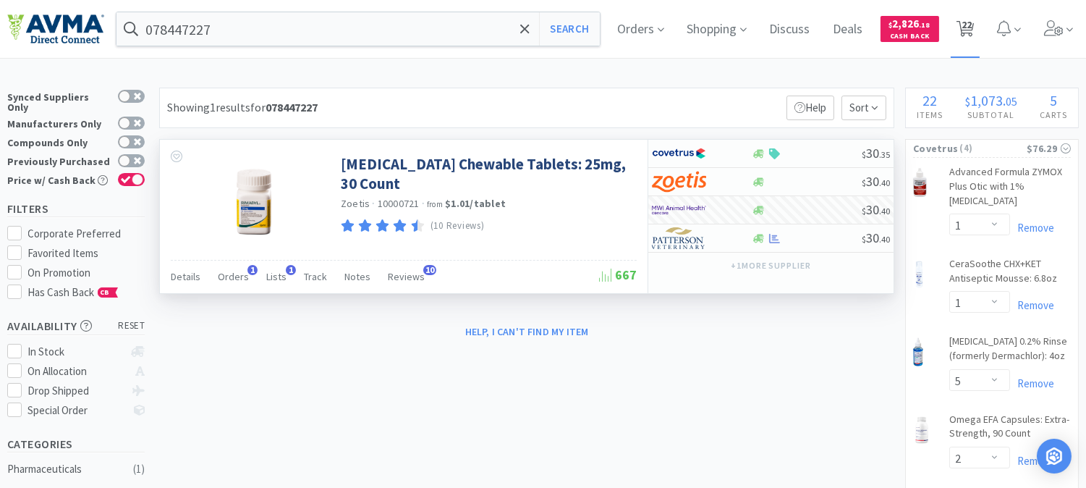
select select "1"
select select "4"
select select "2"
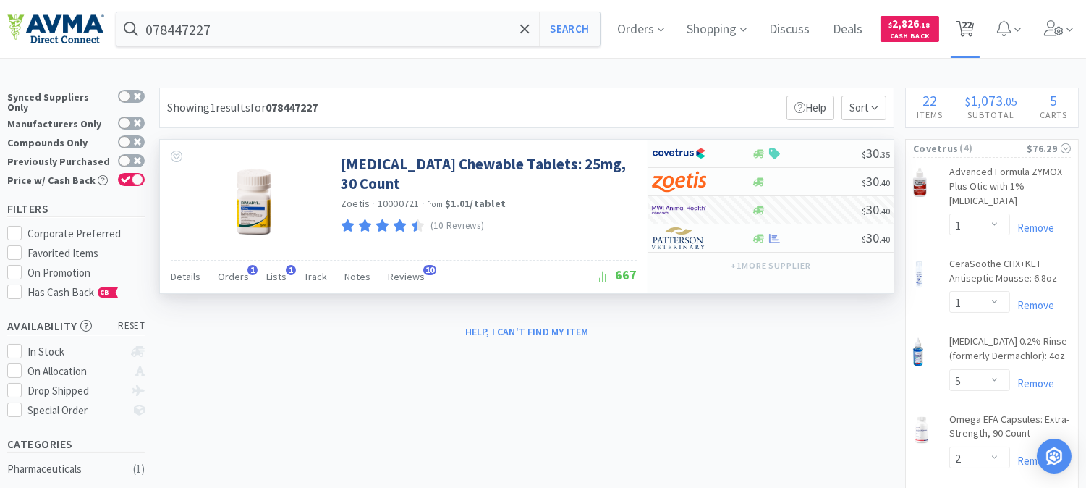
select select "2"
select select "1"
select select "2"
select select "1"
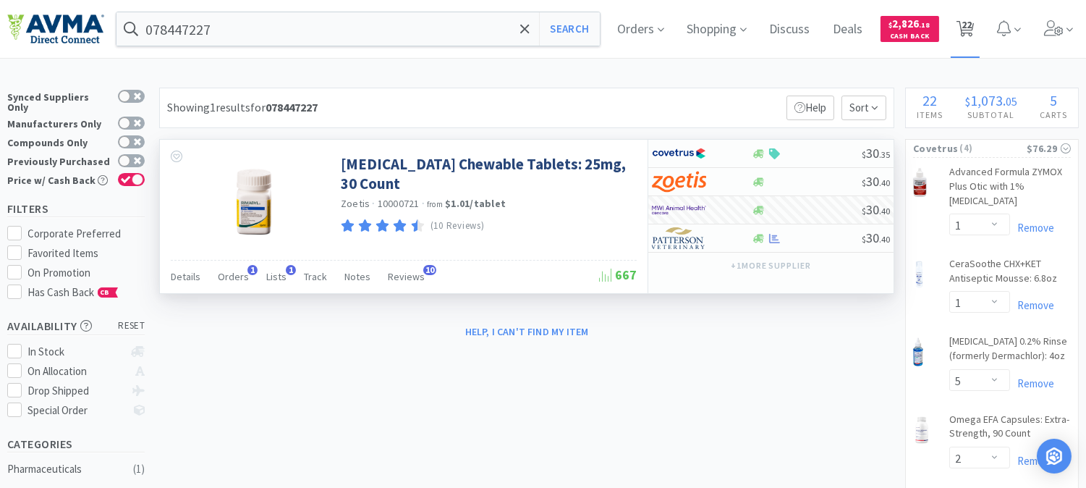
select select "1"
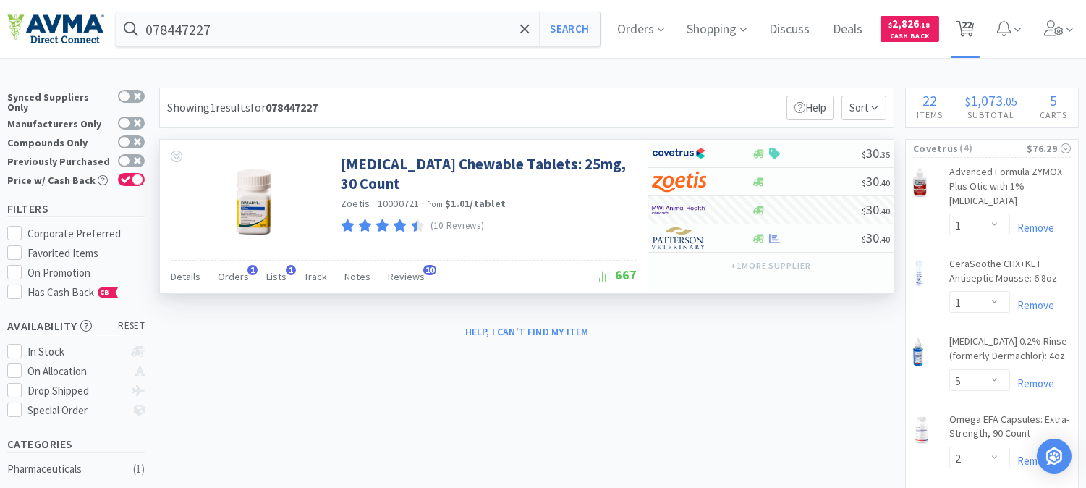
select select "1"
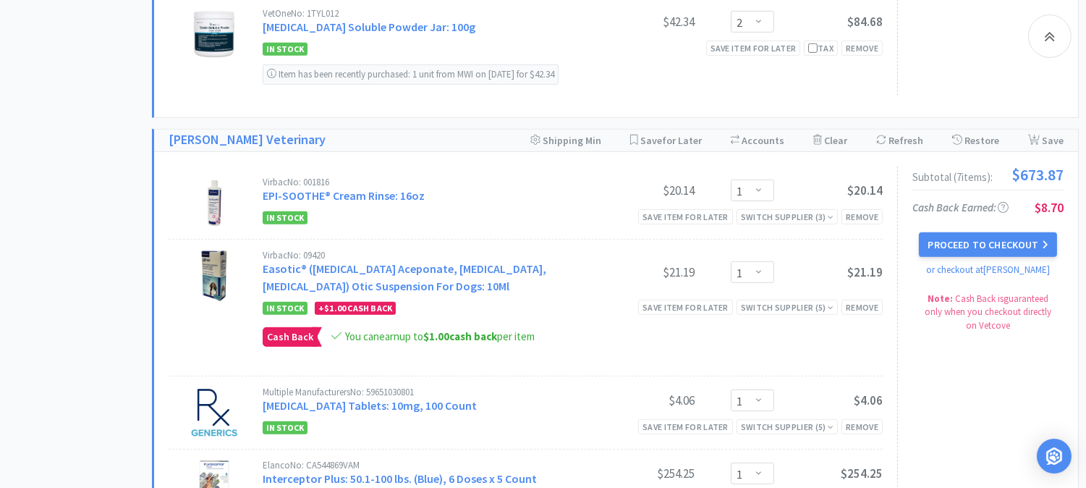
scroll to position [1528, 0]
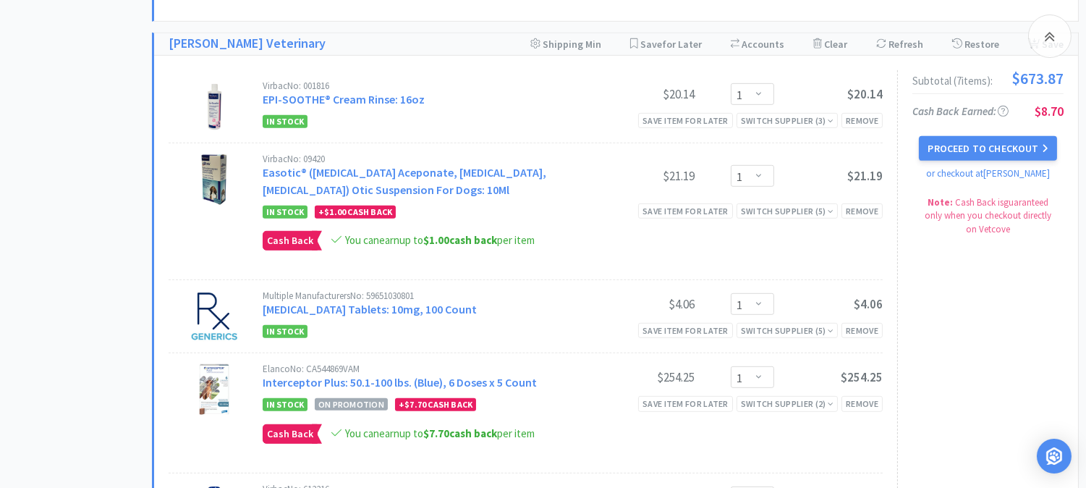
click at [987, 287] on div "Subtotal ( 7 item s ): $673.87 Cash Back Earned : $8.70 Proceed to Checkout or …" at bounding box center [981, 402] width 166 height 664
click at [760, 177] on select "Enter Quantity 1 2 3 4 5 6 7 8 9 10 11 12 13 14 15 16 17 18 19 20 Enter Quantity" at bounding box center [752, 176] width 43 height 22
click at [731, 167] on select "Enter Quantity 1 2 3 4 5 6 7 8 9 10 11 12 13 14 15 16 17 18 19 20 Enter Quantity" at bounding box center [752, 176] width 43 height 22
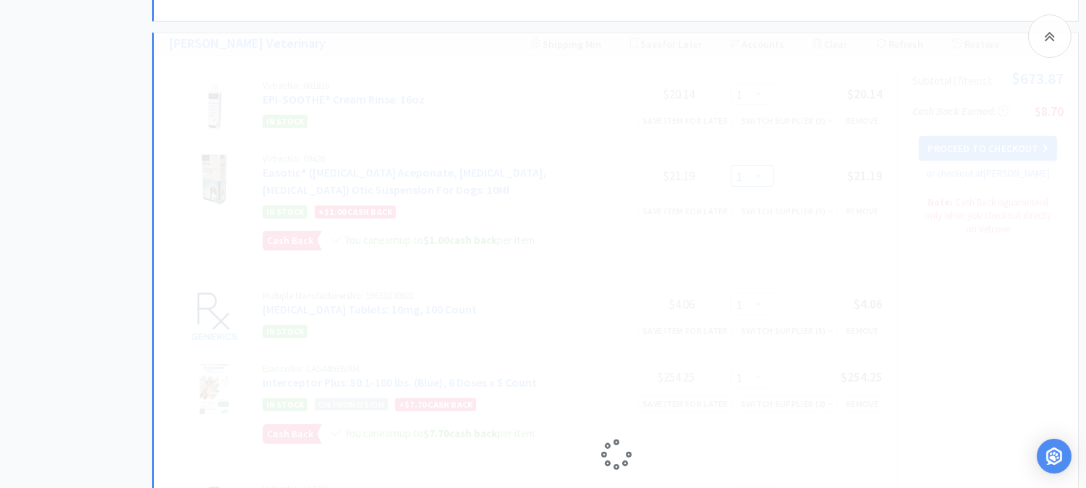
select select "2"
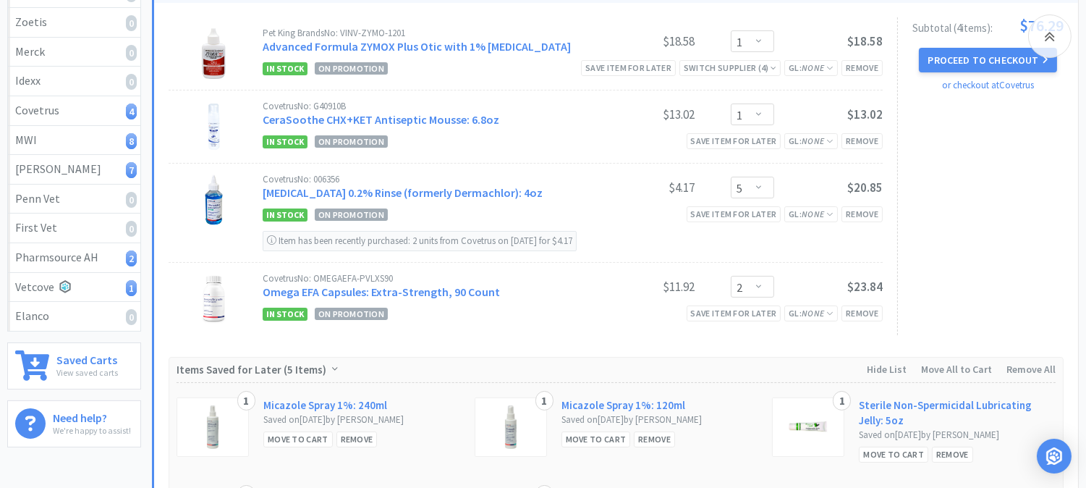
scroll to position [0, 0]
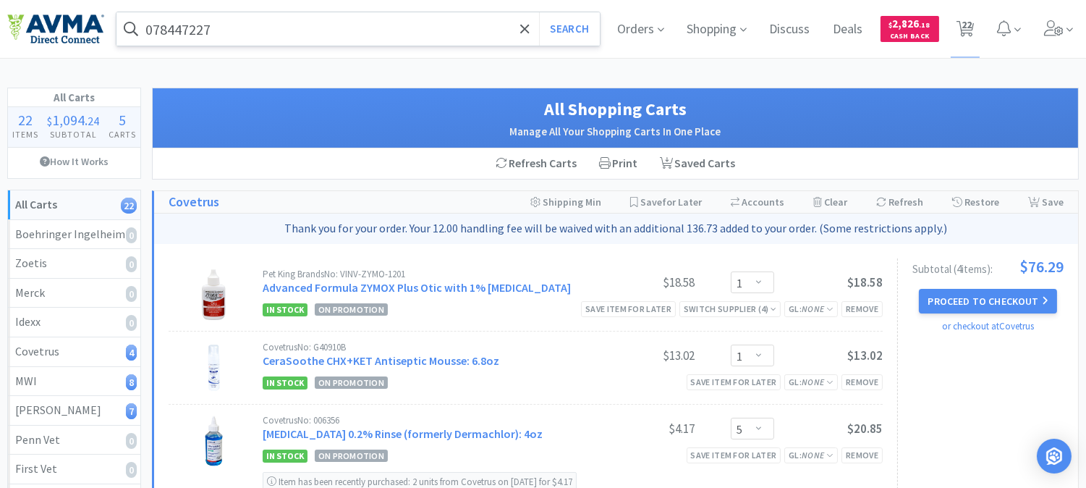
click at [306, 25] on input "078447227" at bounding box center [359, 28] width 484 height 33
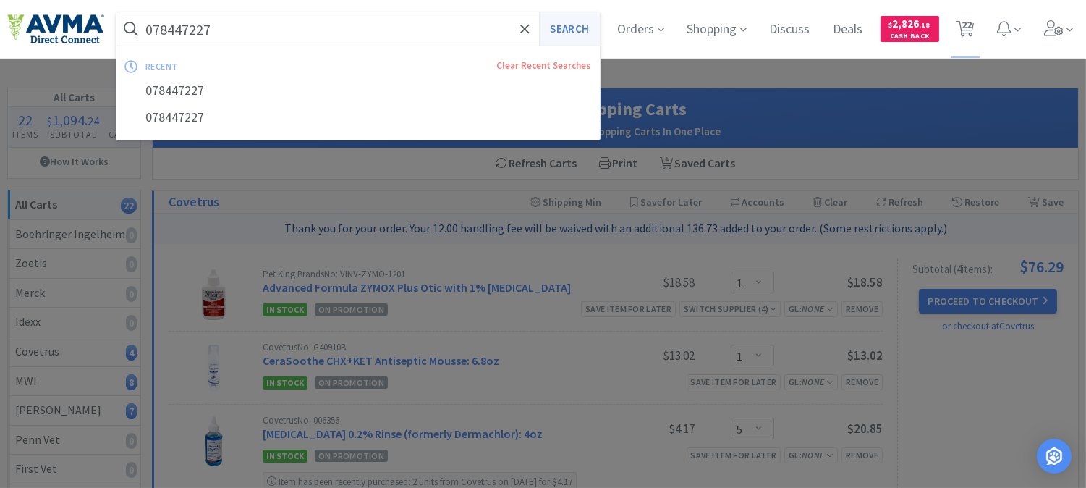
click at [549, 36] on button "Search" at bounding box center [569, 28] width 60 height 33
select select "1"
select select "5"
select select "2"
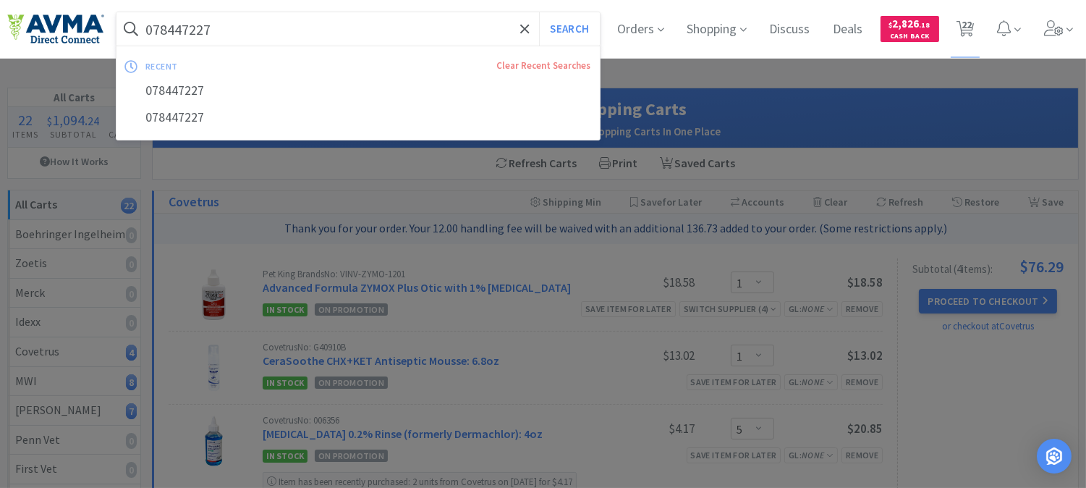
select select "1"
select select "4"
select select "2"
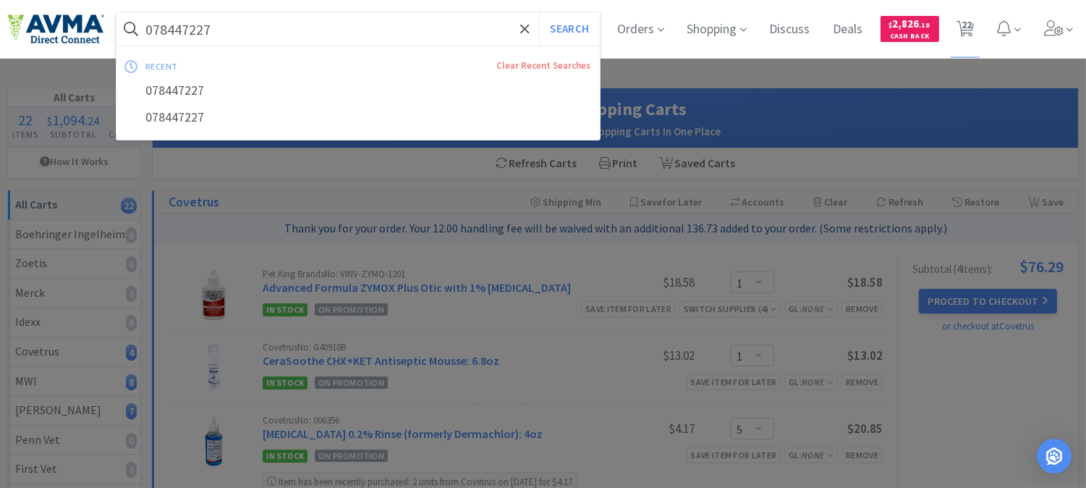
select select "2"
select select "1"
select select "2"
select select "1"
select select "2"
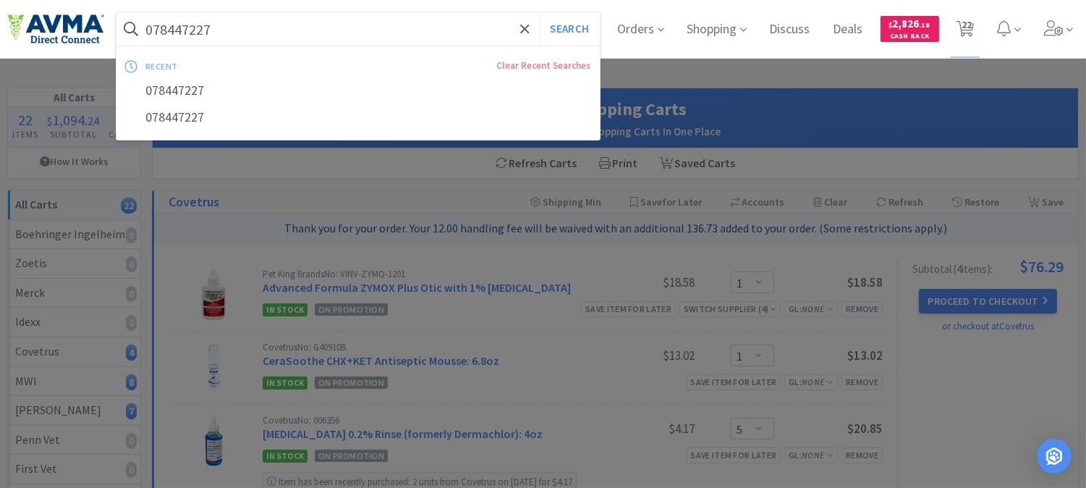
select select "1"
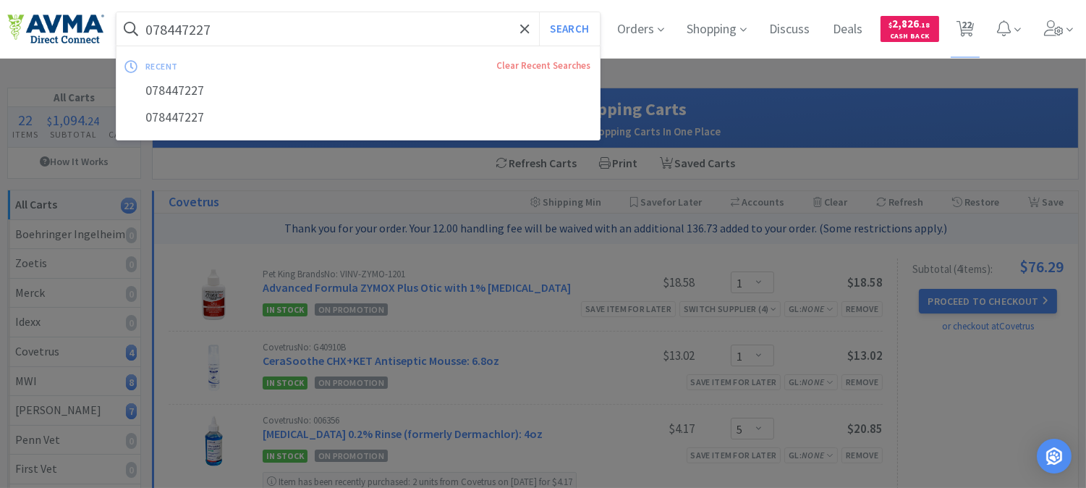
select select "1"
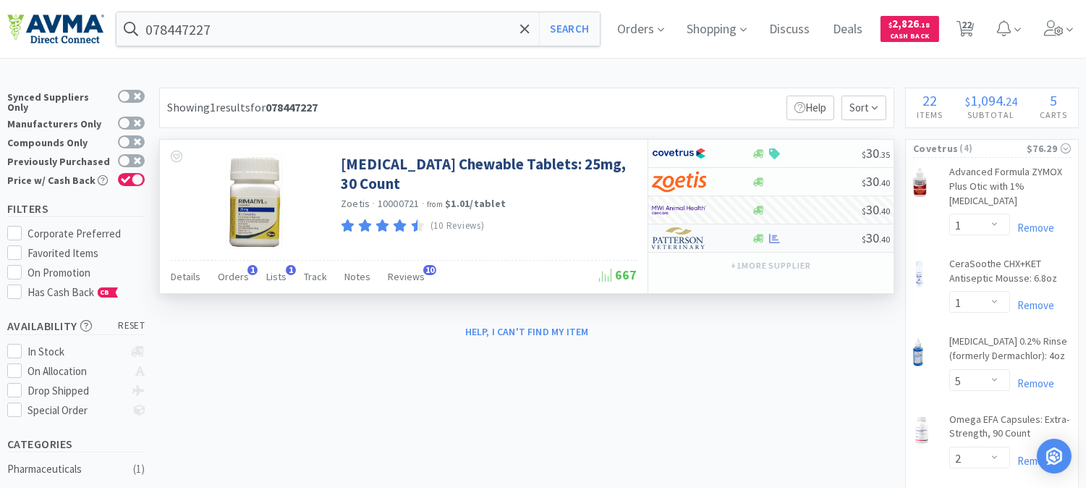
click at [679, 241] on img at bounding box center [679, 238] width 54 height 22
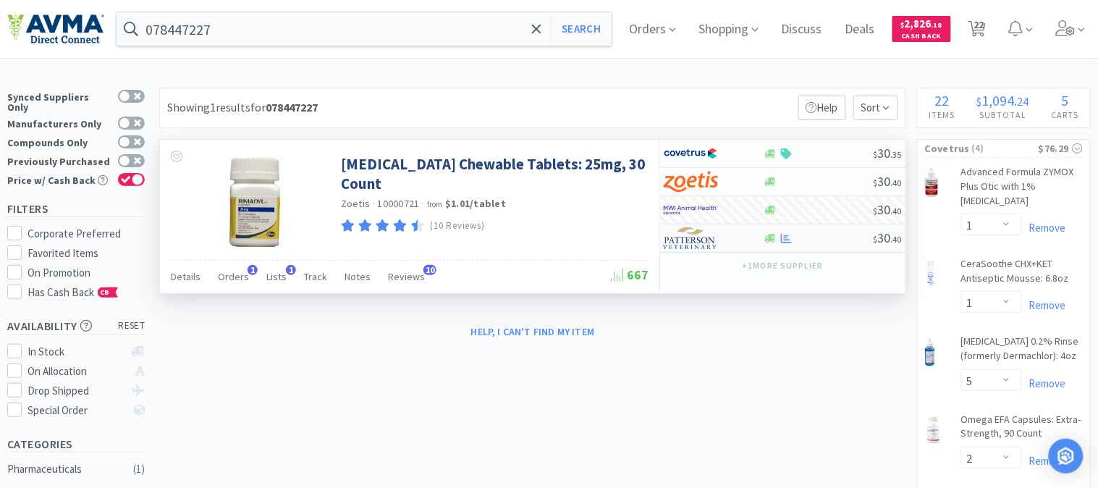
select select "1"
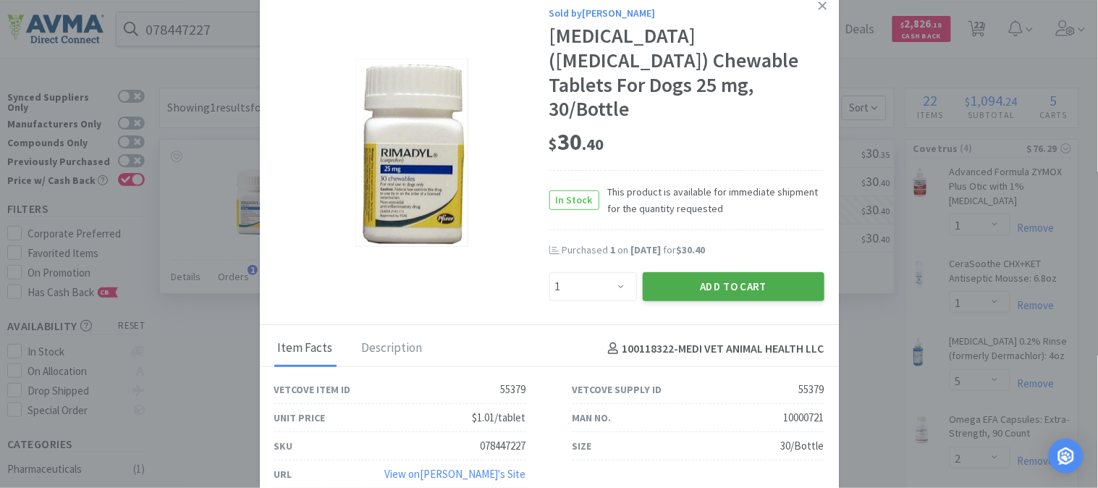
click at [708, 272] on button "Add to Cart" at bounding box center [734, 286] width 182 height 29
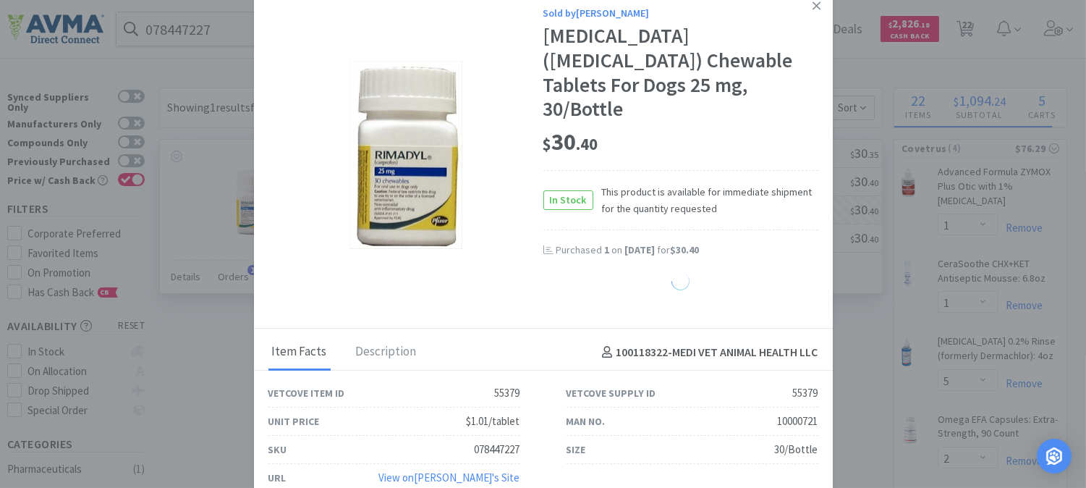
select select "1"
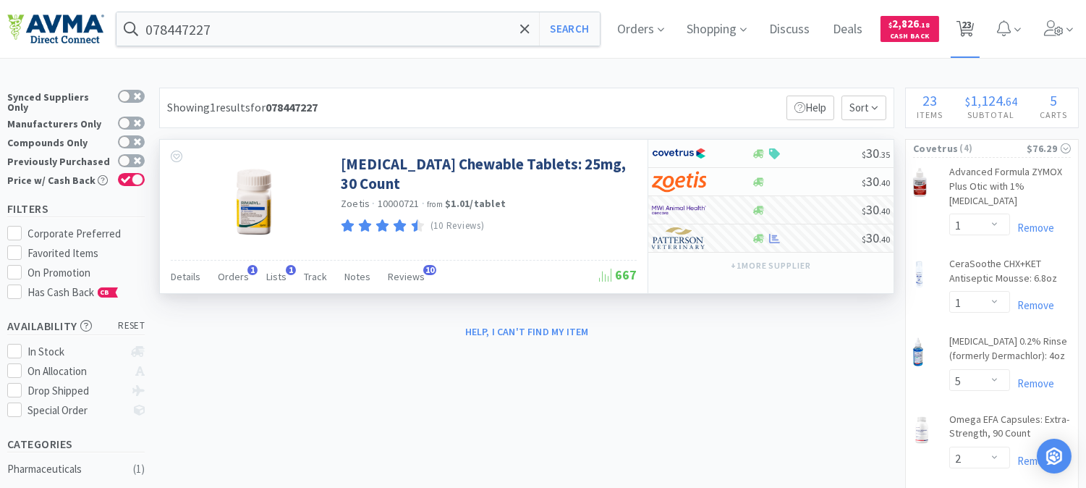
click at [972, 29] on span "23" at bounding box center [967, 25] width 10 height 58
select select "1"
select select "5"
select select "2"
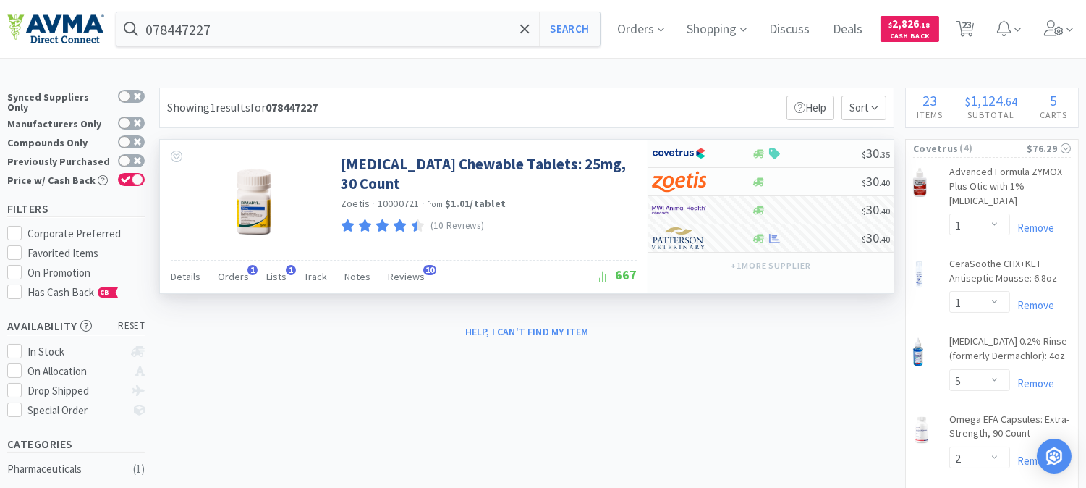
select select "1"
select select "4"
select select "2"
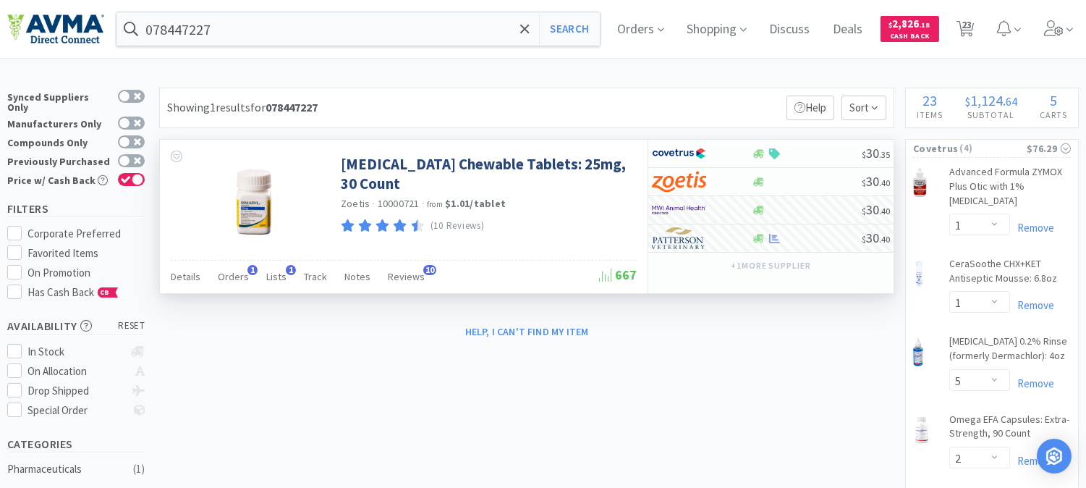
select select "2"
select select "1"
select select "2"
select select "1"
select select "2"
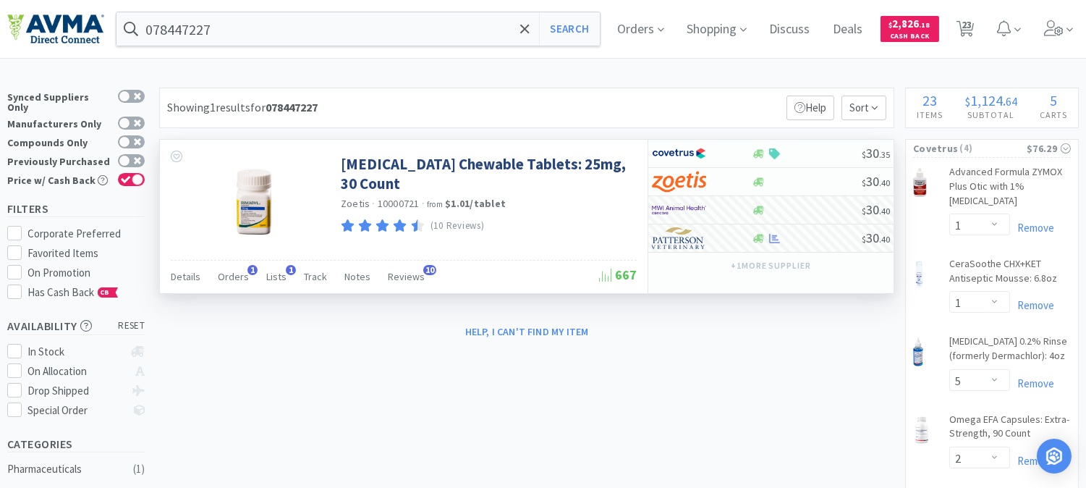
select select "1"
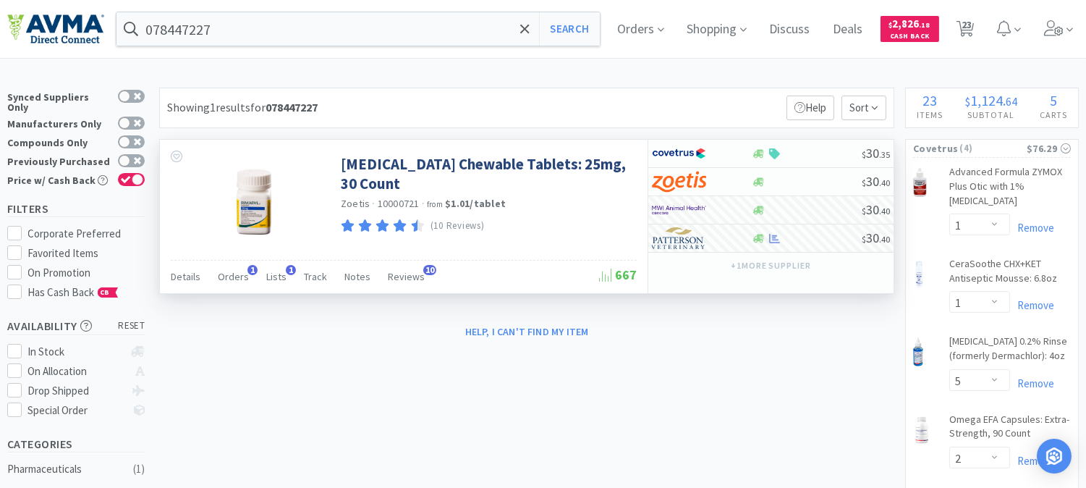
select select "1"
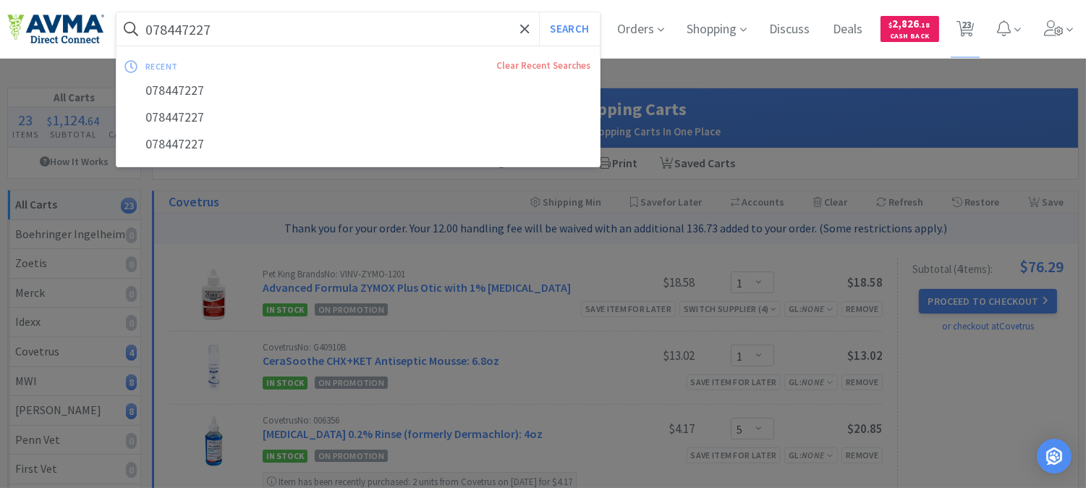
click at [253, 38] on input "078447227" at bounding box center [359, 28] width 484 height 33
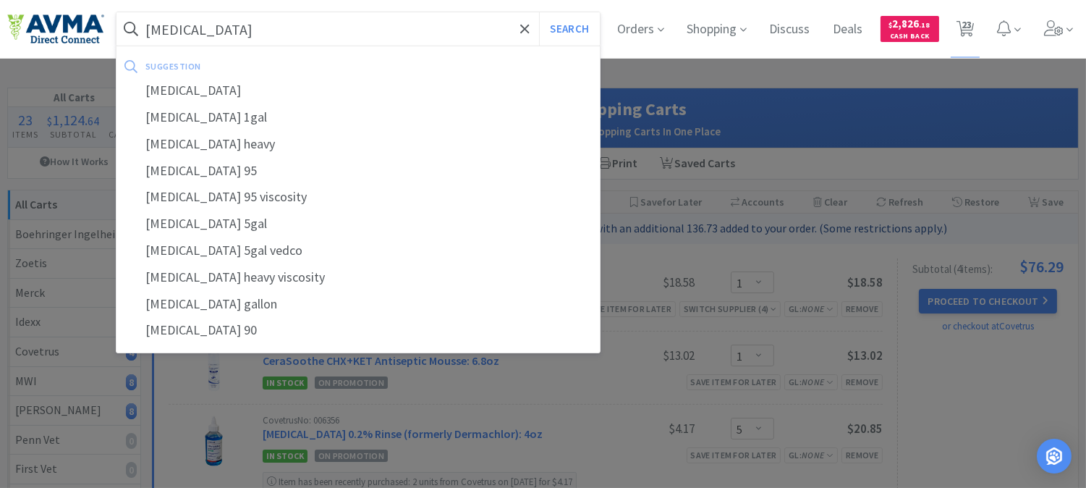
type input "[MEDICAL_DATA]"
click at [539, 12] on button "Search" at bounding box center [569, 28] width 60 height 33
select select "1"
select select "5"
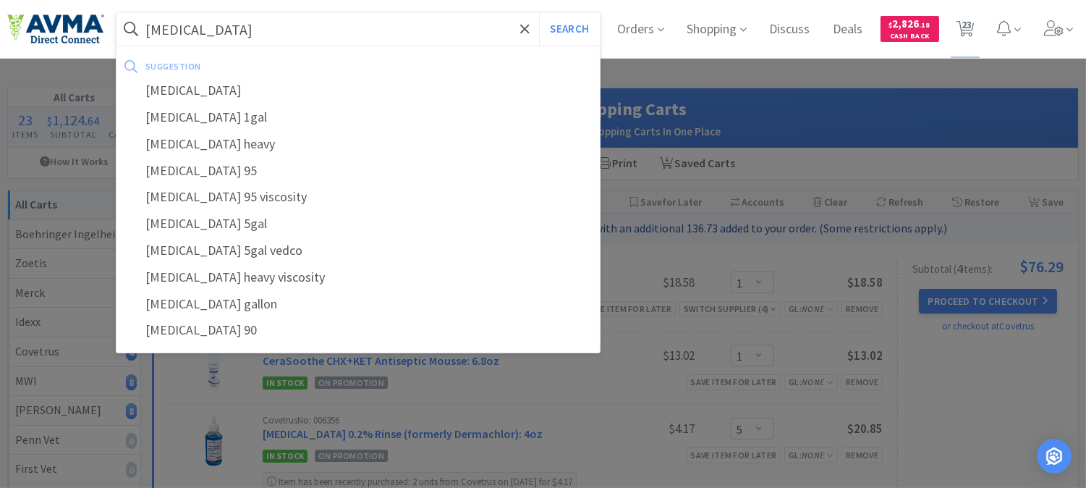
select select "2"
select select "1"
select select "4"
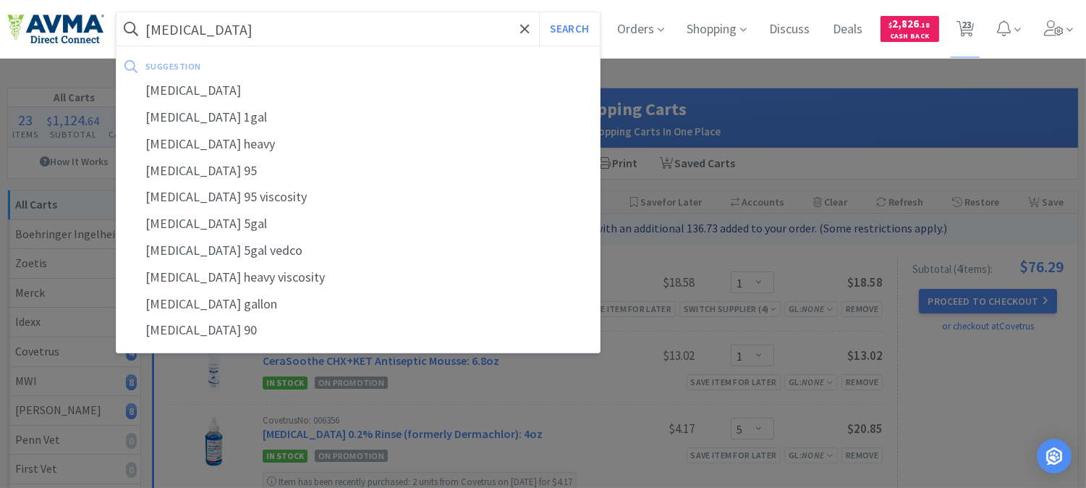
select select "2"
select select "1"
select select "2"
select select "1"
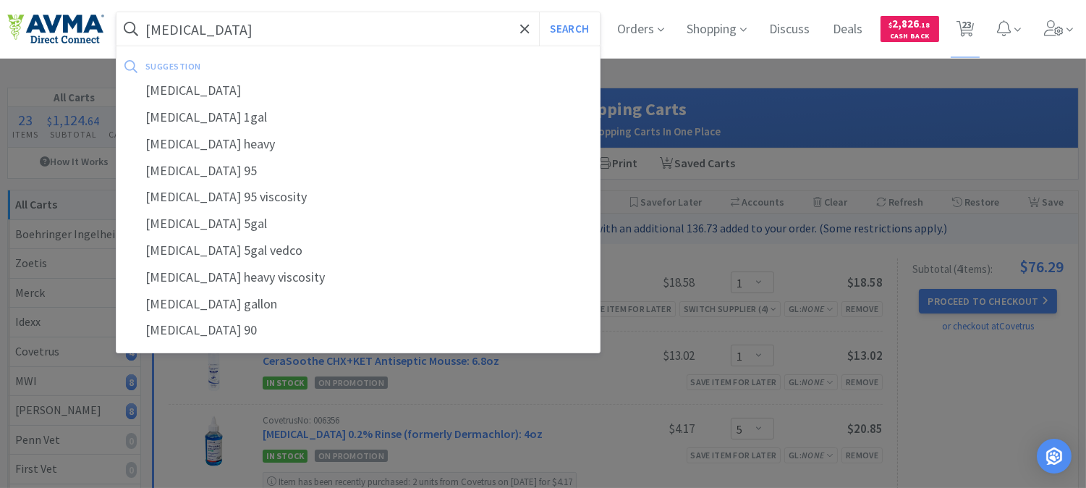
select select "2"
select select "1"
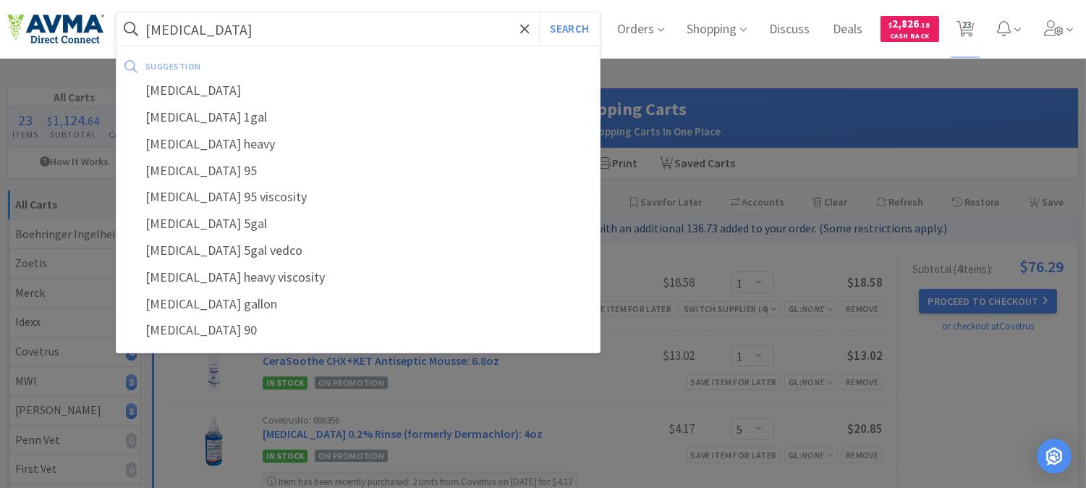
select select "1"
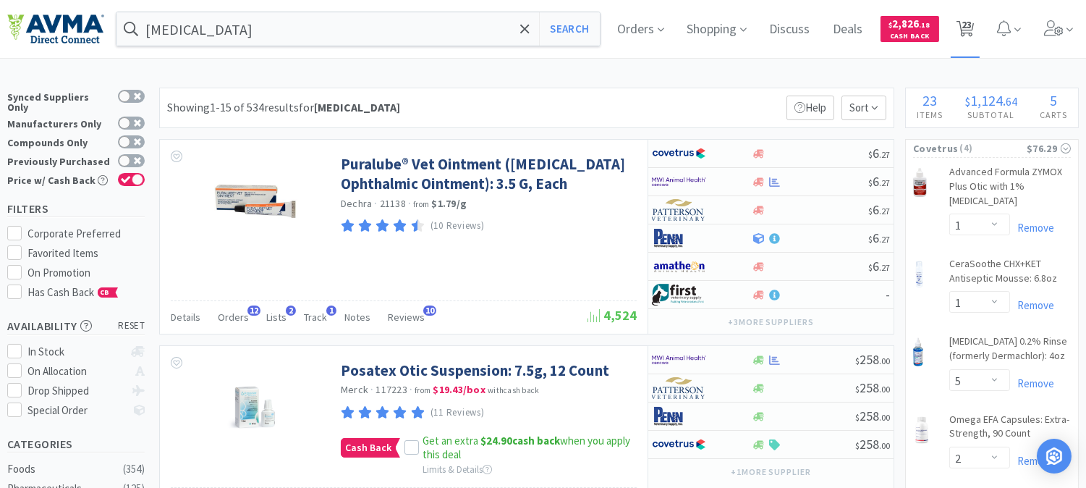
click at [972, 29] on span "23" at bounding box center [967, 25] width 10 height 58
select select "1"
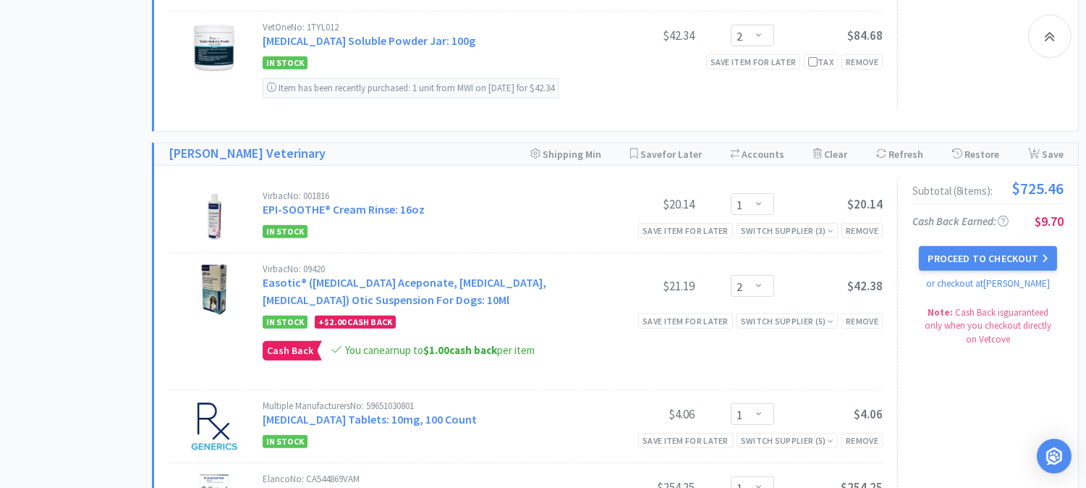
scroll to position [1448, 0]
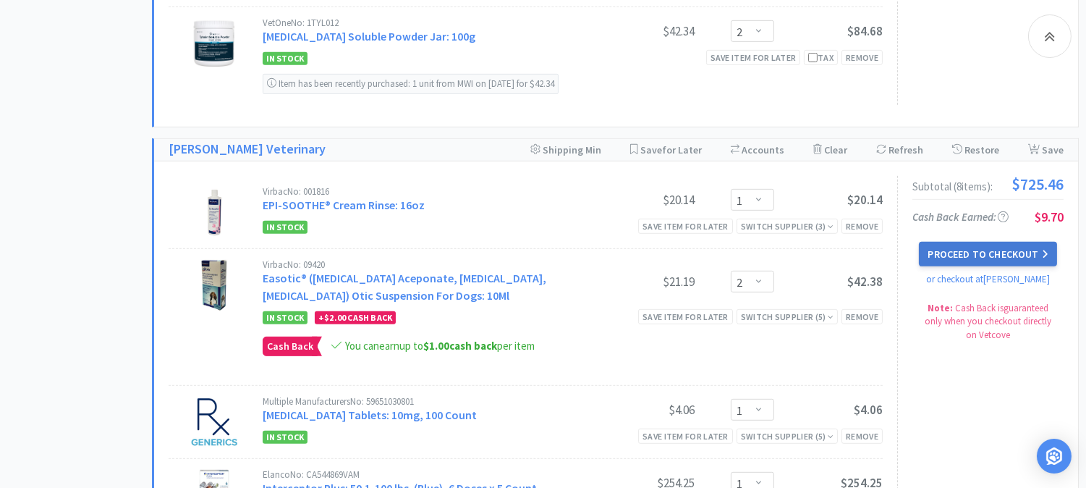
click at [983, 256] on button "Proceed to Checkout" at bounding box center [988, 254] width 138 height 25
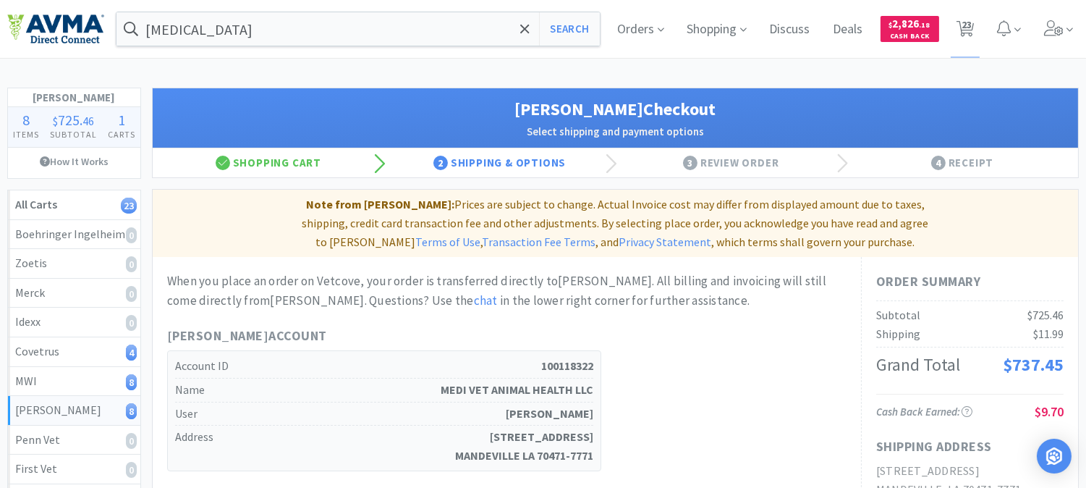
click at [695, 313] on div at bounding box center [543, 244] width 1086 height 488
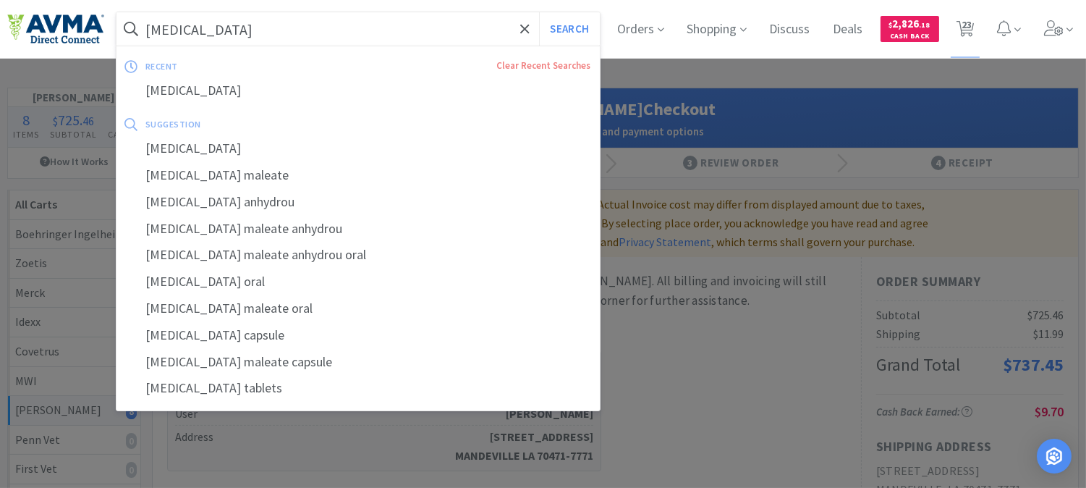
click at [539, 12] on button "Search" at bounding box center [569, 28] width 60 height 33
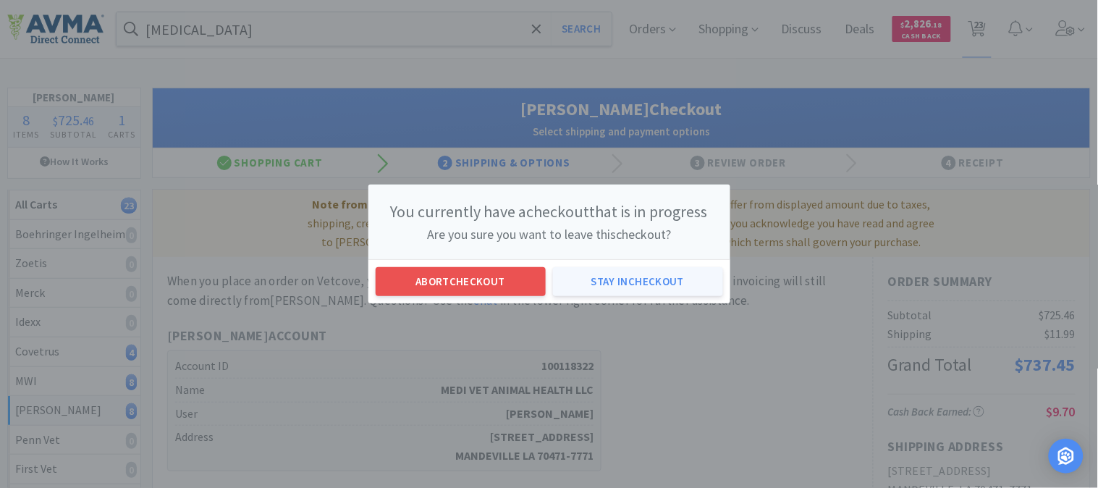
click at [640, 277] on button "Stay in checkout" at bounding box center [638, 281] width 170 height 29
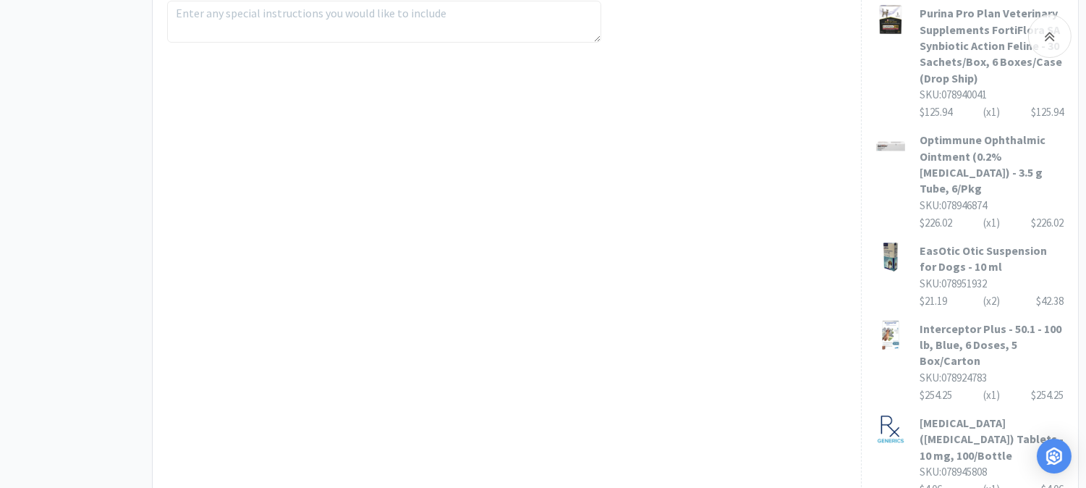
scroll to position [804, 0]
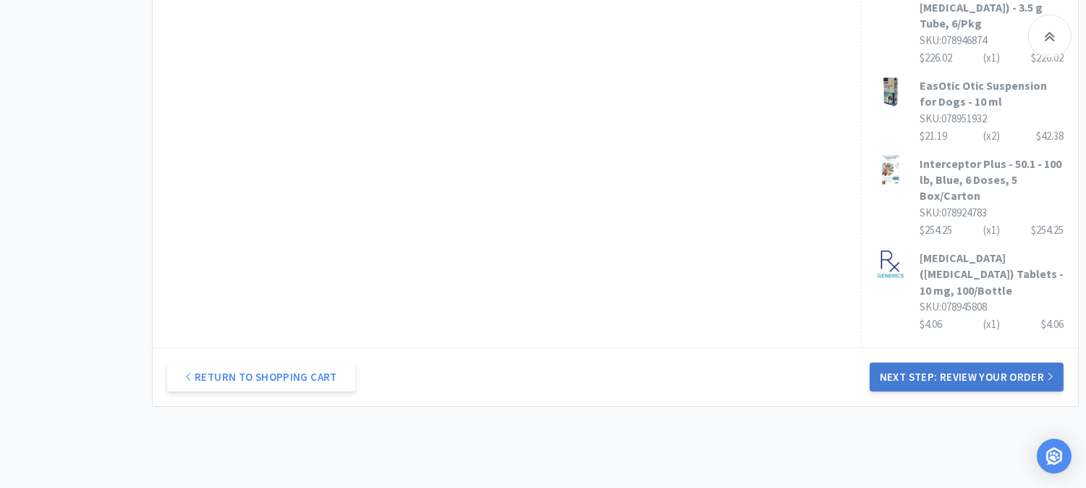
click at [982, 363] on button "Next Step: Review Your Order" at bounding box center [967, 377] width 194 height 29
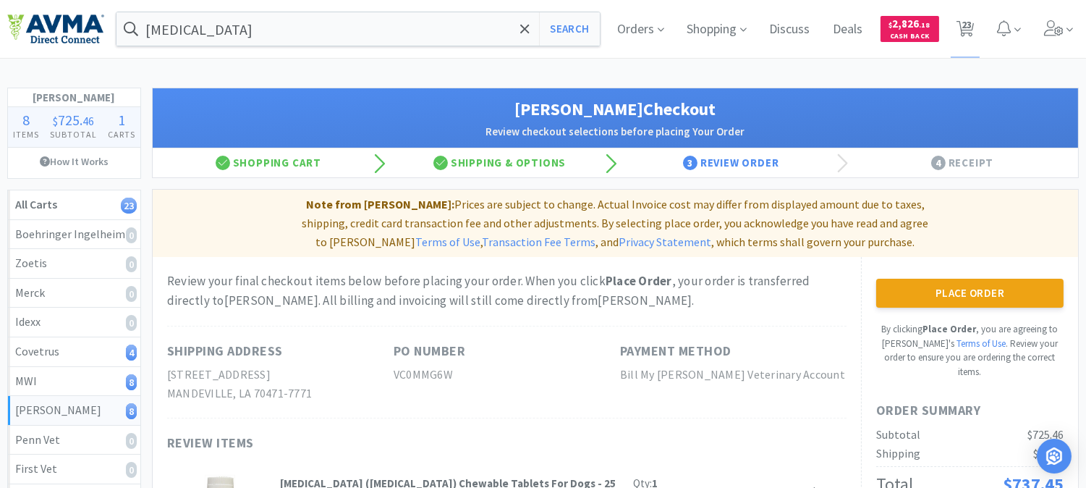
scroll to position [80, 0]
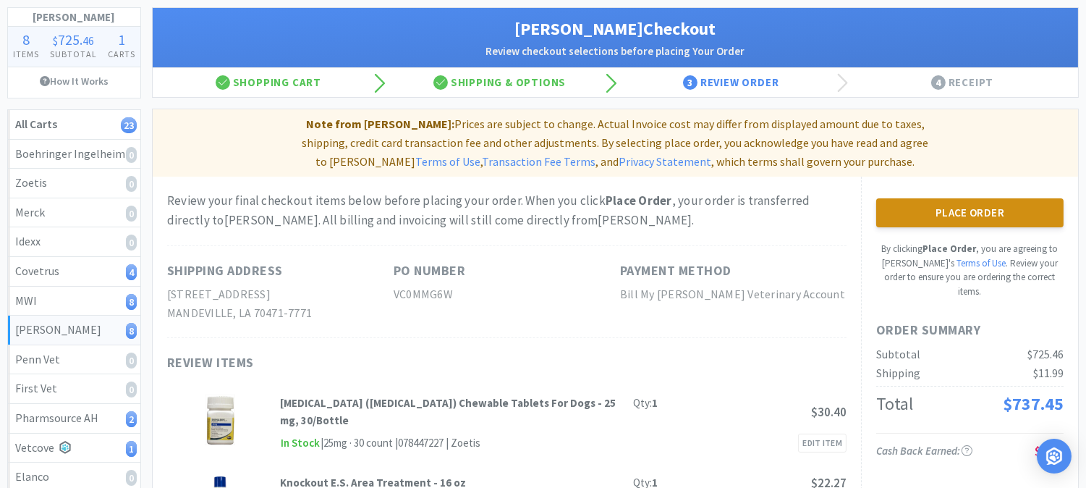
click at [957, 198] on button "Place Order" at bounding box center [970, 212] width 187 height 29
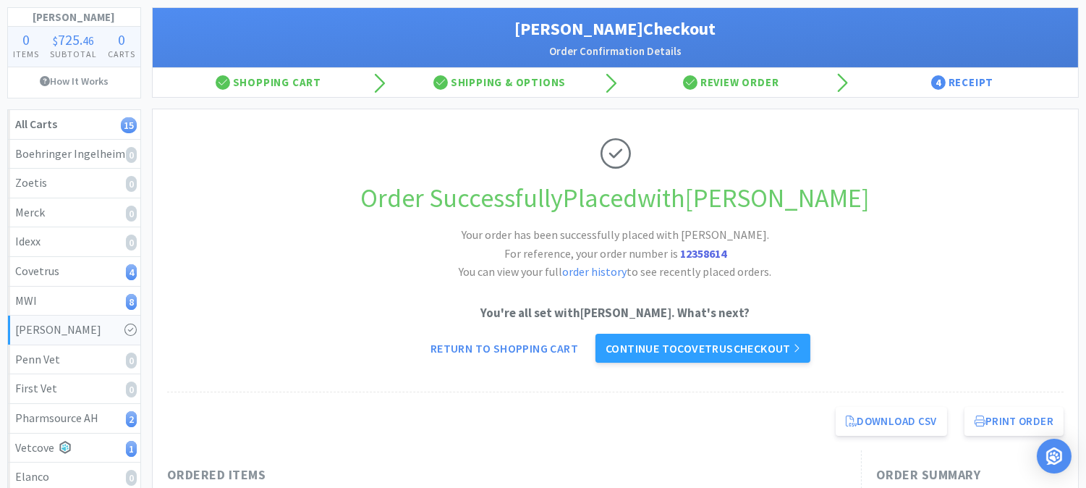
click at [696, 252] on strong "12358614" at bounding box center [703, 253] width 46 height 14
copy strong "12358614"
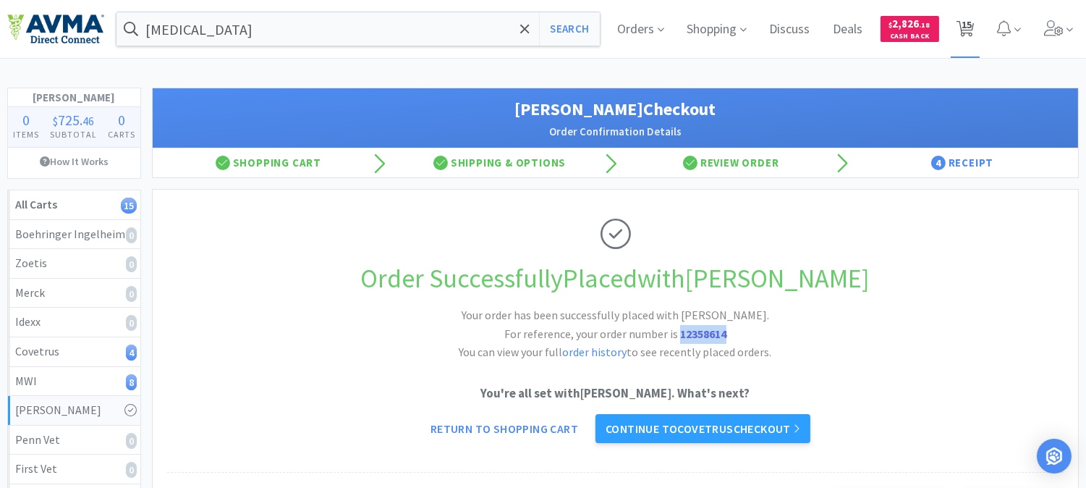
click at [972, 25] on span "15" at bounding box center [967, 25] width 10 height 58
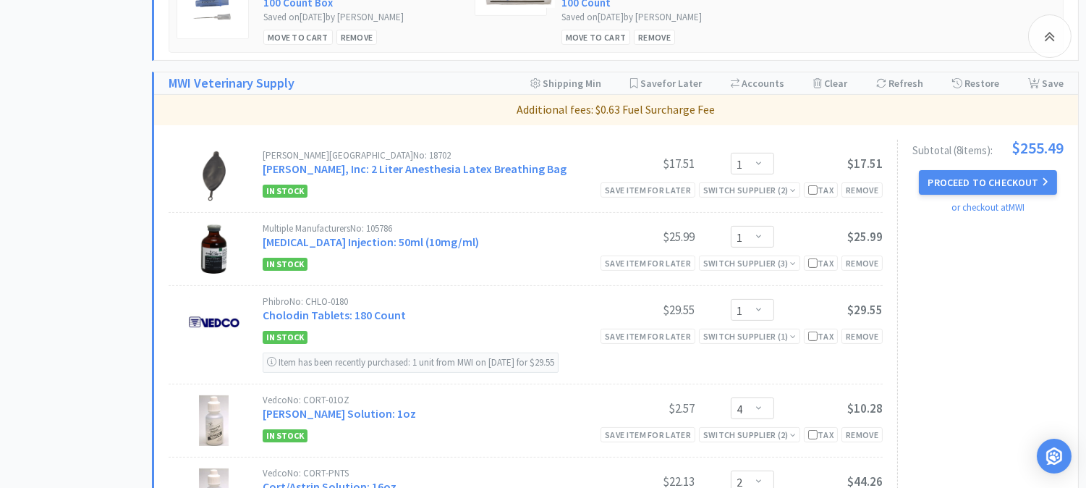
scroll to position [724, 0]
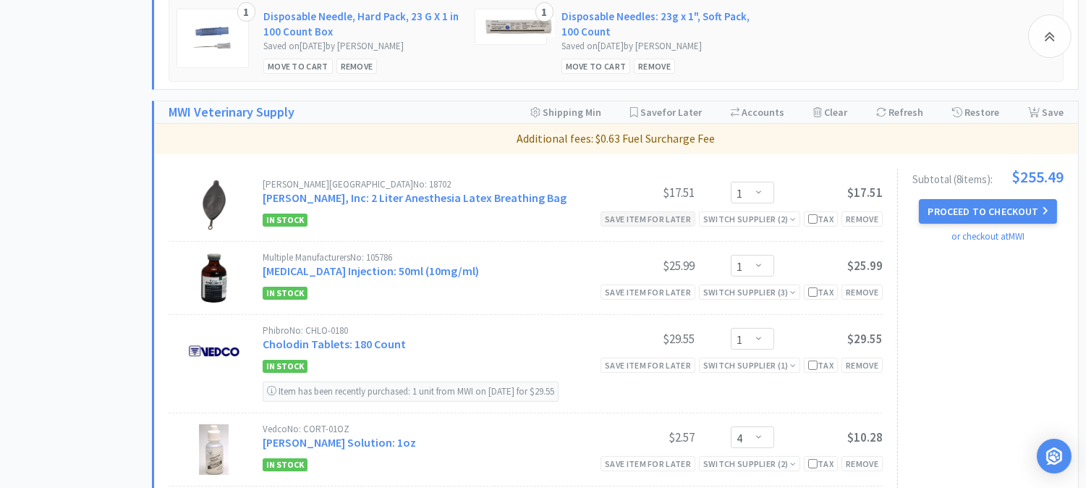
click at [649, 216] on div "Save item for later" at bounding box center [648, 218] width 95 height 15
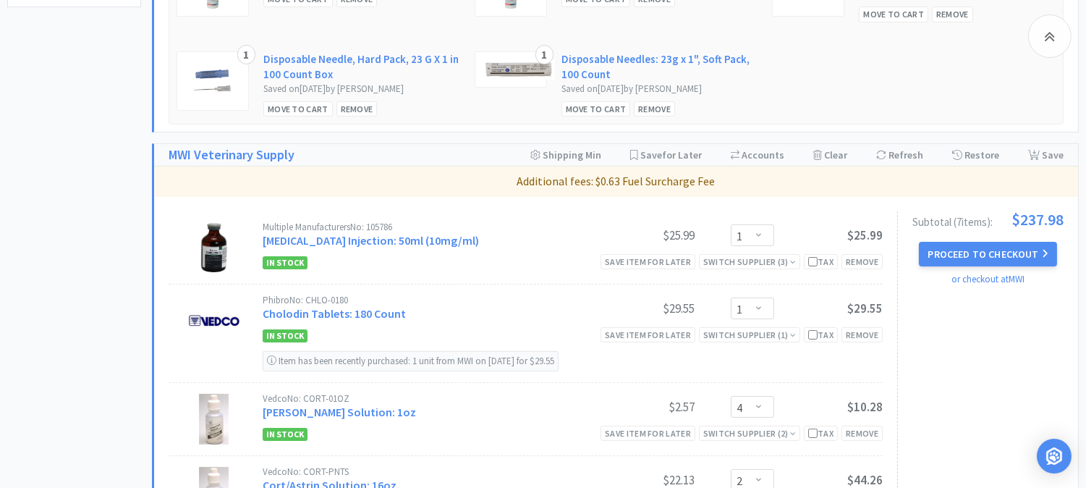
scroll to position [643, 0]
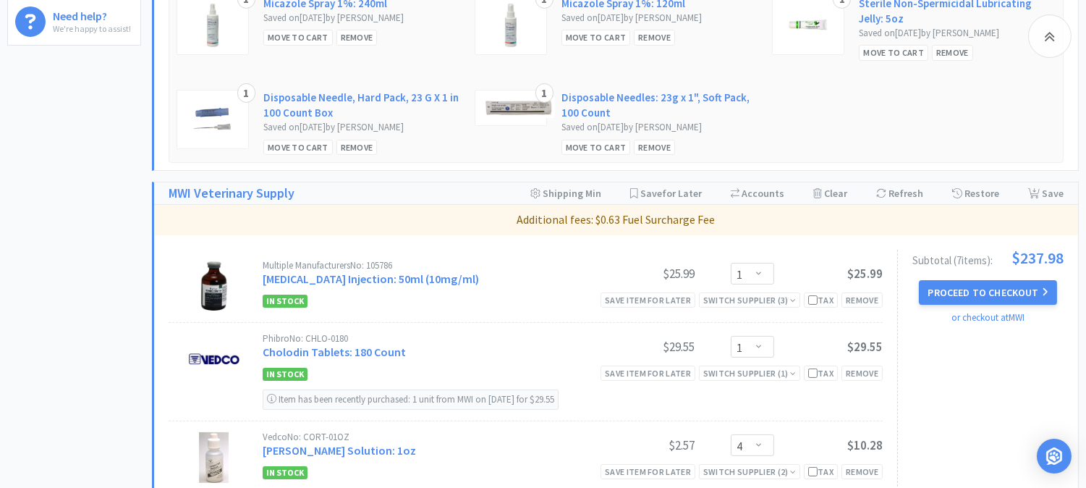
click at [484, 305] on div "In Stock Save item for later Switch Supplier ( 3 ) Tax Remove" at bounding box center [573, 300] width 620 height 17
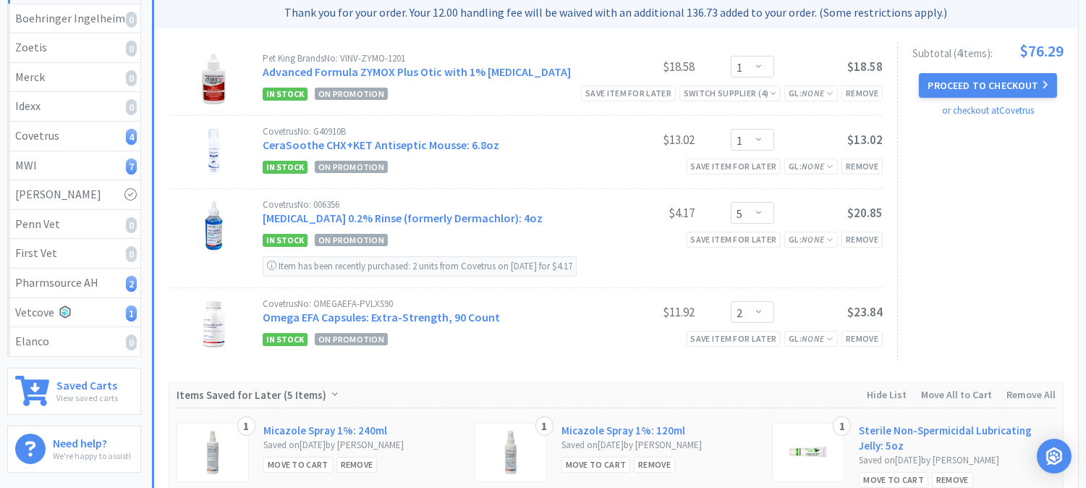
scroll to position [0, 0]
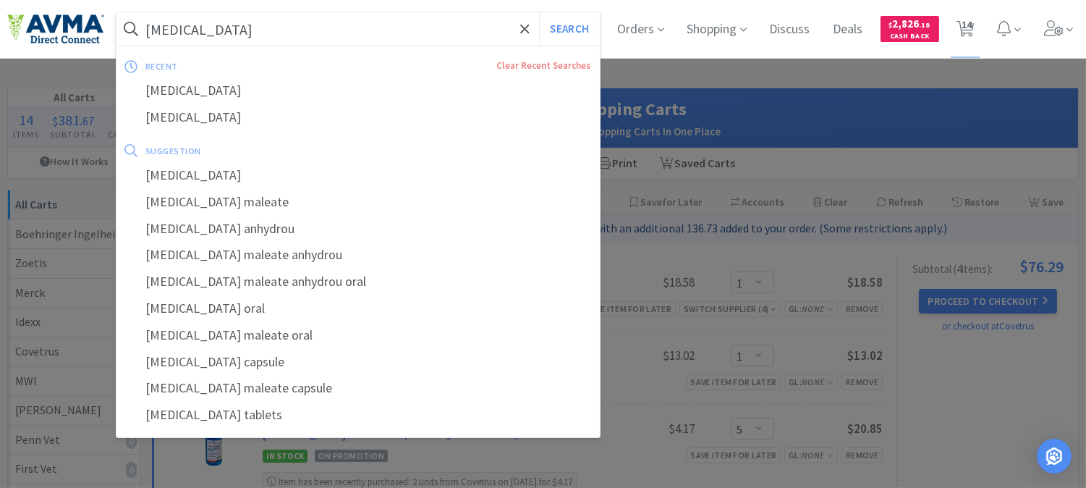
click at [257, 26] on input "[MEDICAL_DATA]" at bounding box center [359, 28] width 484 height 33
paste input "610063"
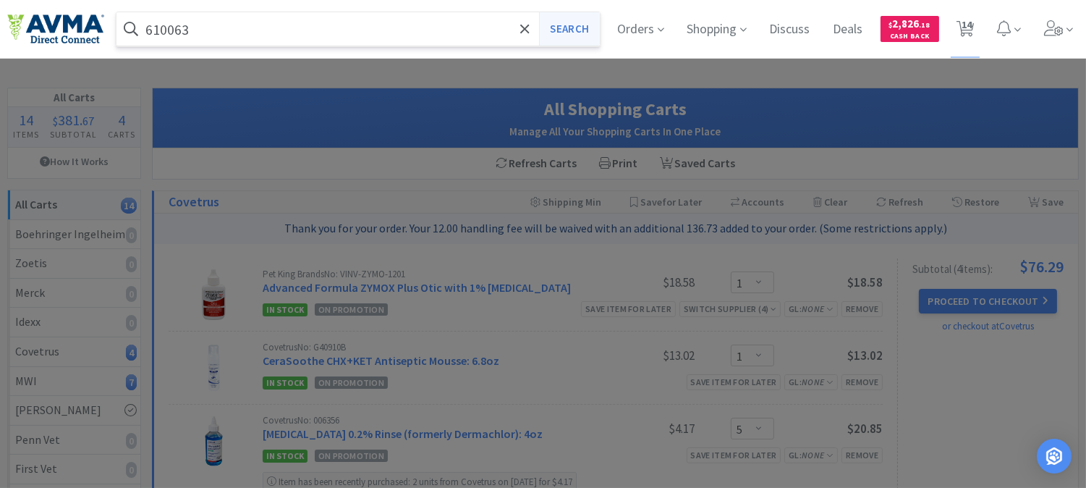
click at [565, 30] on button "Search" at bounding box center [569, 28] width 60 height 33
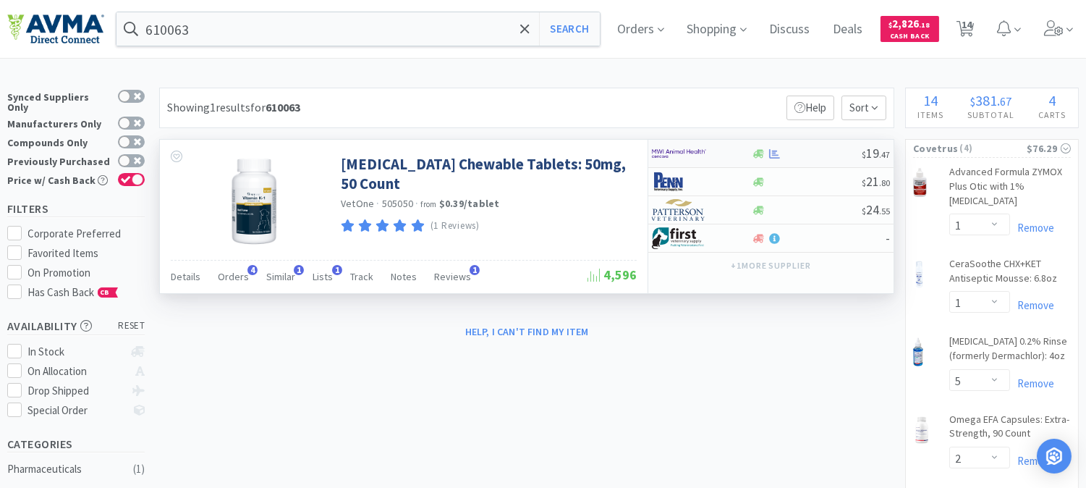
click at [685, 151] on img at bounding box center [679, 154] width 54 height 22
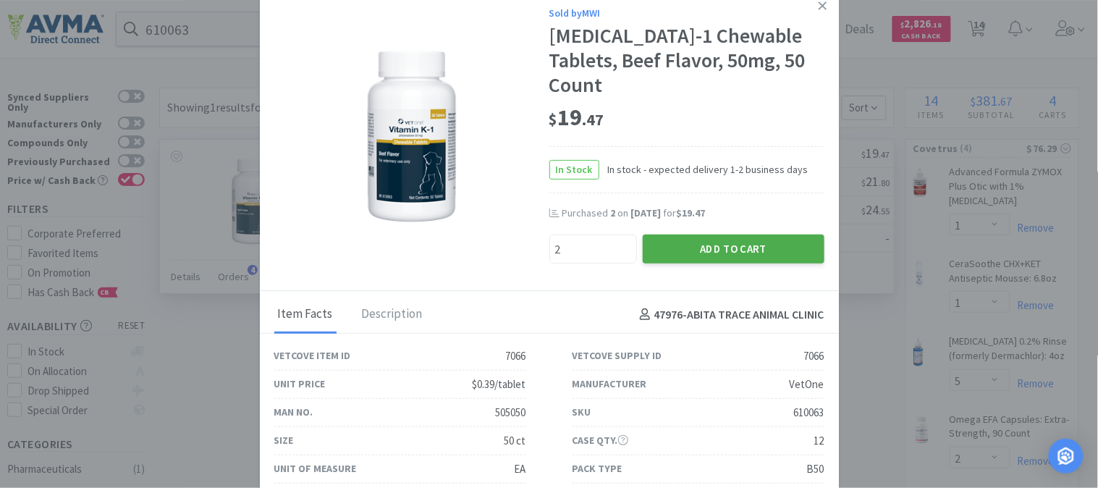
click at [749, 235] on button "Add to Cart" at bounding box center [734, 249] width 182 height 29
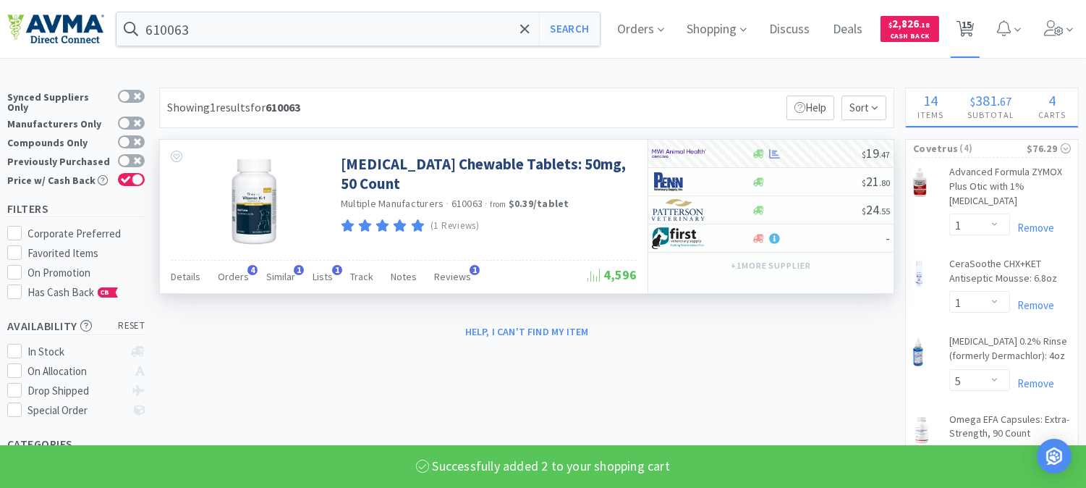
click at [972, 22] on span "15" at bounding box center [967, 25] width 10 height 58
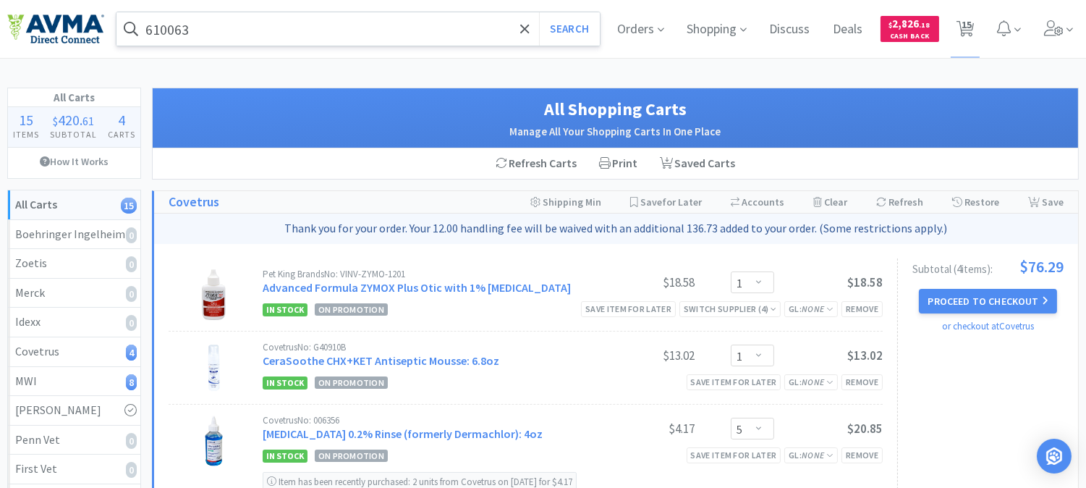
click at [256, 26] on input "610063" at bounding box center [359, 28] width 484 height 33
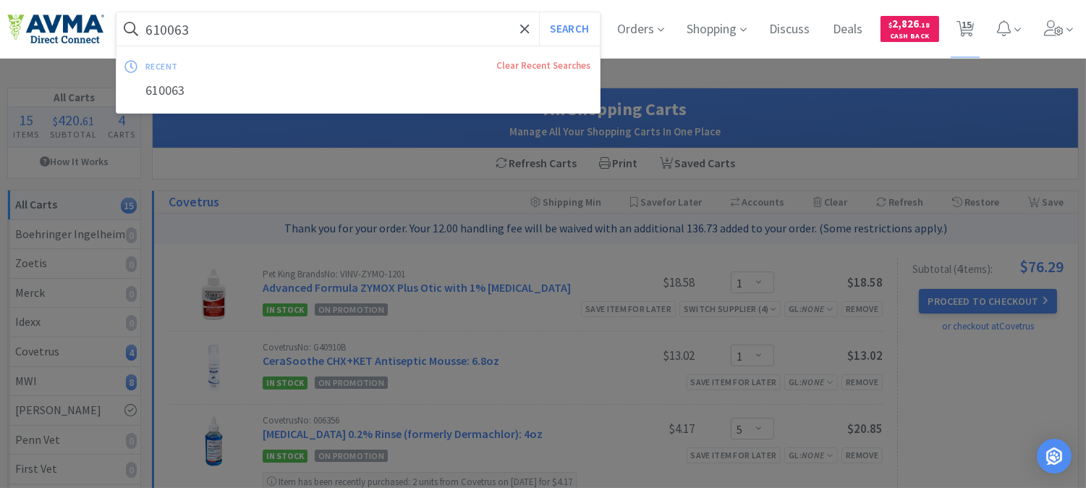
paste input "002004"
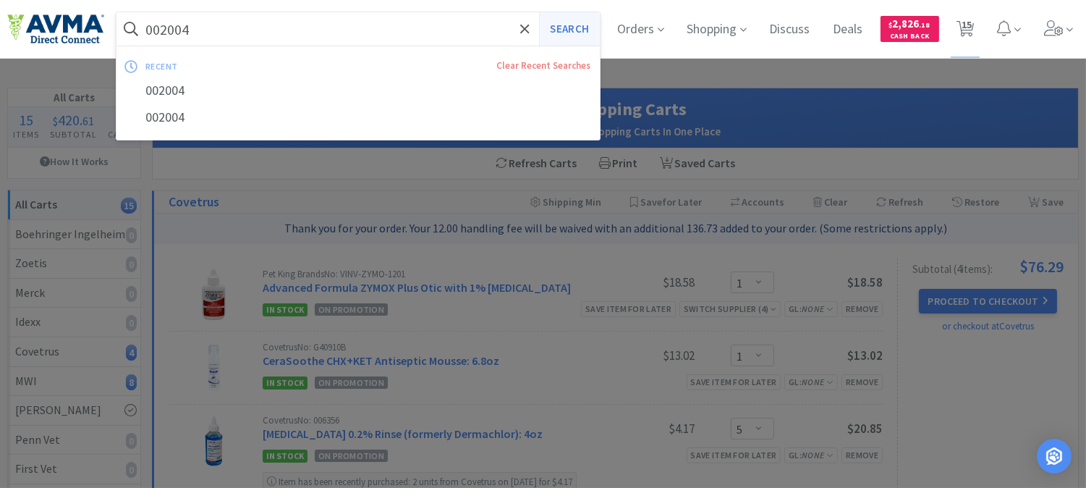
click at [573, 18] on button "Search" at bounding box center [569, 28] width 60 height 33
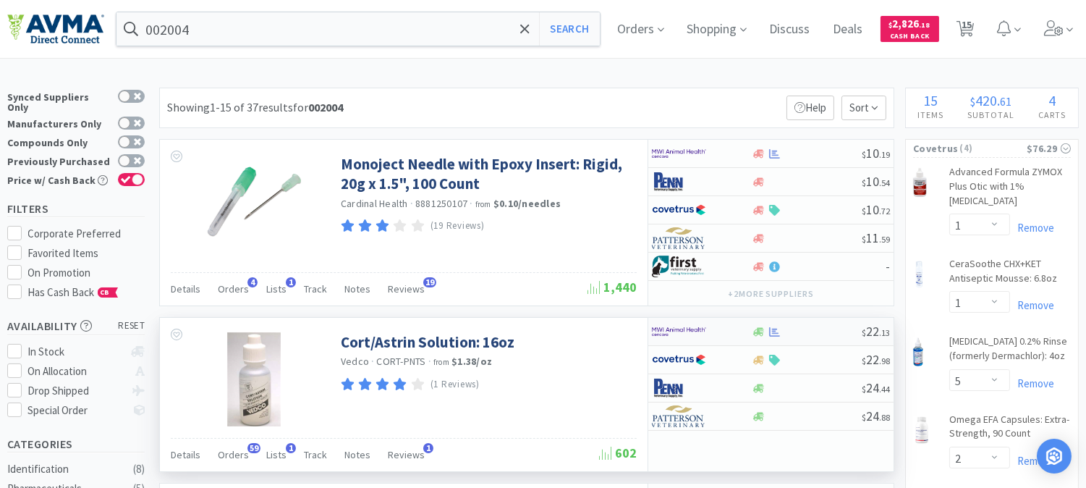
click at [676, 331] on img at bounding box center [679, 332] width 54 height 22
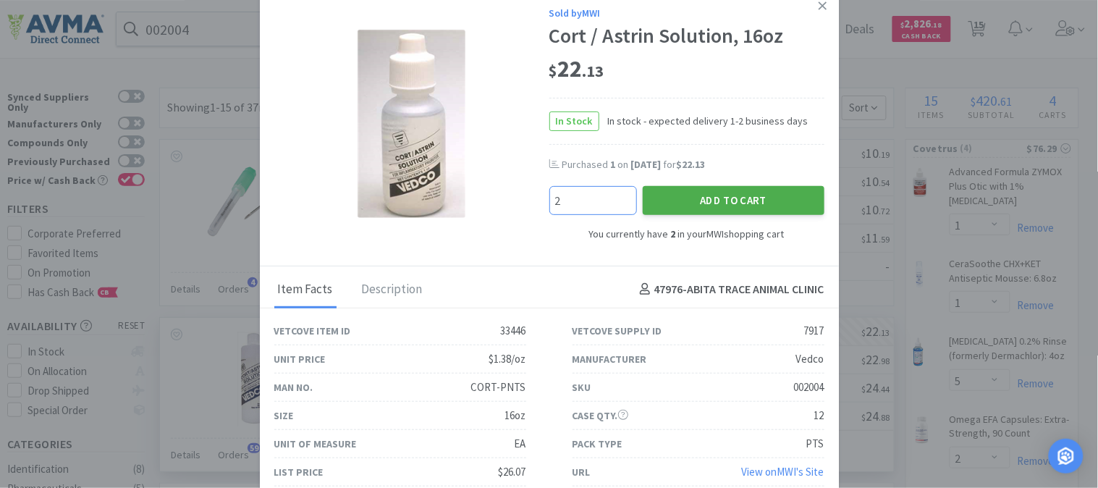
click at [727, 198] on button "Add to Cart" at bounding box center [734, 200] width 182 height 29
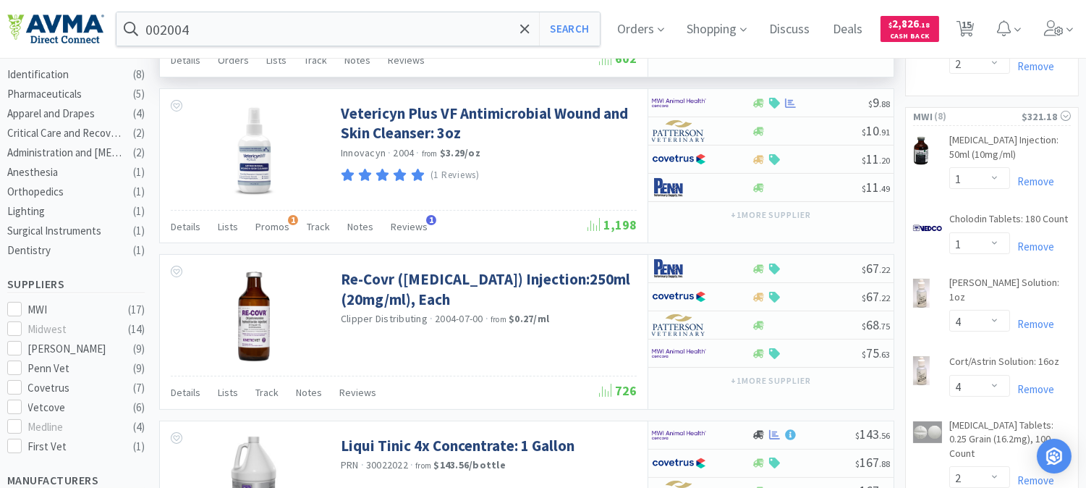
scroll to position [402, 0]
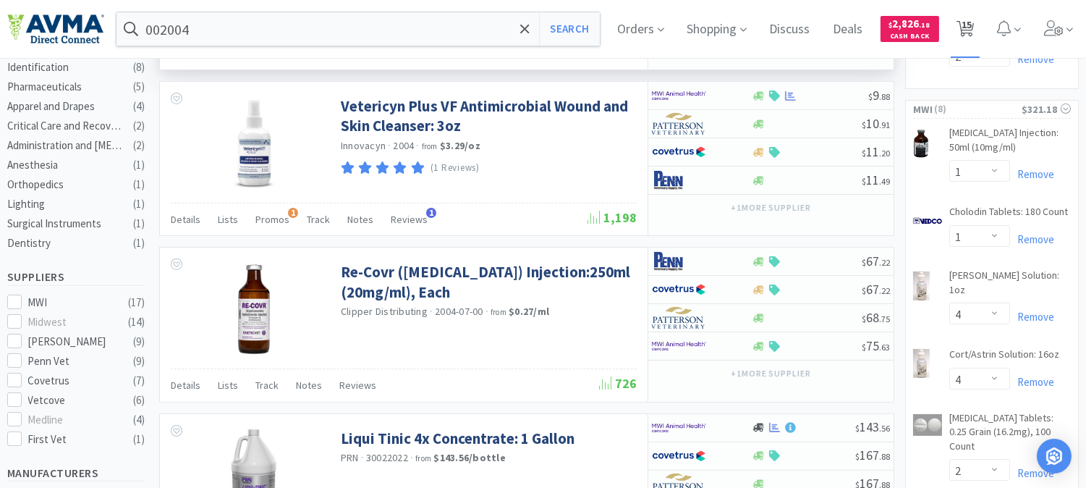
click at [972, 29] on span "15" at bounding box center [967, 25] width 10 height 58
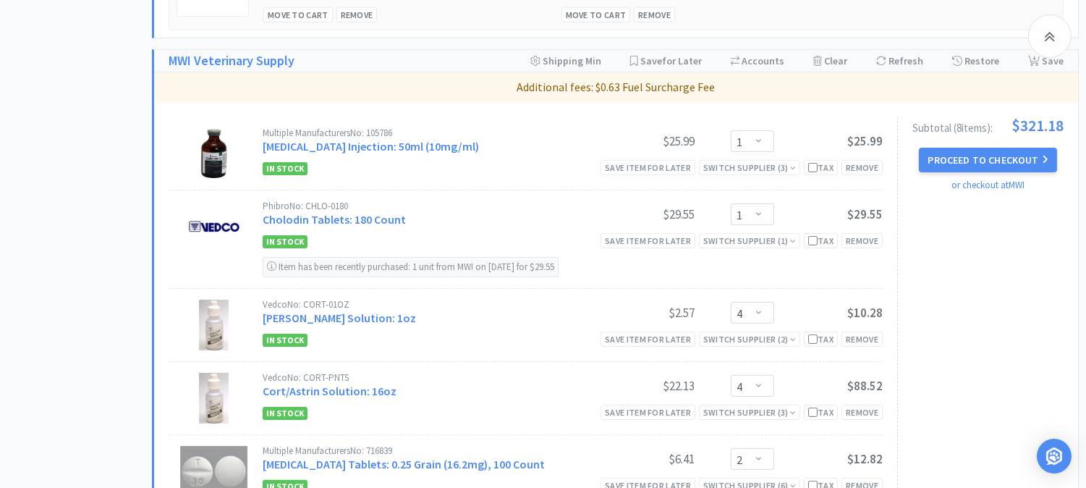
scroll to position [804, 0]
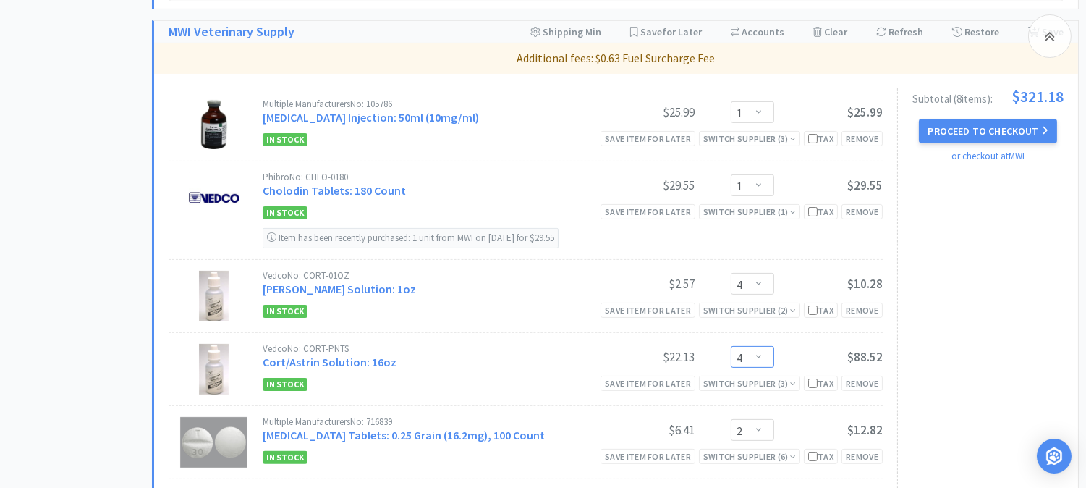
click at [758, 356] on select "Enter Quantity 1 2 3 4 5 6 7 8 9 10 11 12 13 14 15 16 17 18 19 20 Enter Quantity" at bounding box center [752, 357] width 43 height 22
click at [731, 347] on select "Enter Quantity 1 2 3 4 5 6 7 8 9 10 11 12 13 14 15 16 17 18 19 20 Enter Quantity" at bounding box center [752, 357] width 43 height 22
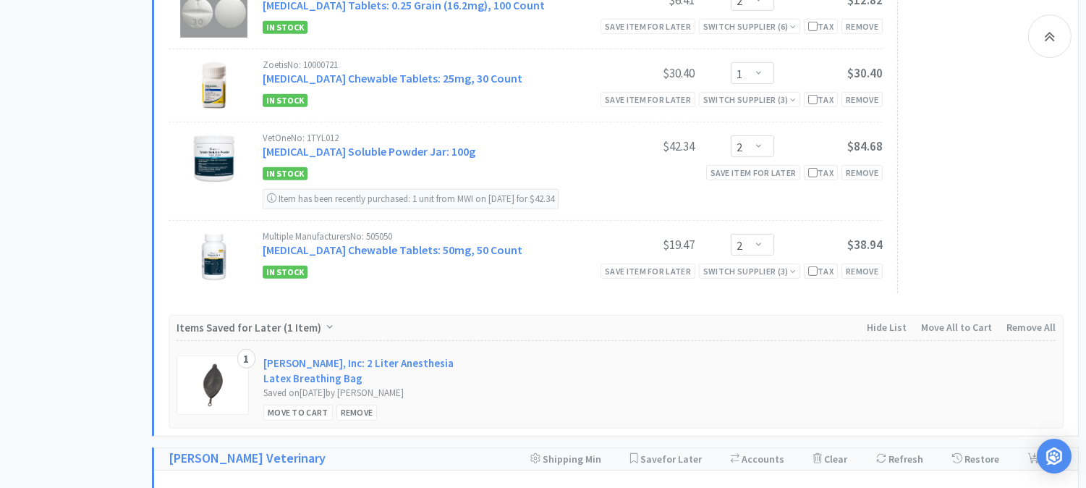
scroll to position [1206, 0]
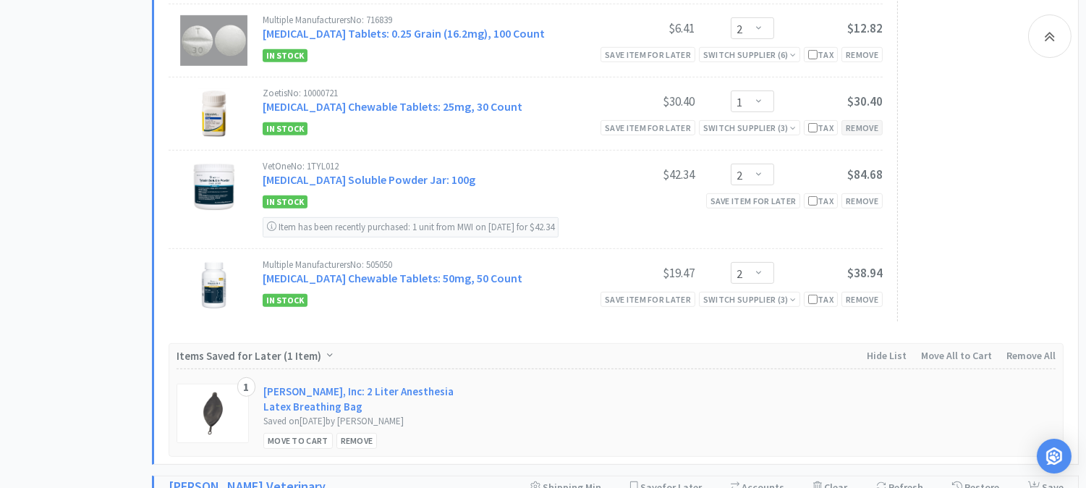
click at [864, 125] on div "Remove" at bounding box center [862, 127] width 41 height 15
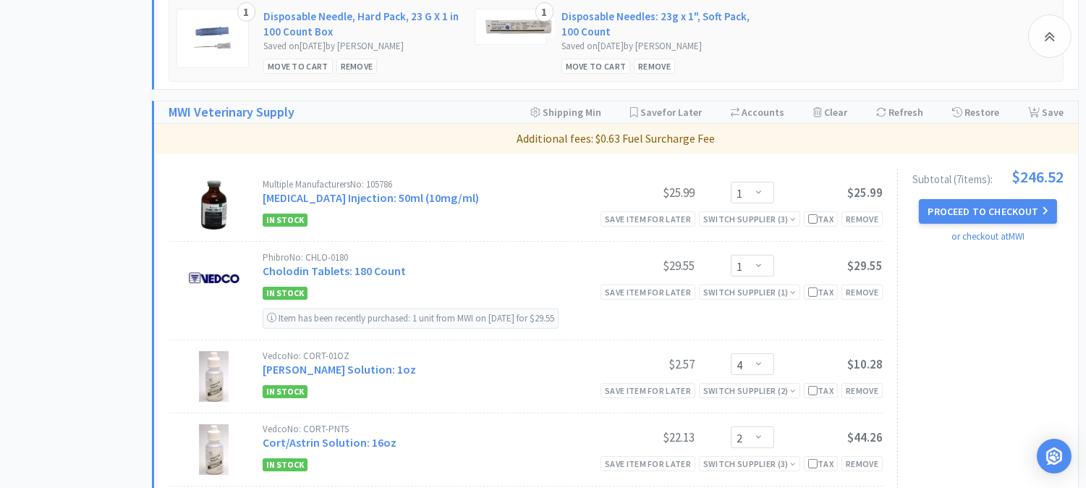
scroll to position [643, 0]
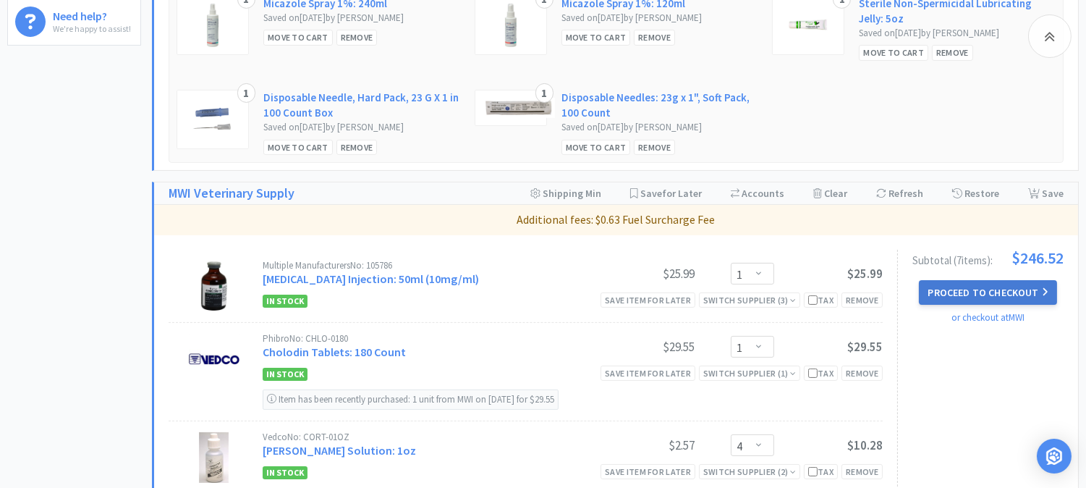
click at [993, 286] on button "Proceed to Checkout" at bounding box center [988, 292] width 138 height 25
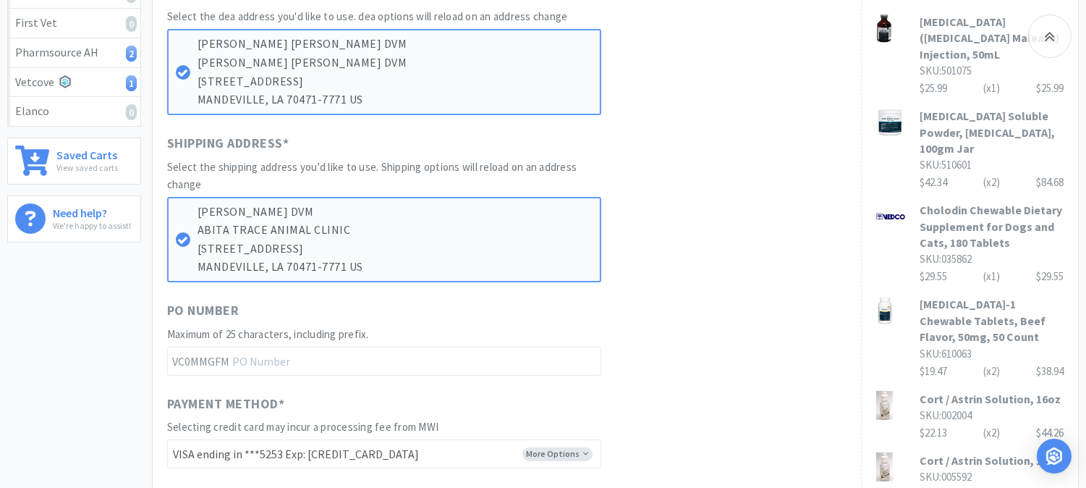
scroll to position [482, 0]
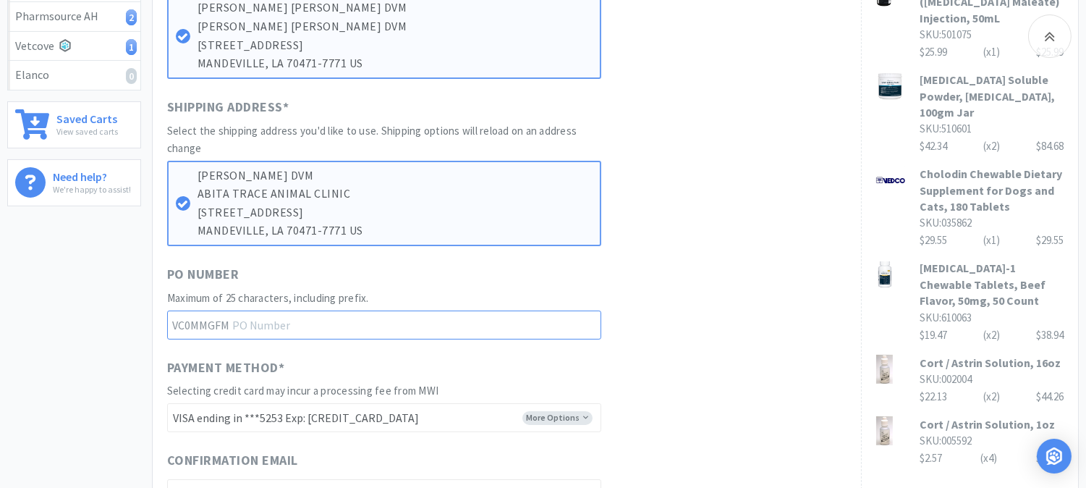
click at [281, 326] on input "text" at bounding box center [384, 325] width 434 height 29
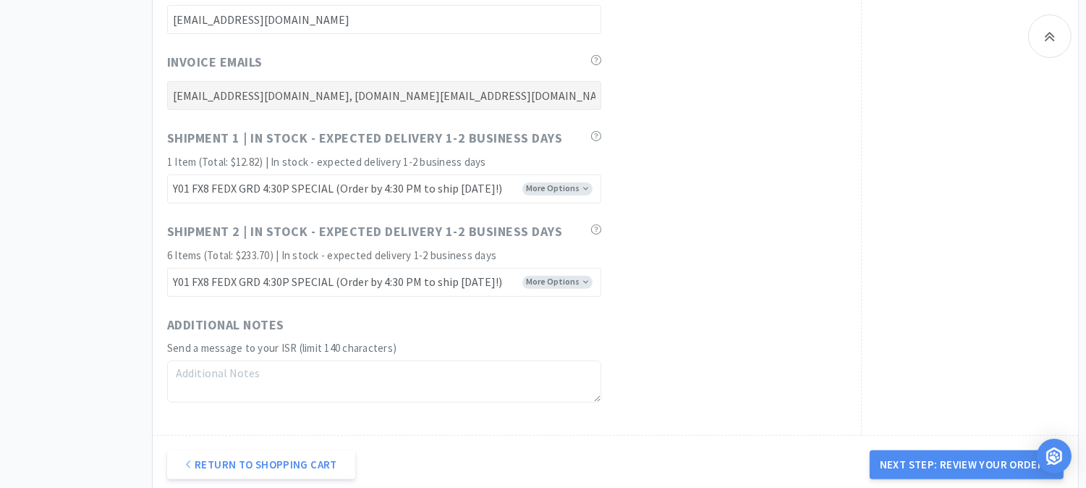
scroll to position [965, 0]
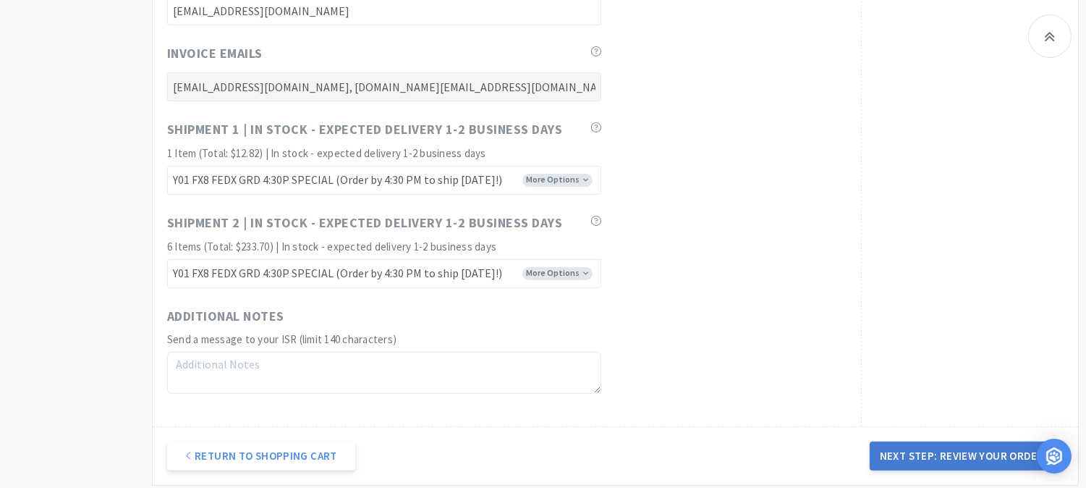
click at [941, 449] on button "Next Step: Review Your Order" at bounding box center [967, 456] width 194 height 29
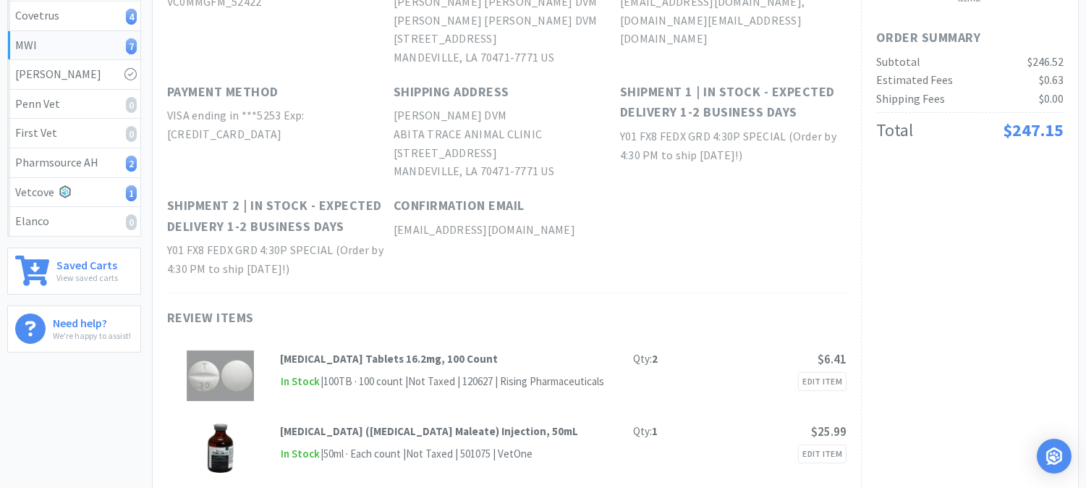
scroll to position [0, 0]
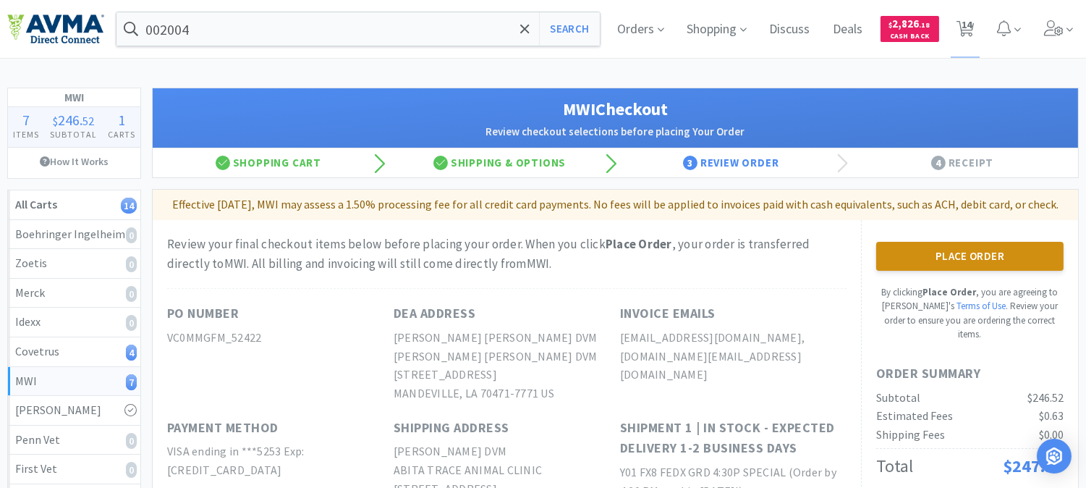
click at [927, 269] on button "Place Order" at bounding box center [970, 256] width 187 height 29
